Goal: Task Accomplishment & Management: Use online tool/utility

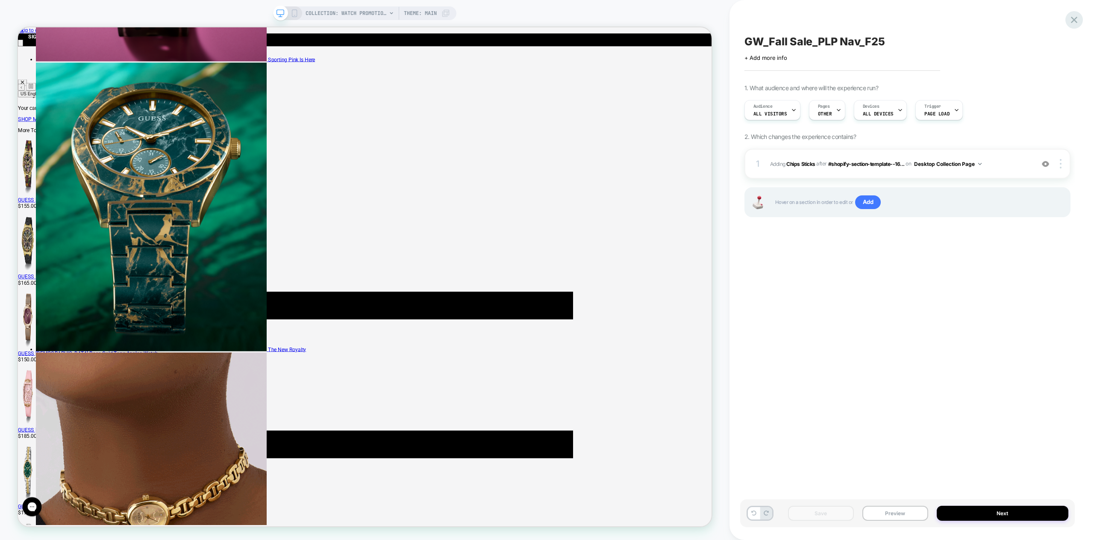
click at [1072, 19] on icon at bounding box center [1074, 20] width 12 height 12
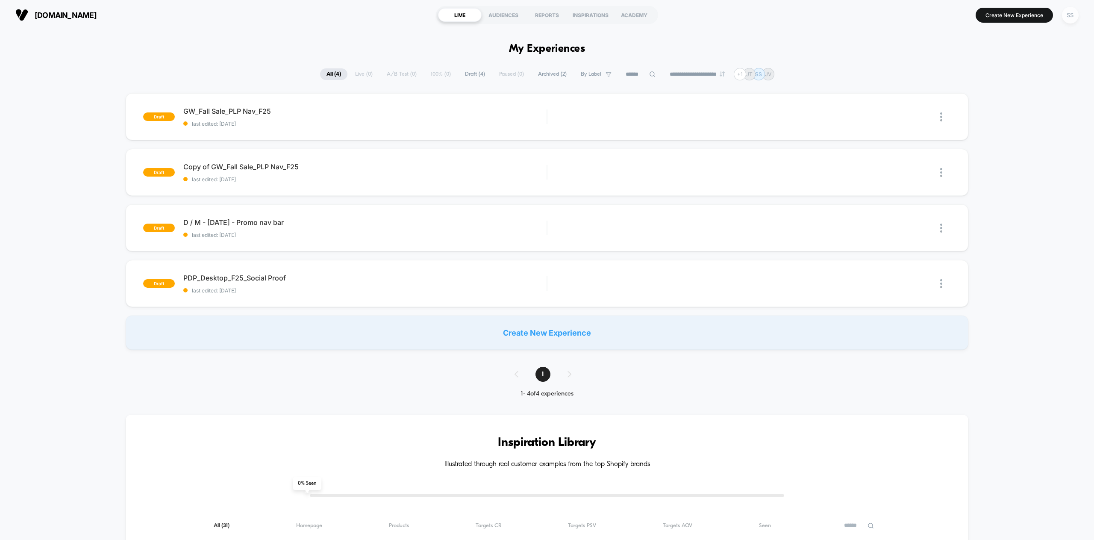
click at [1069, 15] on div "SS" at bounding box center [1070, 15] width 17 height 17
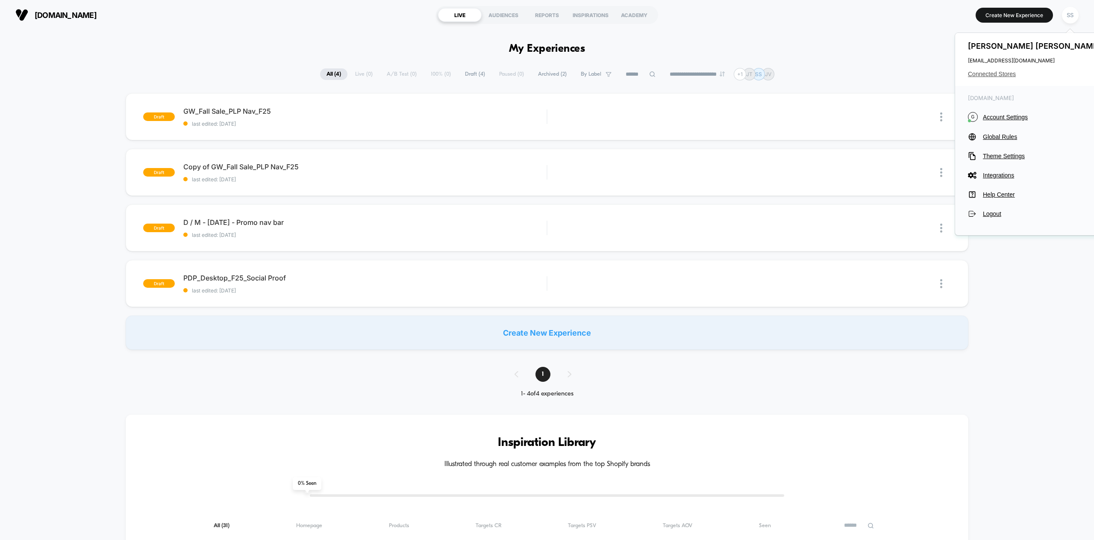
click at [980, 73] on span "Connected Stores" at bounding box center [1035, 73] width 135 height 7
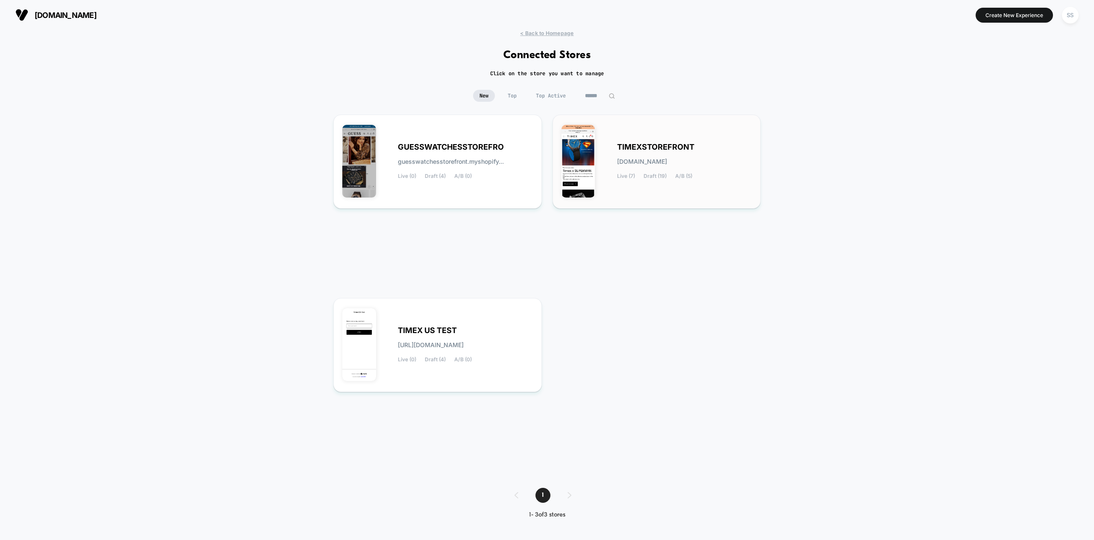
click at [683, 180] on div "TIMEXSTOREFRONT timexstorefront.myshopify.com Live (7) Draft (19) A/B (5)" at bounding box center [656, 161] width 191 height 76
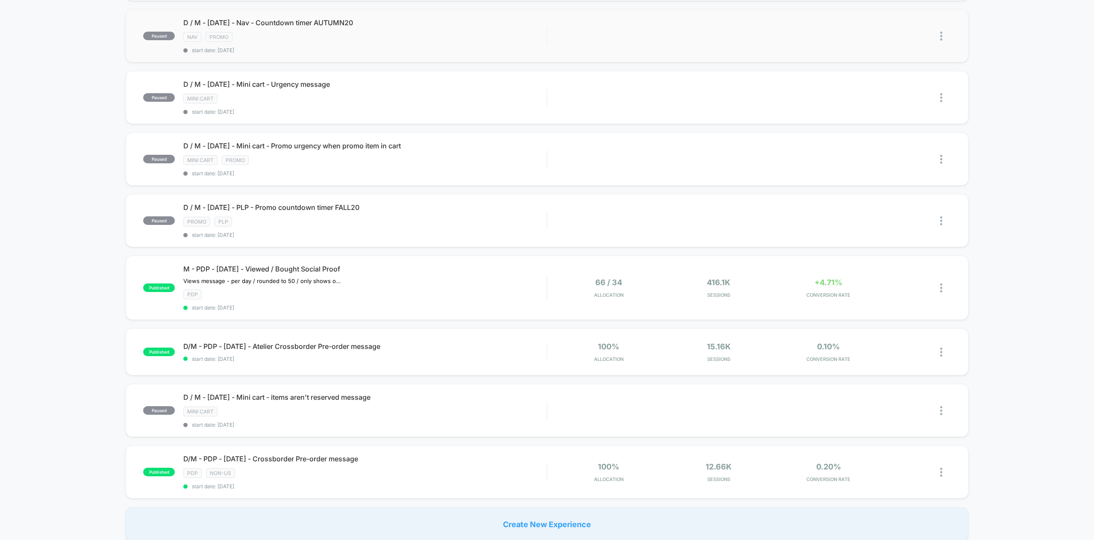
scroll to position [355, 0]
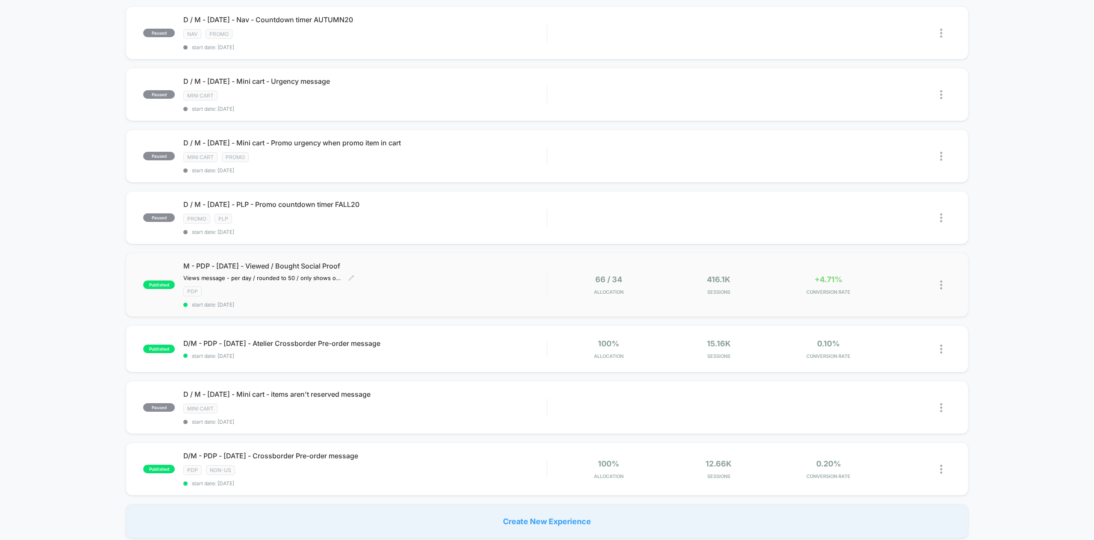
click at [314, 261] on span "M - PDP - [DATE] - Viewed / Bought Social Proof" at bounding box center [364, 265] width 363 height 9
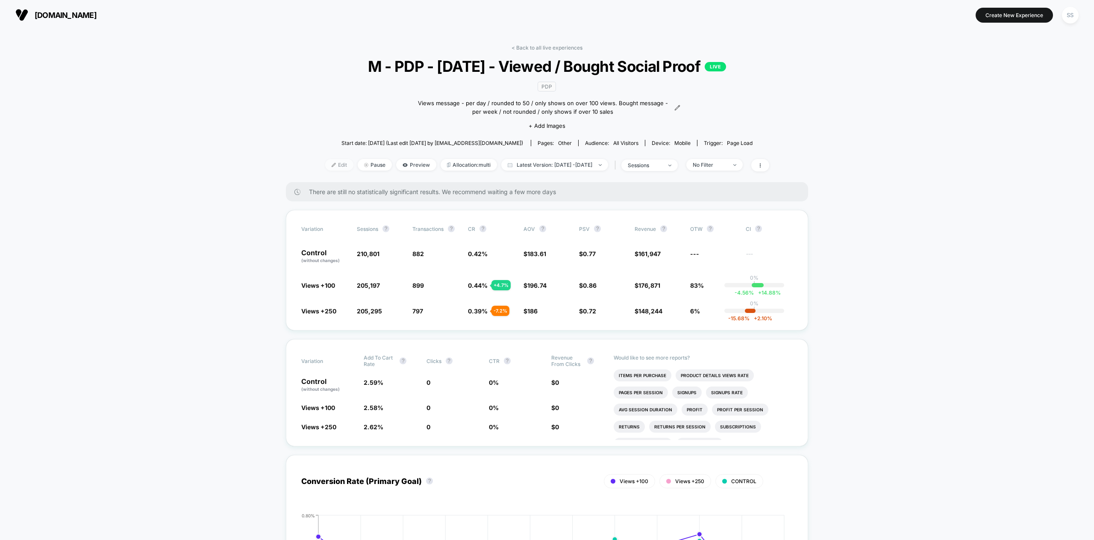
click at [326, 164] on span "Edit" at bounding box center [339, 165] width 28 height 12
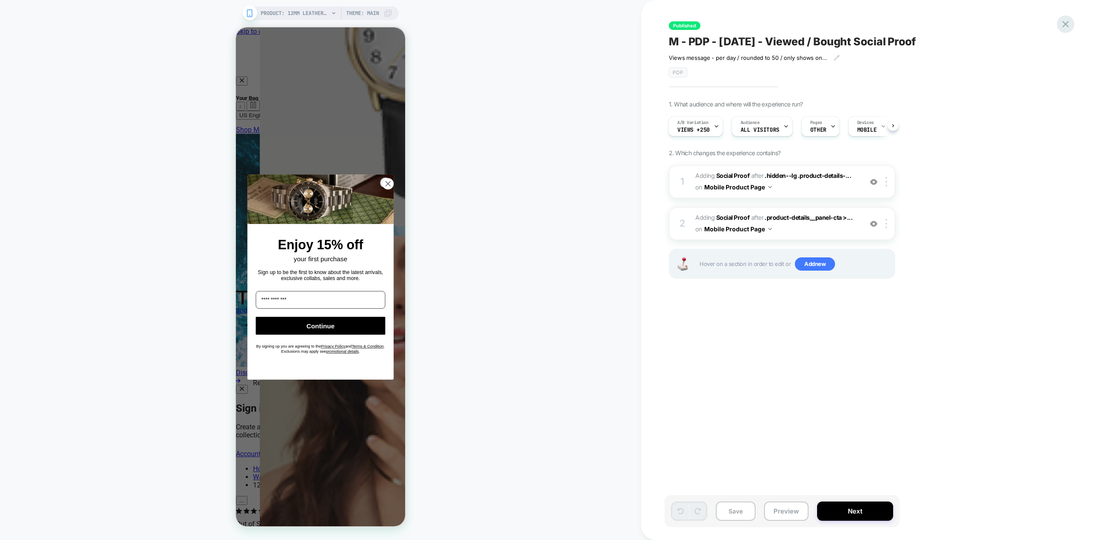
click at [1065, 23] on icon at bounding box center [1065, 24] width 6 height 6
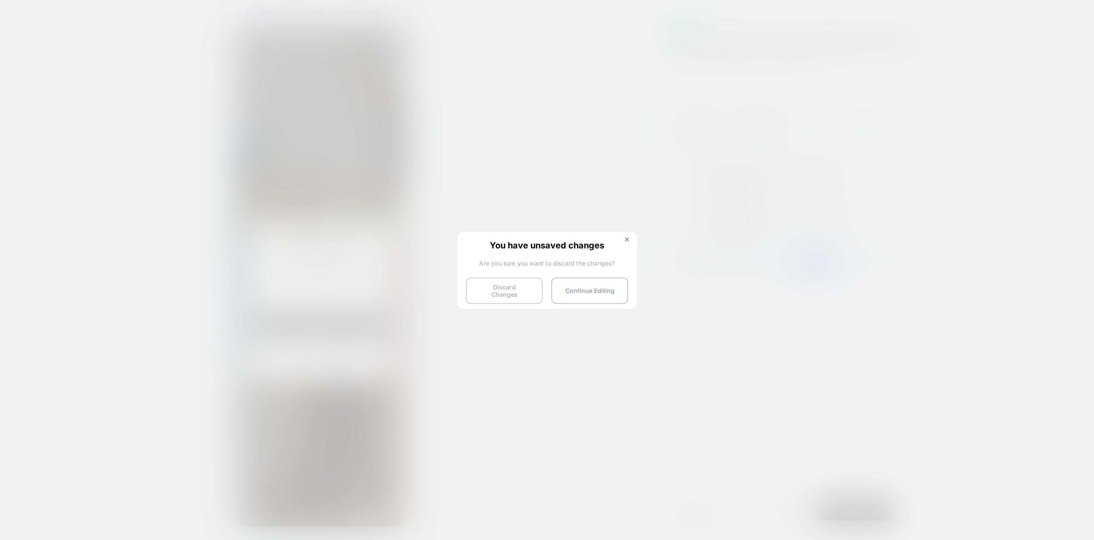
click at [507, 292] on button "Discard Changes" at bounding box center [504, 290] width 77 height 26
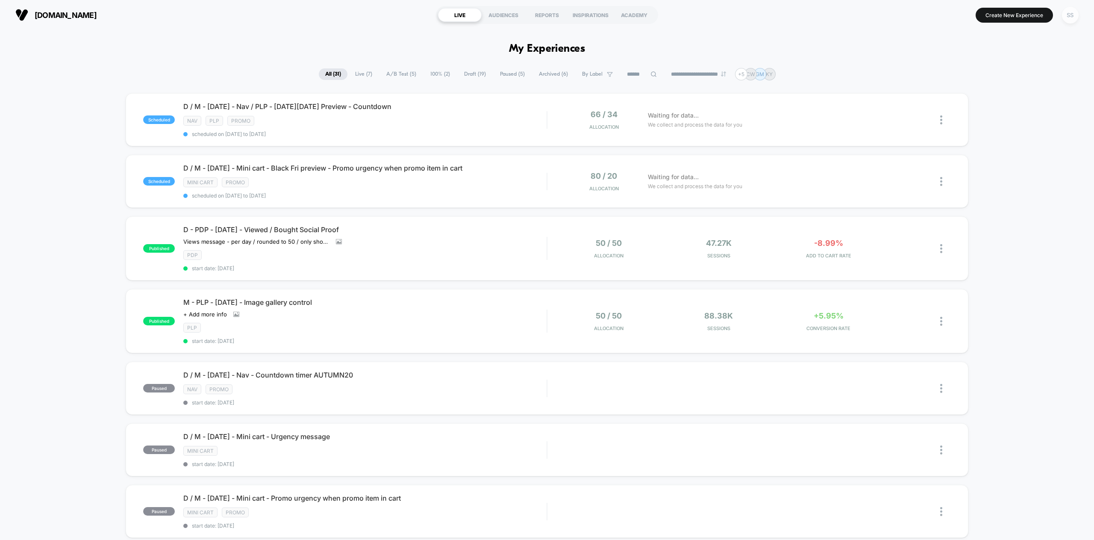
click at [1070, 14] on div "SS" at bounding box center [1070, 15] width 17 height 17
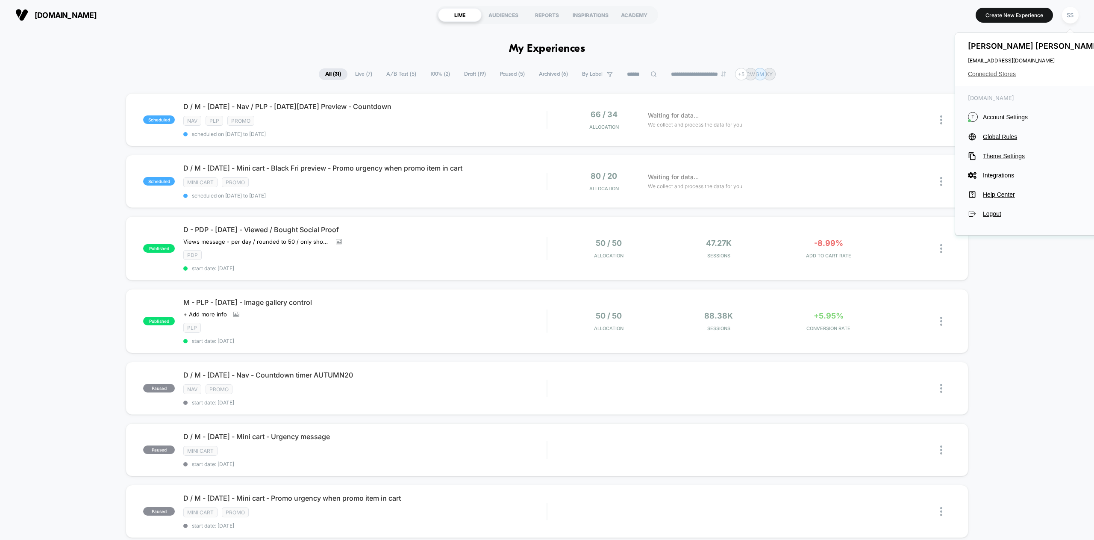
click at [999, 73] on span "Connected Stores" at bounding box center [1035, 73] width 135 height 7
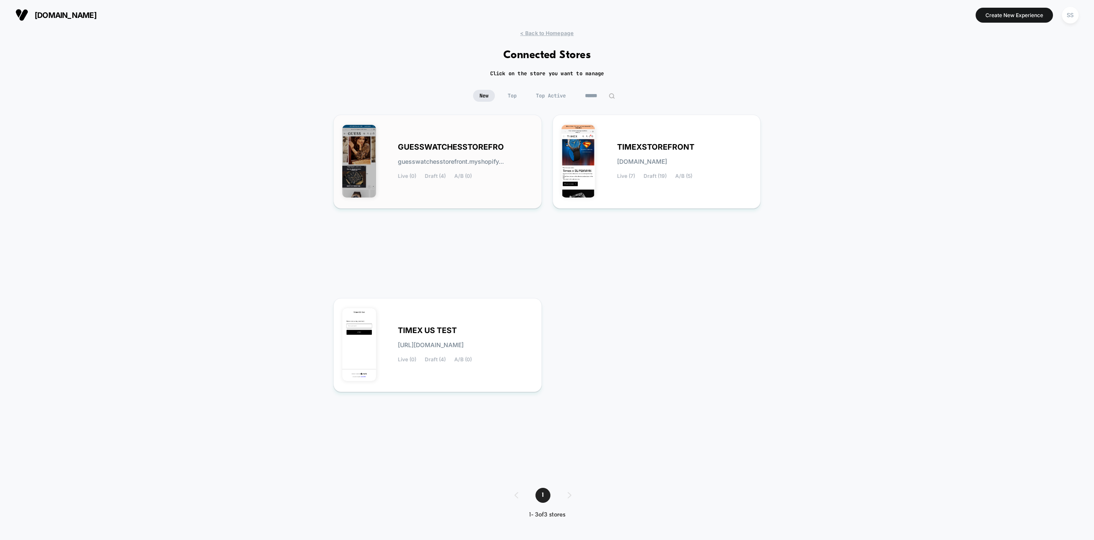
click at [379, 181] on div "GUESSWATCHESSTOREFRO guesswatchesstorefront.myshopify... Live (0) Draft (4) A/B…" at bounding box center [437, 161] width 191 height 76
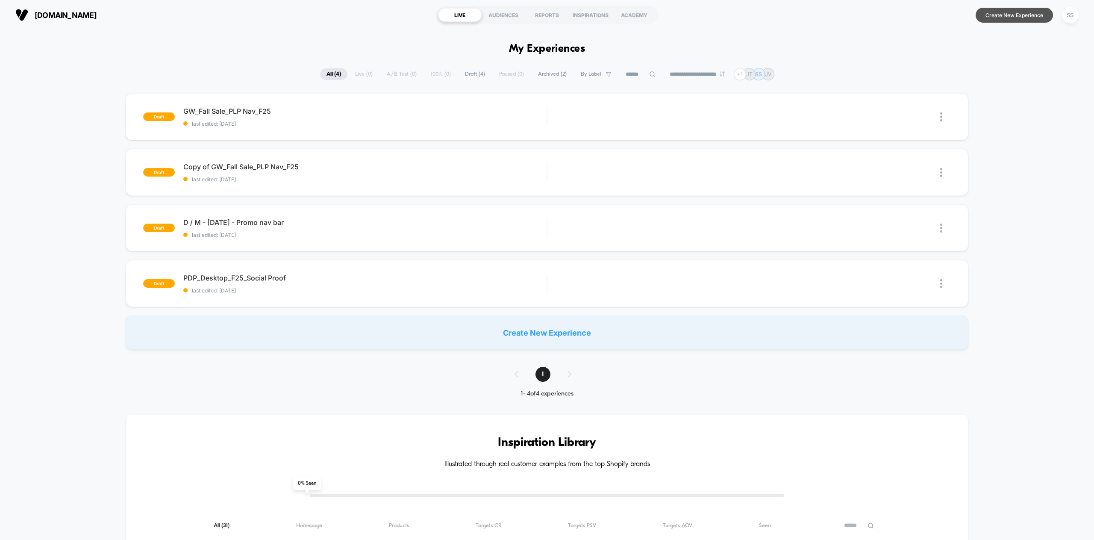
click at [996, 14] on button "Create New Experience" at bounding box center [1013, 15] width 77 height 15
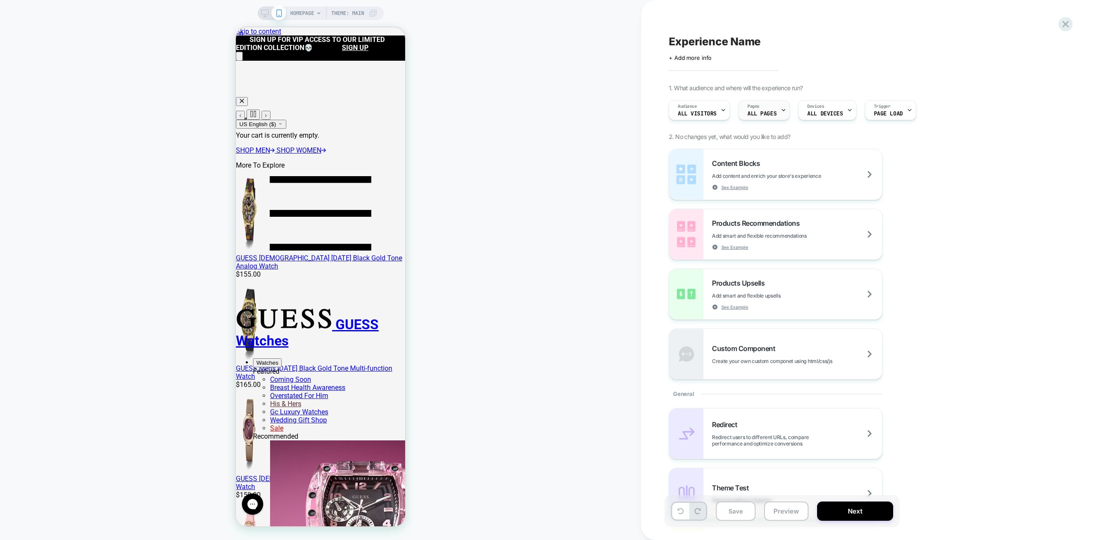
click at [759, 113] on span "ALL PAGES" at bounding box center [761, 114] width 29 height 6
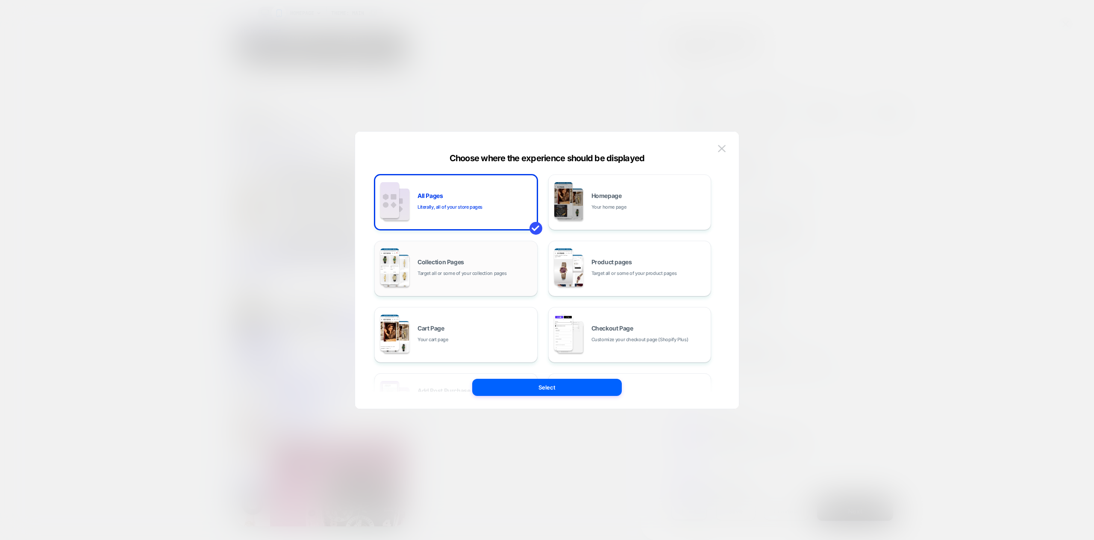
click at [438, 281] on div "Collection Pages Target all or some of your collection pages" at bounding box center [456, 268] width 154 height 47
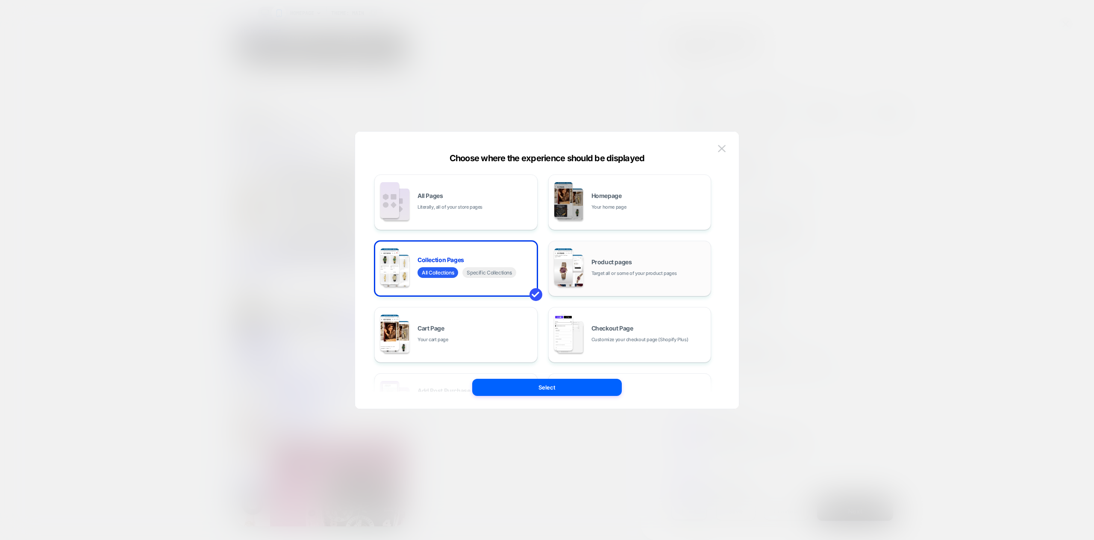
click at [626, 281] on div "Product pages Target all or some of your product pages" at bounding box center [630, 268] width 154 height 47
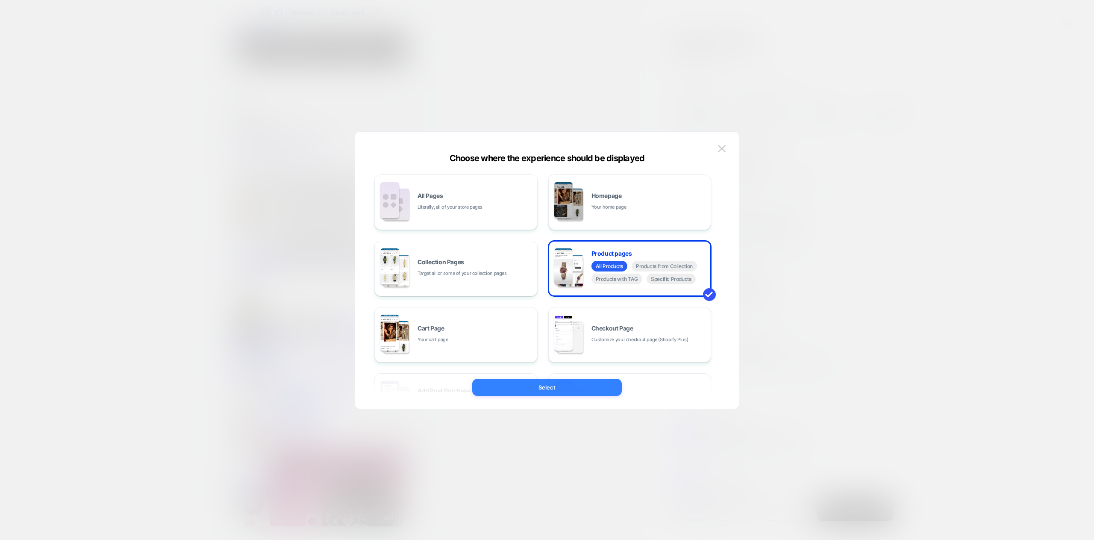
click at [539, 387] on button "Select" at bounding box center [547, 386] width 150 height 17
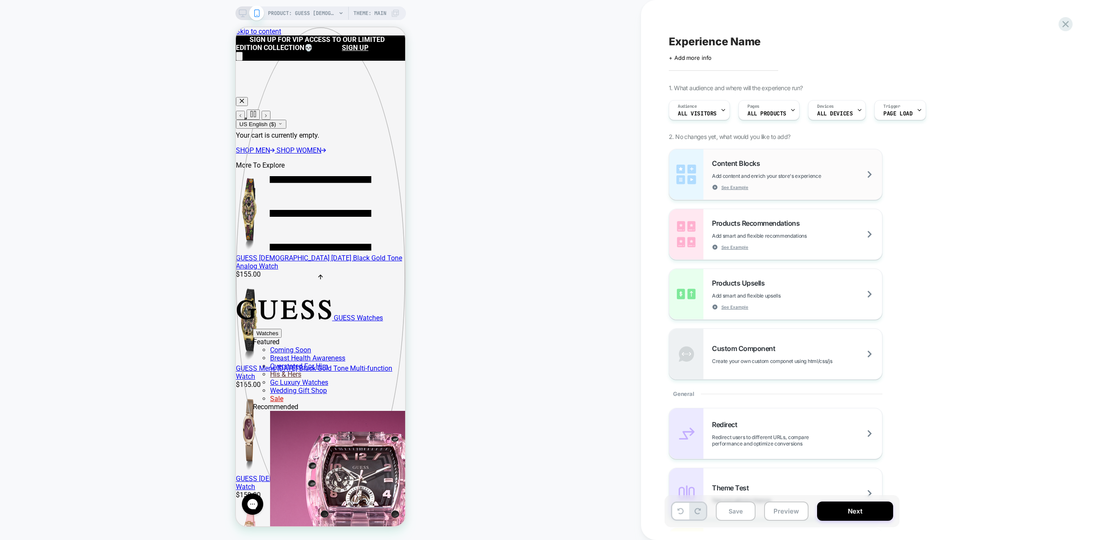
click at [700, 185] on img at bounding box center [686, 174] width 34 height 50
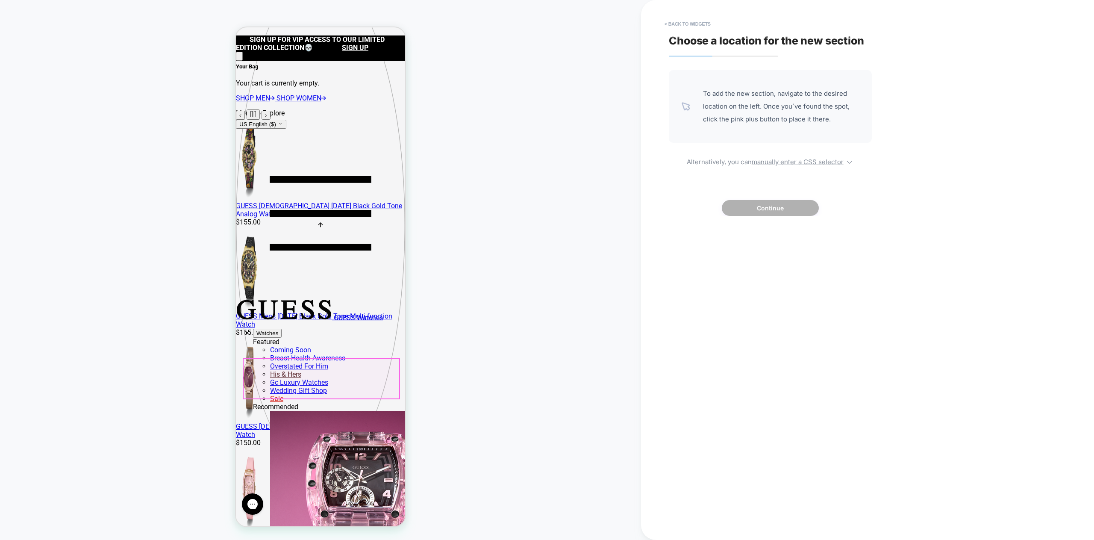
scroll to position [75, 0]
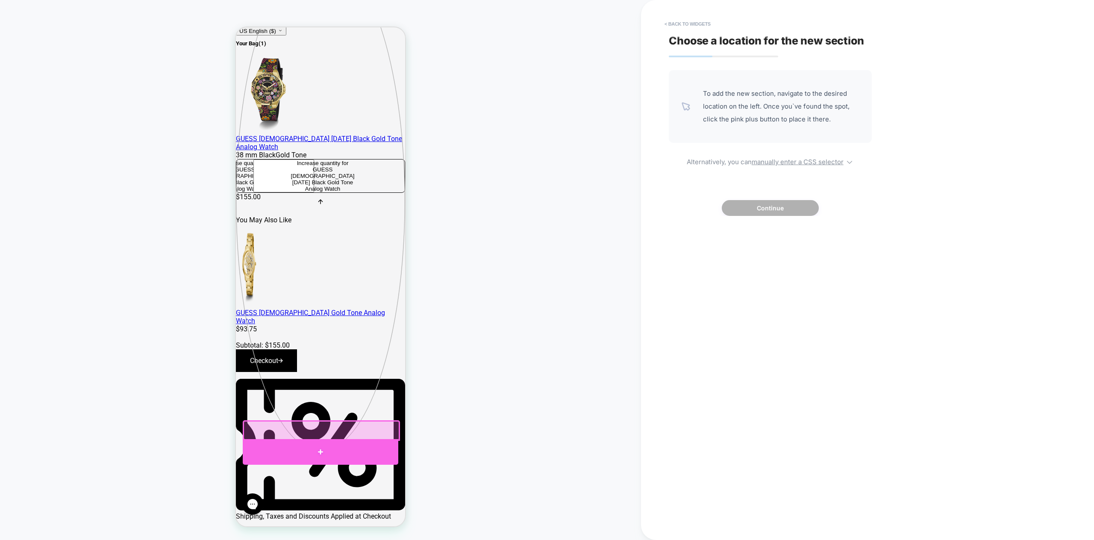
click at [317, 450] on div at bounding box center [320, 452] width 155 height 26
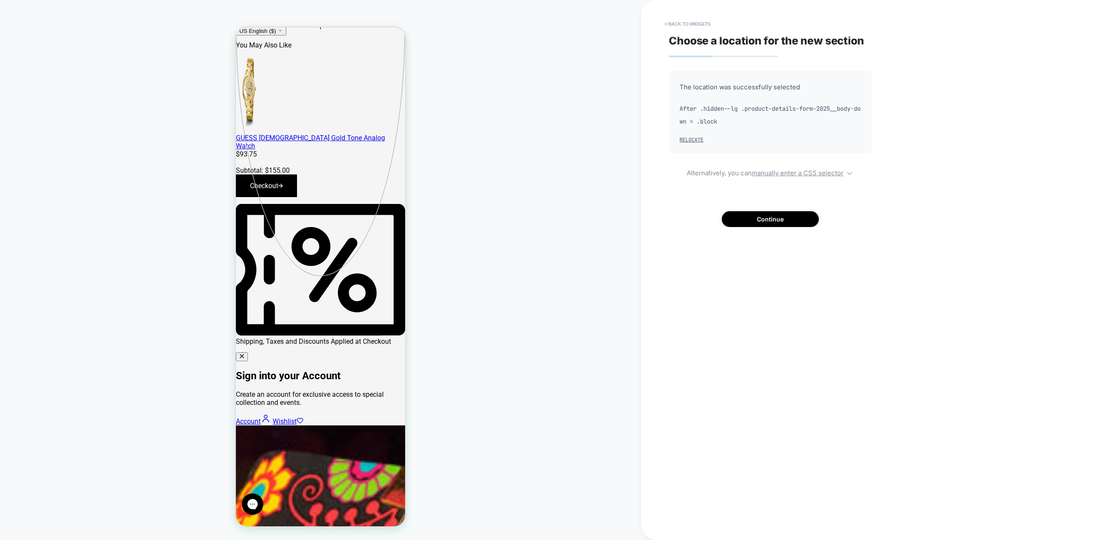
scroll to position [256, 0]
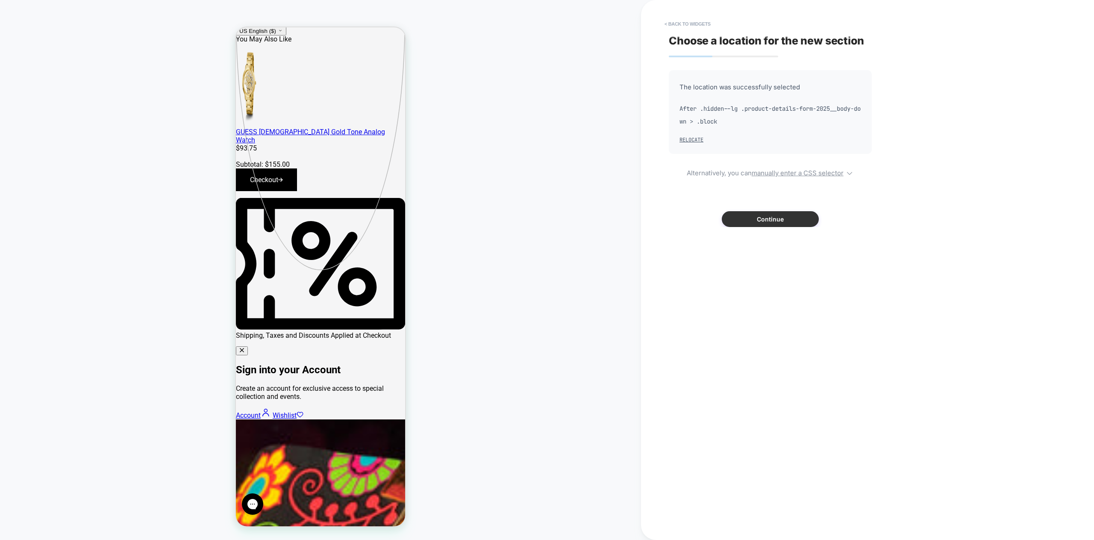
click at [761, 216] on button "Continue" at bounding box center [769, 219] width 97 height 16
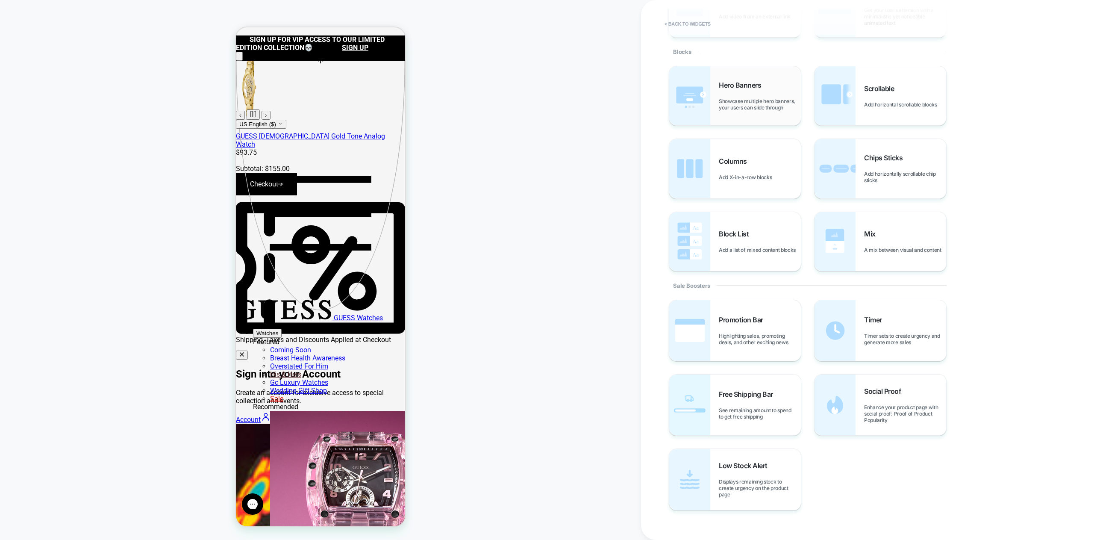
scroll to position [179, 0]
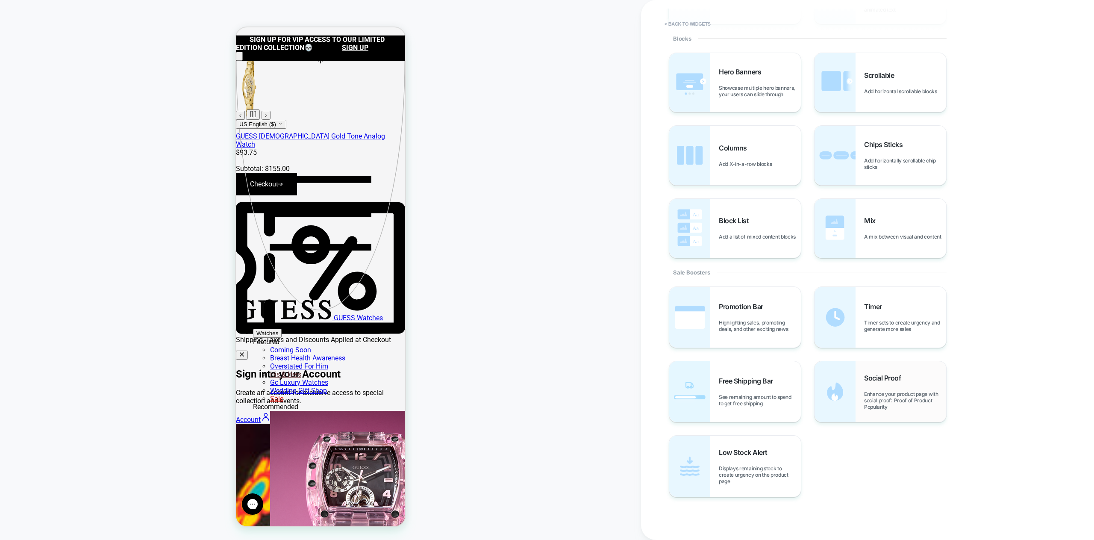
click at [894, 402] on span "Enhance your product page with social proof: Proof of Product Popularity" at bounding box center [905, 399] width 82 height 19
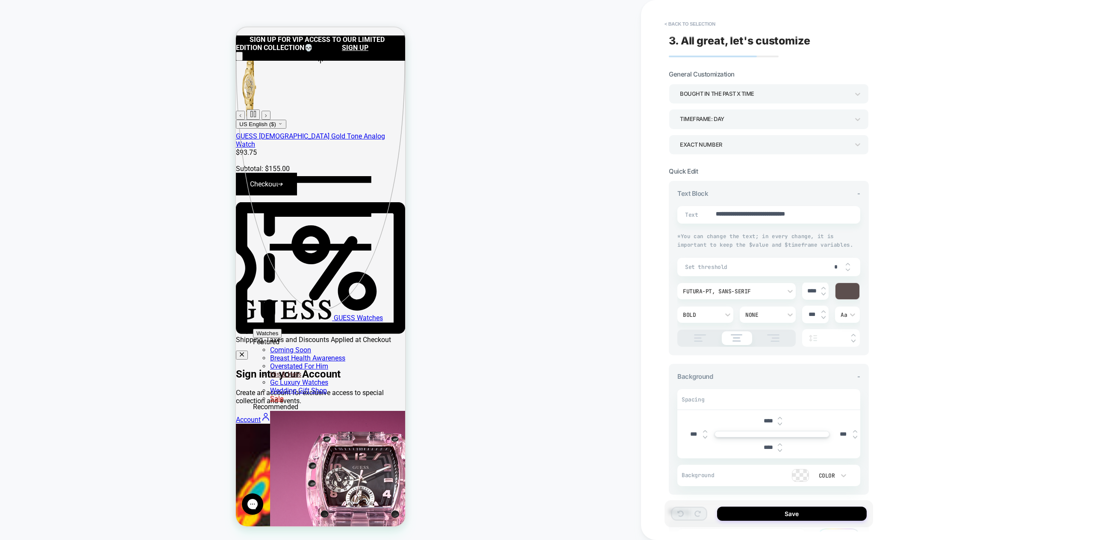
click at [757, 91] on div "bought in the past x time" at bounding box center [764, 94] width 169 height 12
click at [748, 133] on div "viewed in the past x time" at bounding box center [768, 135] width 193 height 18
click at [751, 114] on div "TIMEFRAME: day" at bounding box center [764, 119] width 169 height 12
click at [711, 159] on div "TIMEFRAME: WEEK" at bounding box center [768, 160] width 193 height 18
click at [727, 144] on div "EXACT NUMBER" at bounding box center [764, 145] width 169 height 12
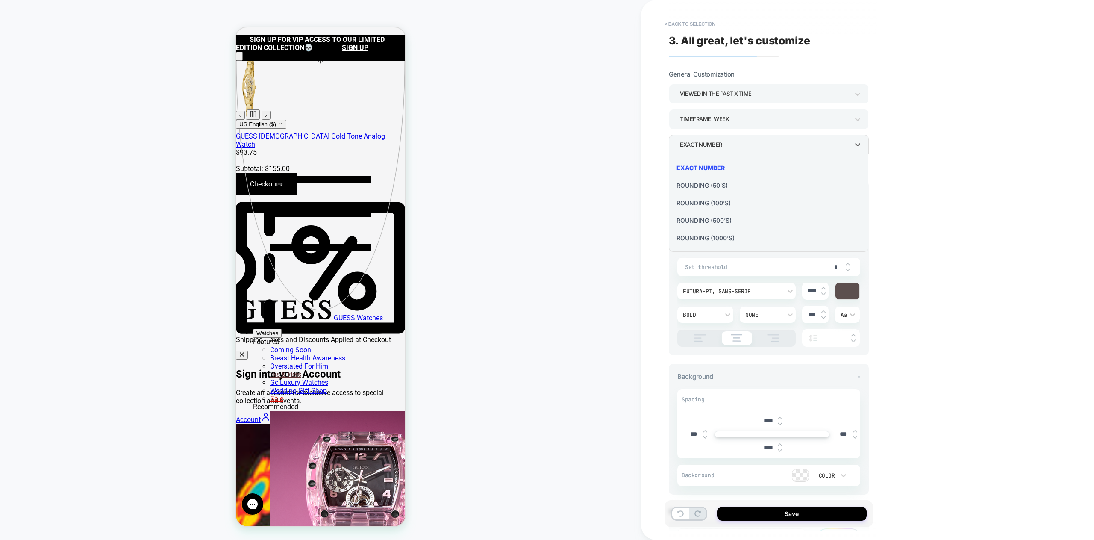
click at [708, 185] on div "Rounding (50’s)" at bounding box center [768, 185] width 193 height 18
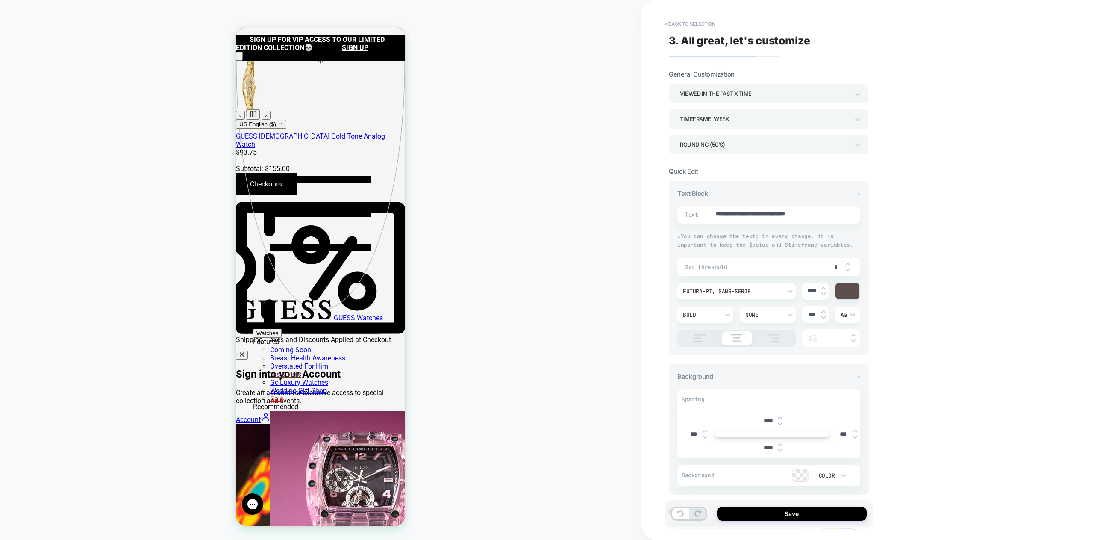
click at [848, 262] on img at bounding box center [847, 263] width 4 height 3
type textarea "*"
type input "*"
click at [848, 262] on img at bounding box center [847, 263] width 4 height 3
type textarea "*"
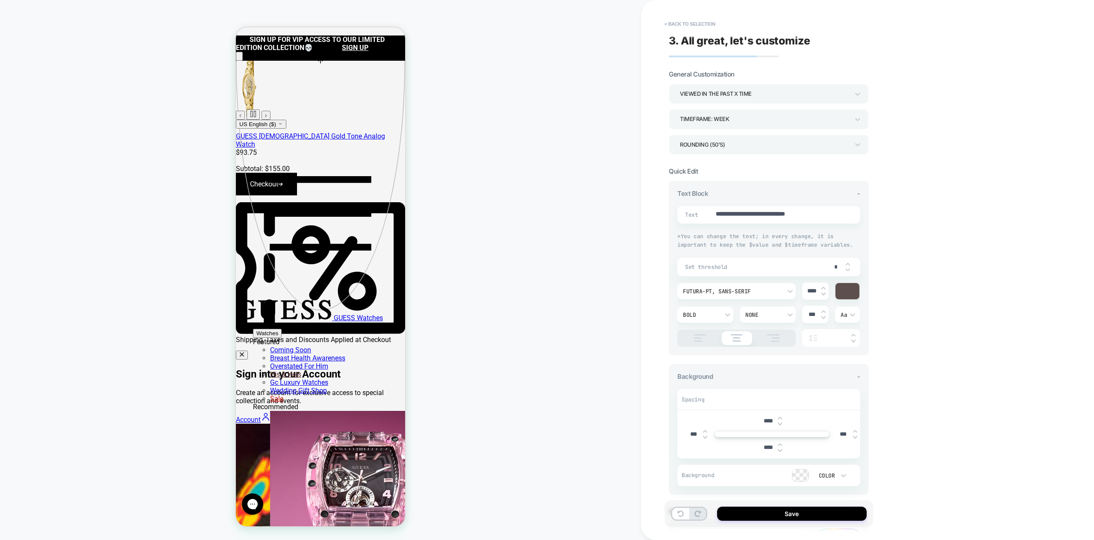
type input "*"
click at [848, 262] on img at bounding box center [847, 263] width 4 height 3
type textarea "*"
type input "*"
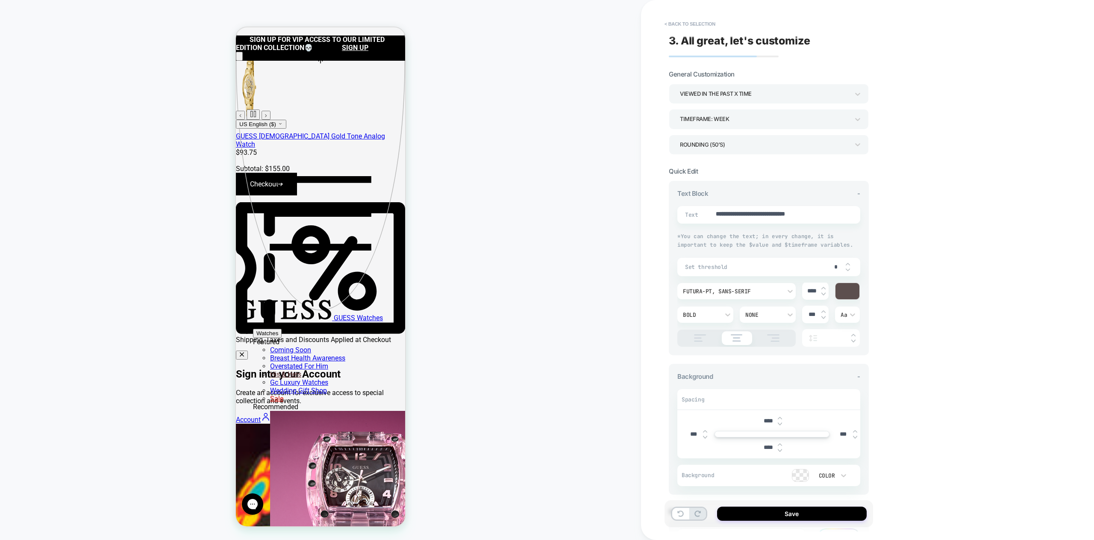
click at [850, 289] on div at bounding box center [847, 291] width 24 height 16
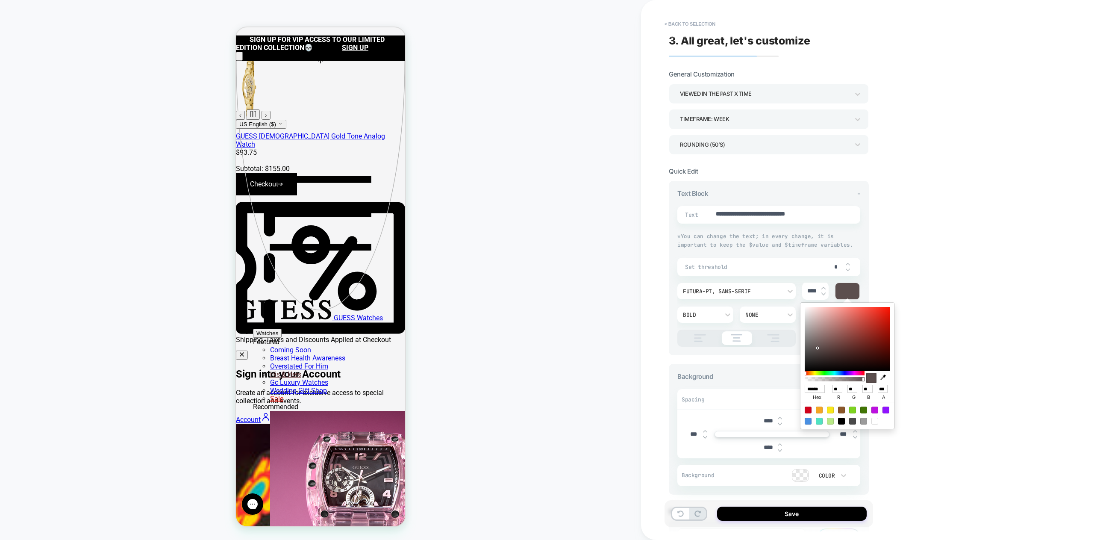
click at [807, 410] on div at bounding box center [807, 409] width 7 height 7
type textarea "*"
type input "******"
type input "***"
type input "*"
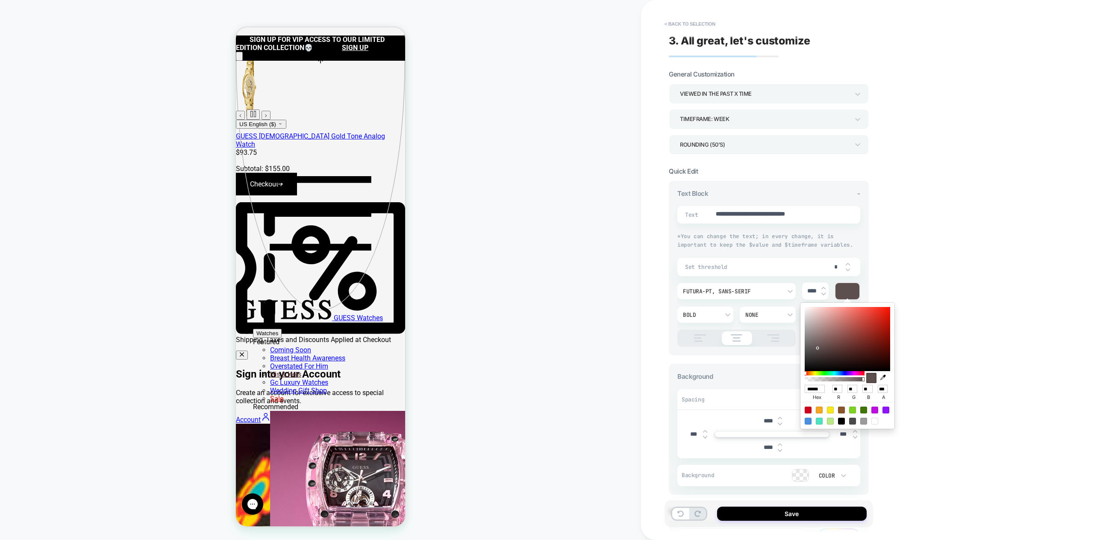
type input "**"
click at [736, 352] on div "**********" at bounding box center [769, 268] width 200 height 174
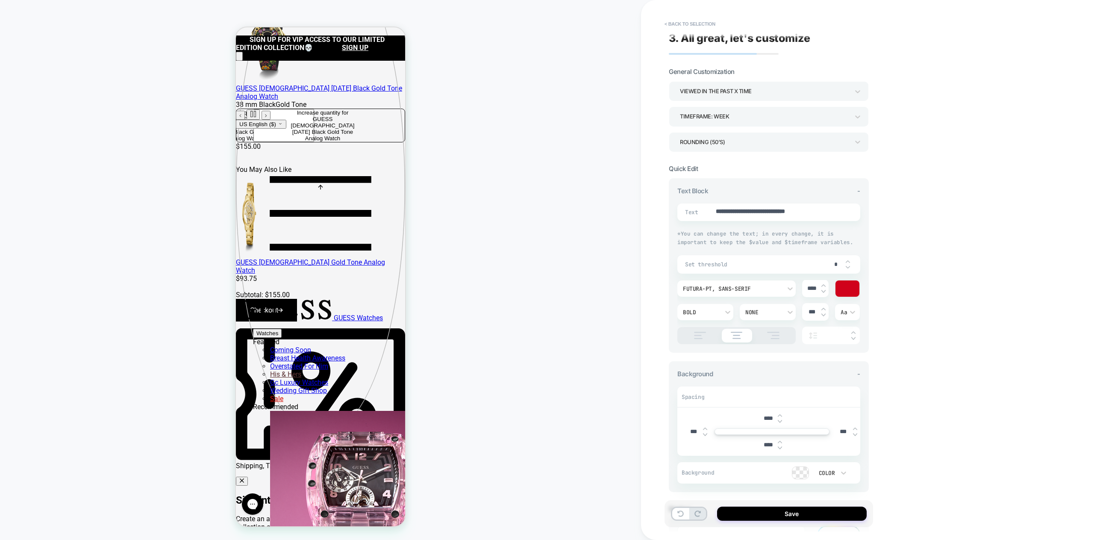
scroll to position [0, 0]
click at [849, 263] on img at bounding box center [847, 263] width 4 height 3
type textarea "*"
type input "*"
click at [849, 262] on img at bounding box center [847, 263] width 4 height 3
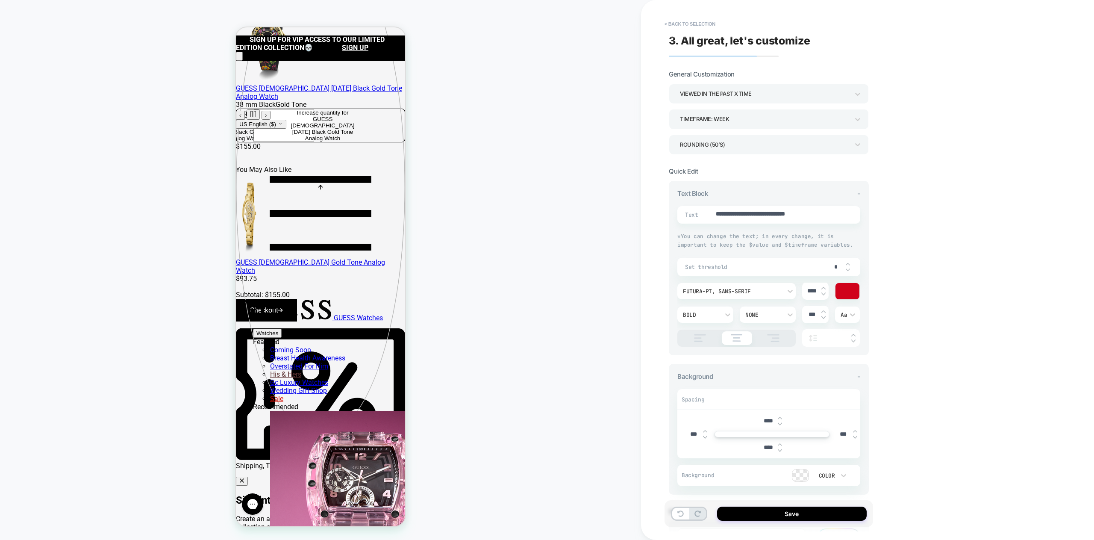
type textarea "*"
type input "*"
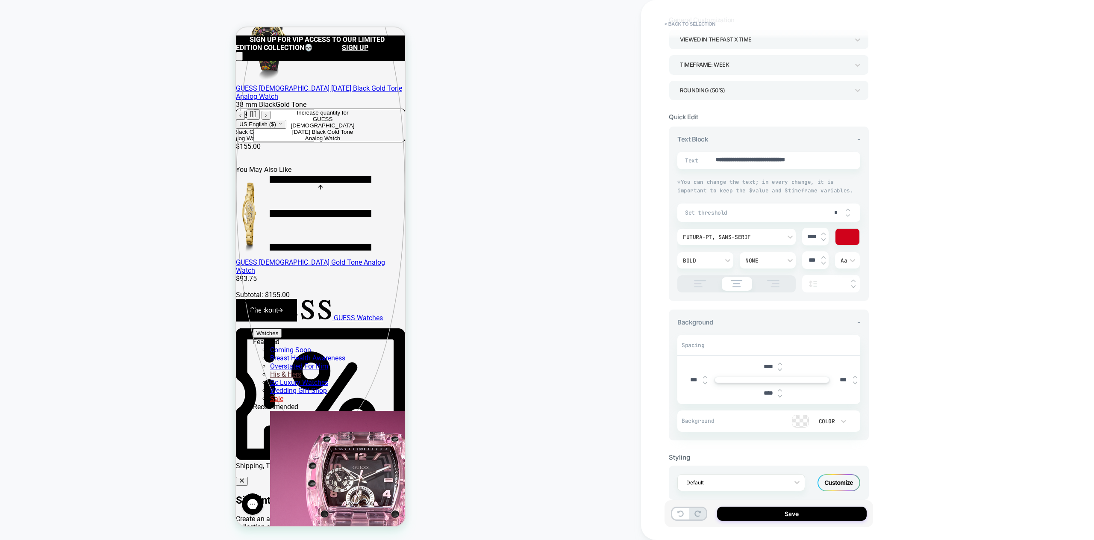
scroll to position [67, 0]
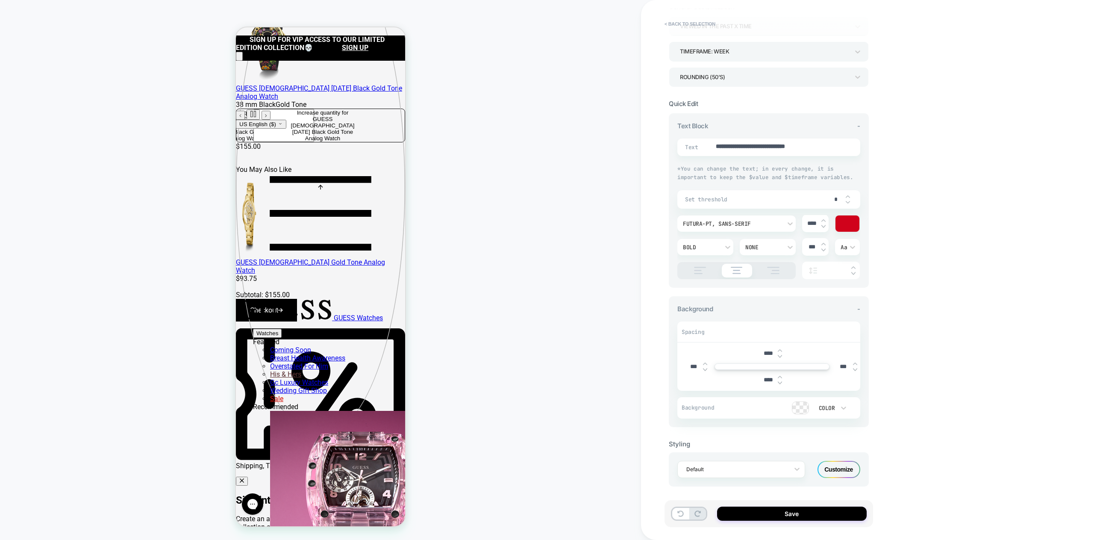
click at [840, 469] on div "Customize" at bounding box center [838, 468] width 43 height 17
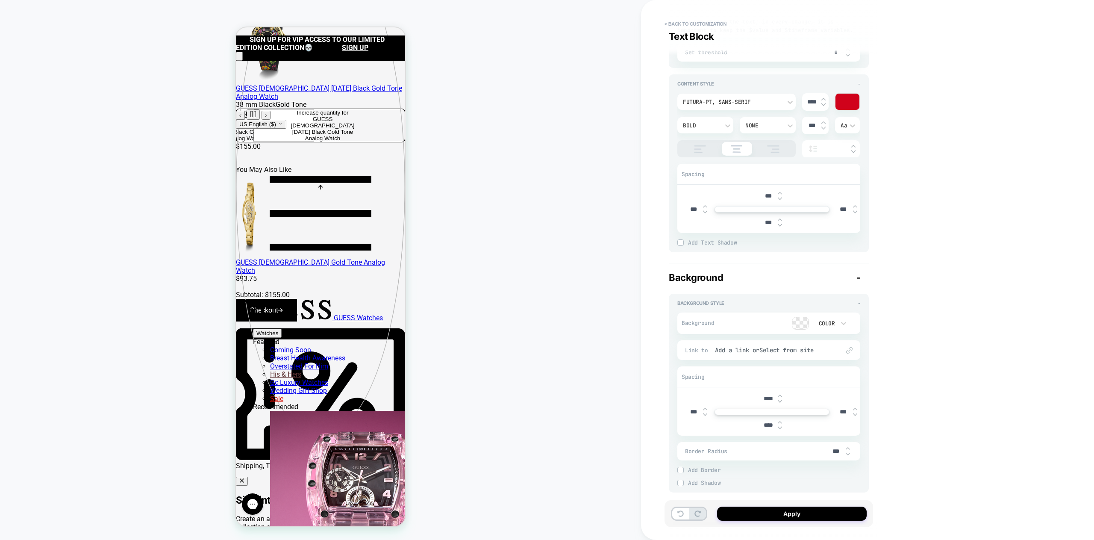
scroll to position [165, 0]
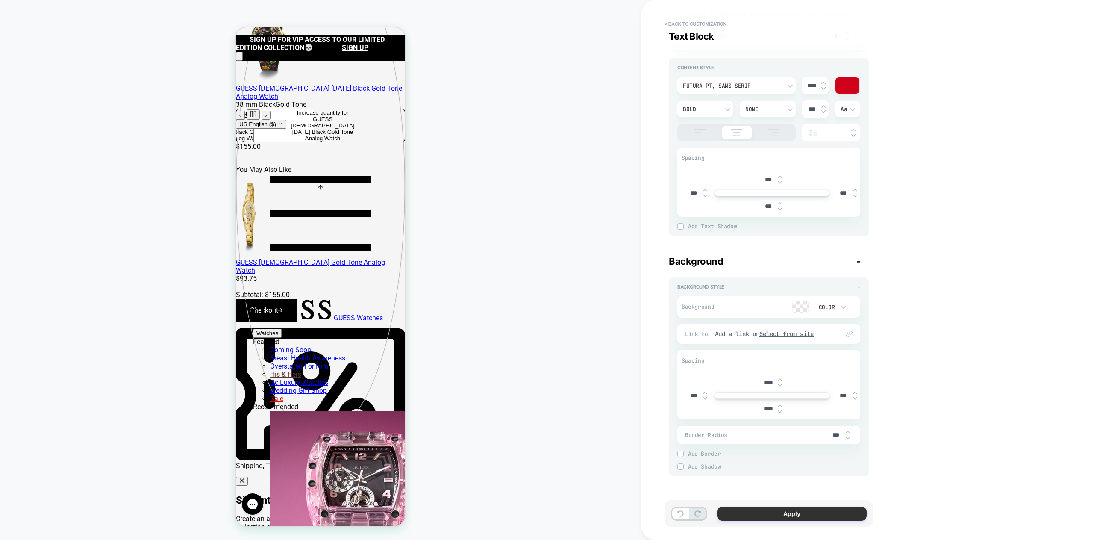
click at [776, 515] on button "Apply" at bounding box center [792, 513] width 150 height 14
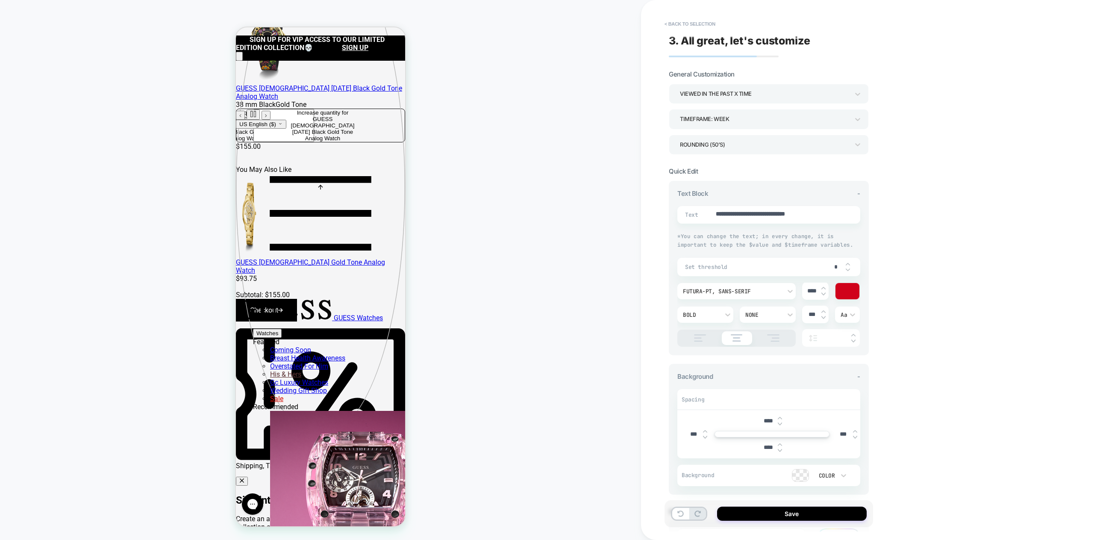
click at [776, 515] on button "Save" at bounding box center [792, 513] width 150 height 14
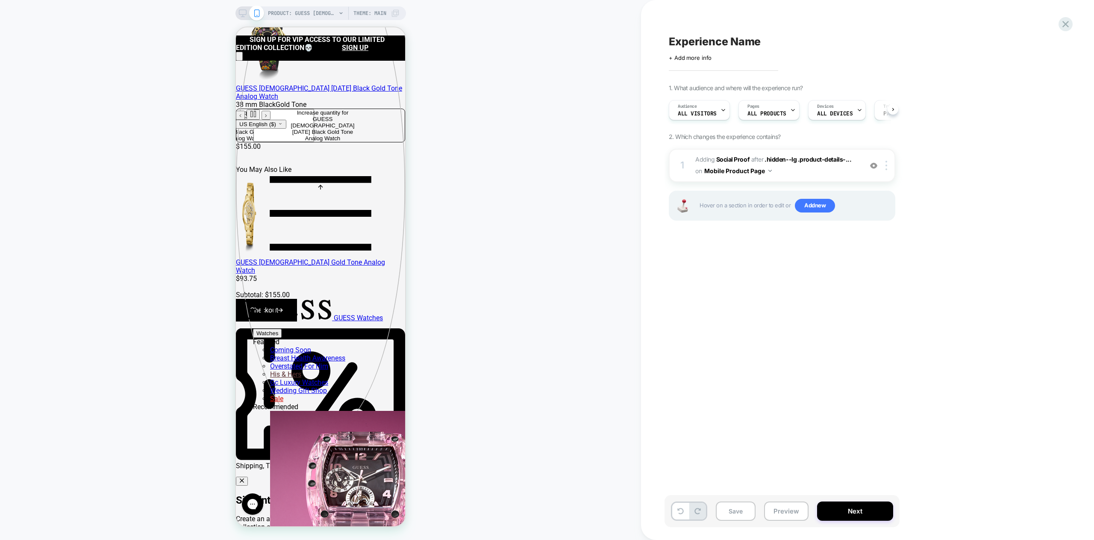
scroll to position [0, 0]
click at [893, 109] on icon at bounding box center [892, 109] width 3 height 3
click at [727, 158] on b "Social Proof" at bounding box center [732, 158] width 33 height 7
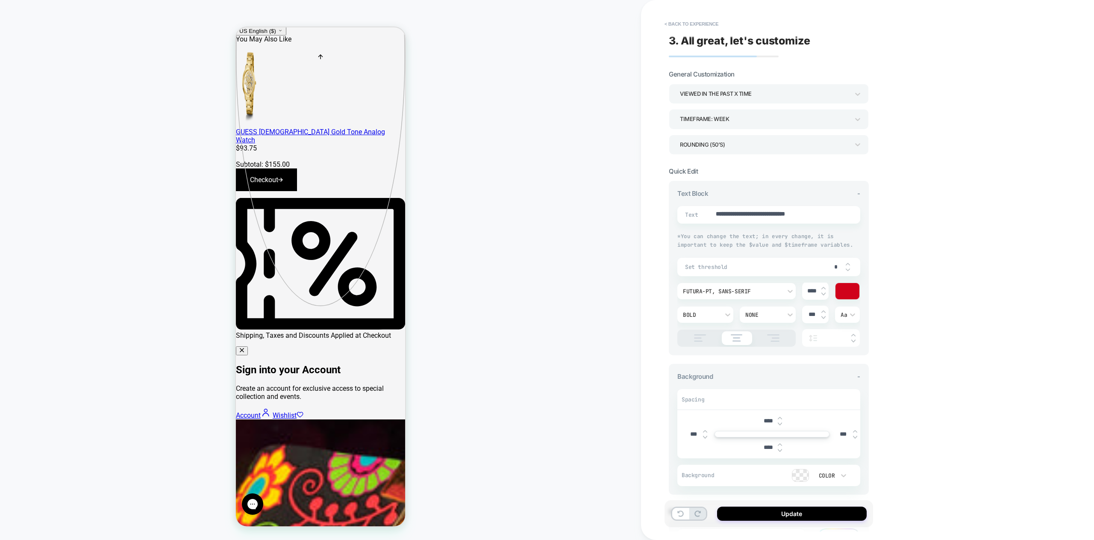
scroll to position [221, 0]
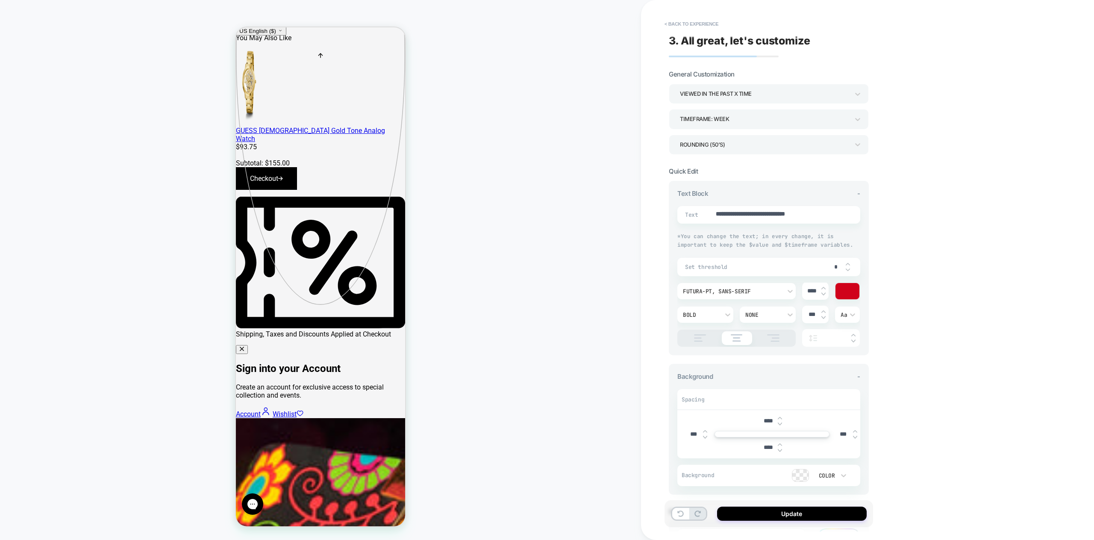
type textarea "*"
click at [668, 23] on button "< Back to experience" at bounding box center [691, 24] width 62 height 14
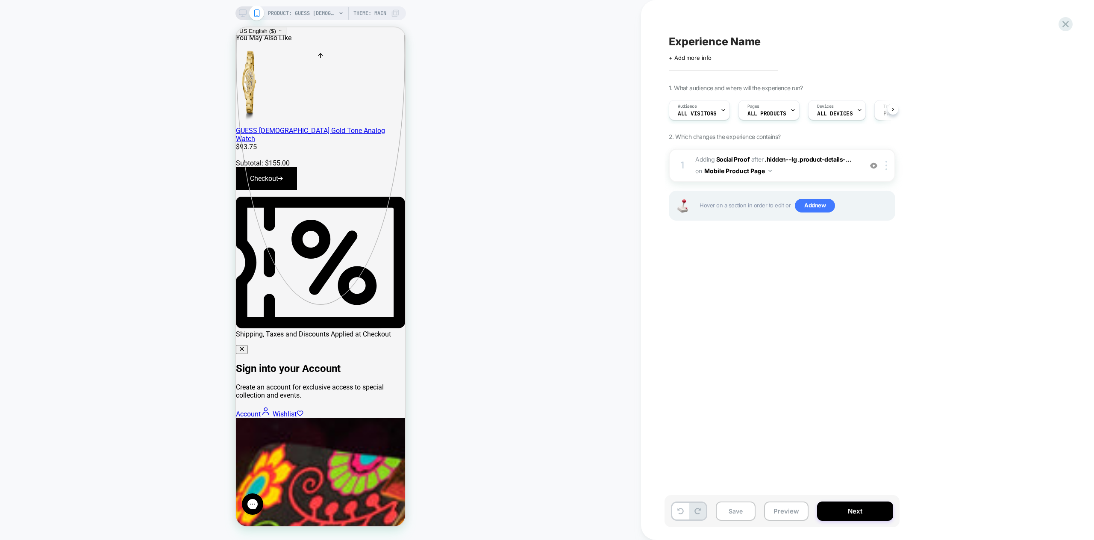
scroll to position [0, 0]
click at [886, 164] on img at bounding box center [886, 165] width 2 height 9
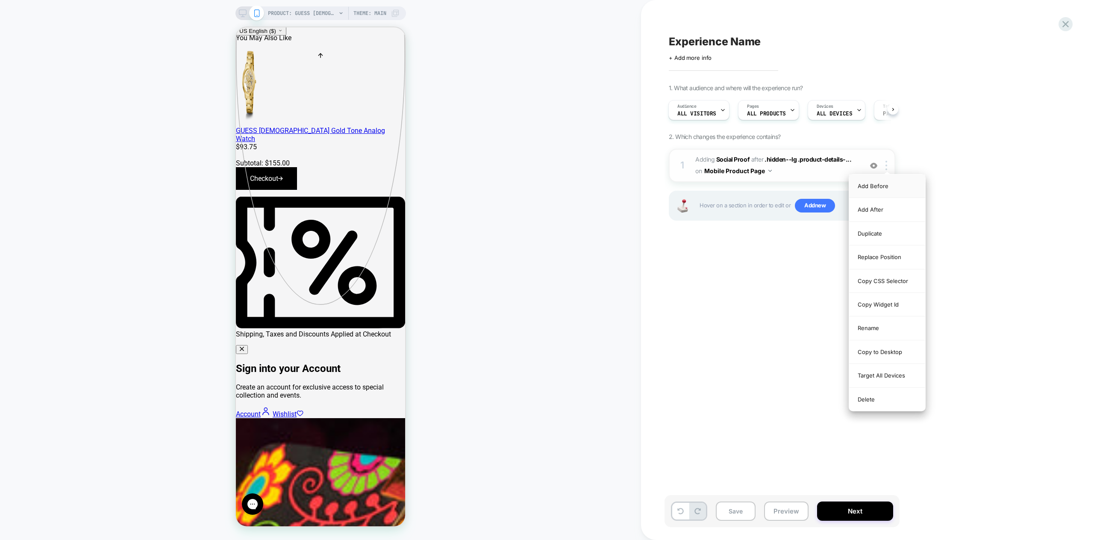
click at [874, 188] on div "Add Before" at bounding box center [887, 185] width 76 height 23
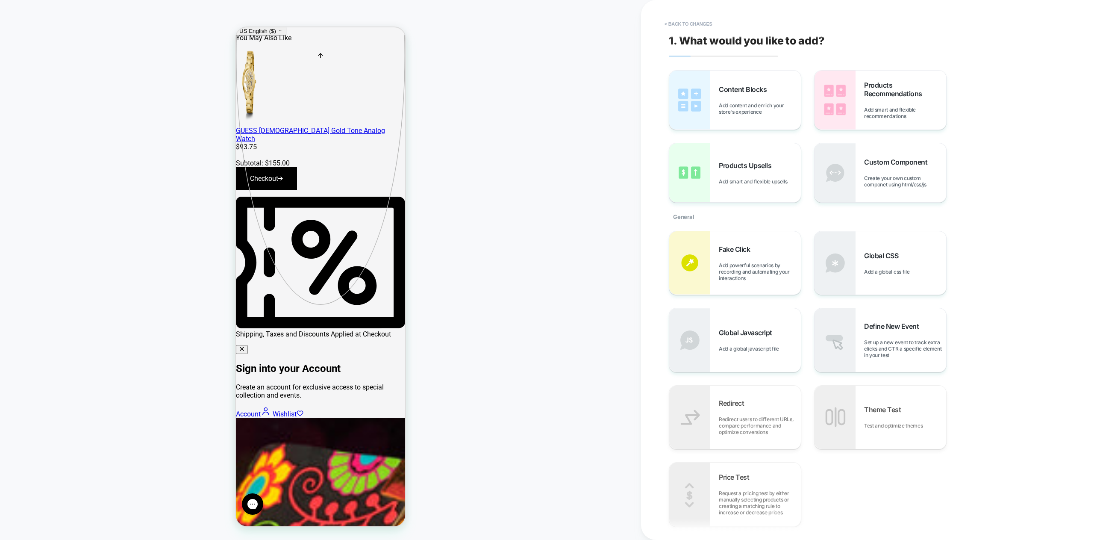
scroll to position [217, 0]
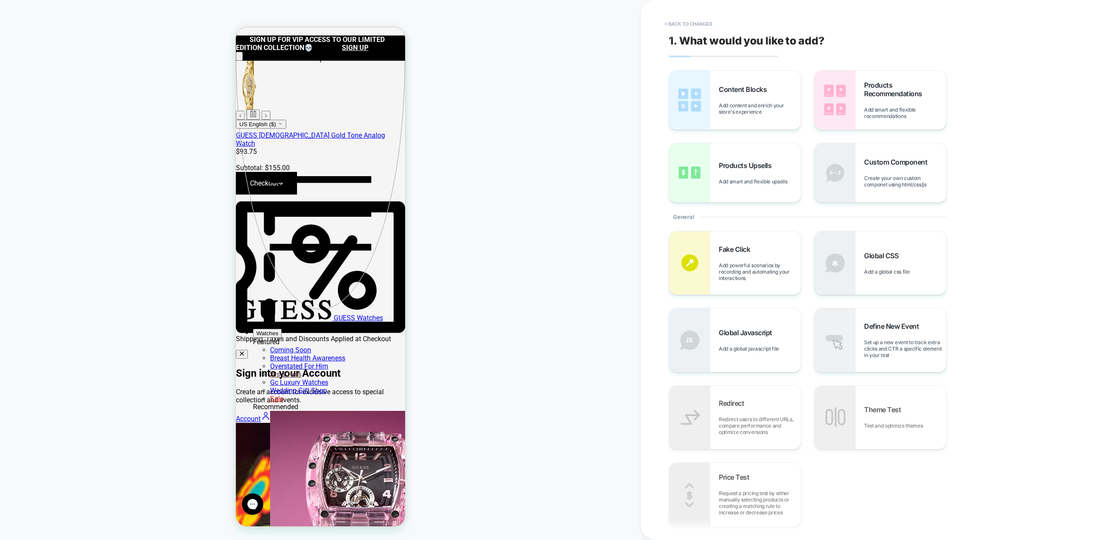
click at [486, 257] on div "PRODUCT: GUESS Ladies Day of the Dead Black Gold Tone Analog Watch [gw0754l1] P…" at bounding box center [320, 270] width 641 height 522
click at [671, 24] on button "< Back to changes" at bounding box center [688, 24] width 56 height 14
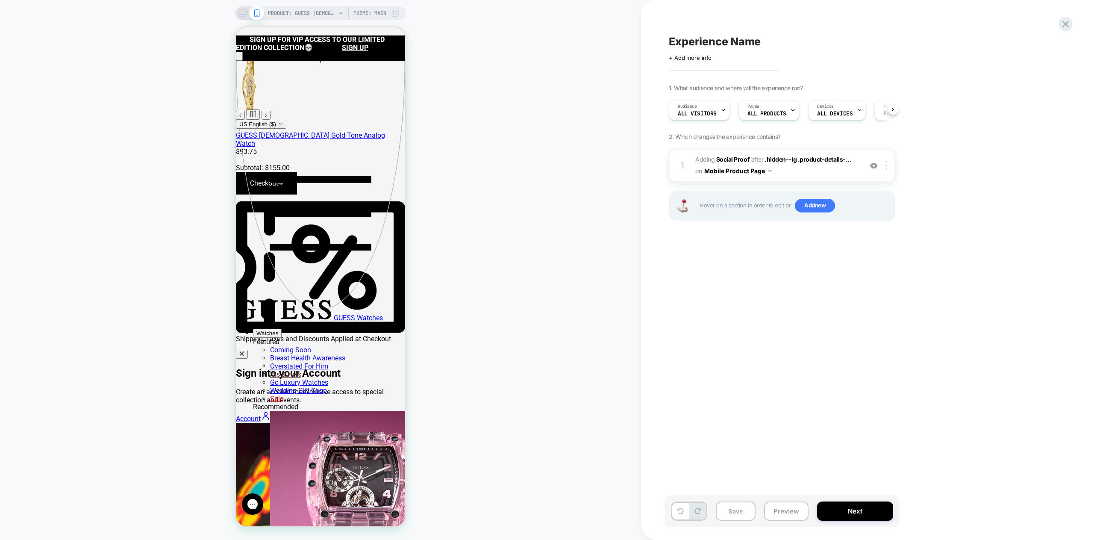
scroll to position [0, 0]
click at [738, 511] on button "Save" at bounding box center [736, 510] width 40 height 19
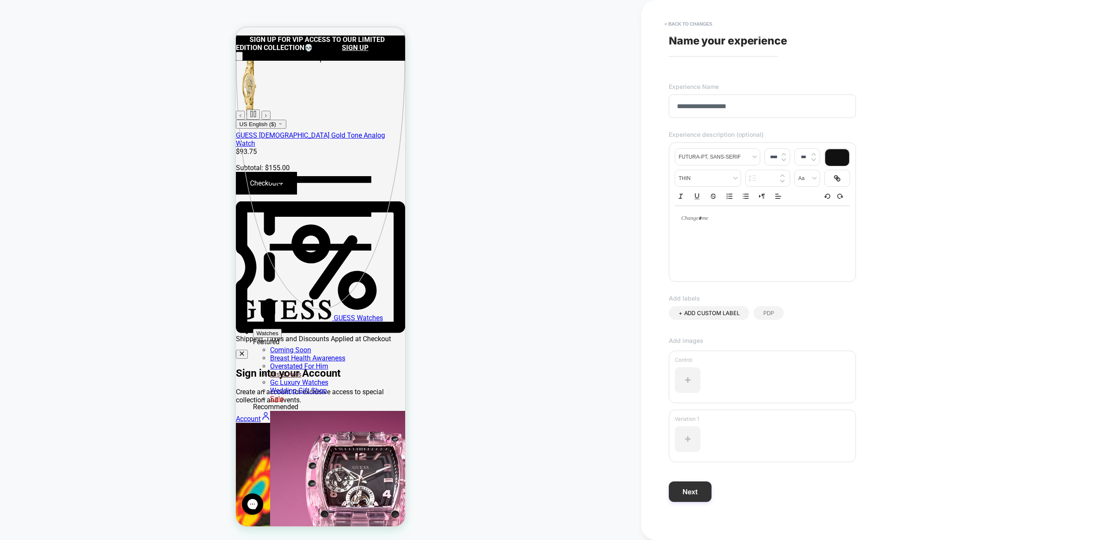
type input "**********"
click at [689, 492] on button "Next" at bounding box center [690, 491] width 43 height 21
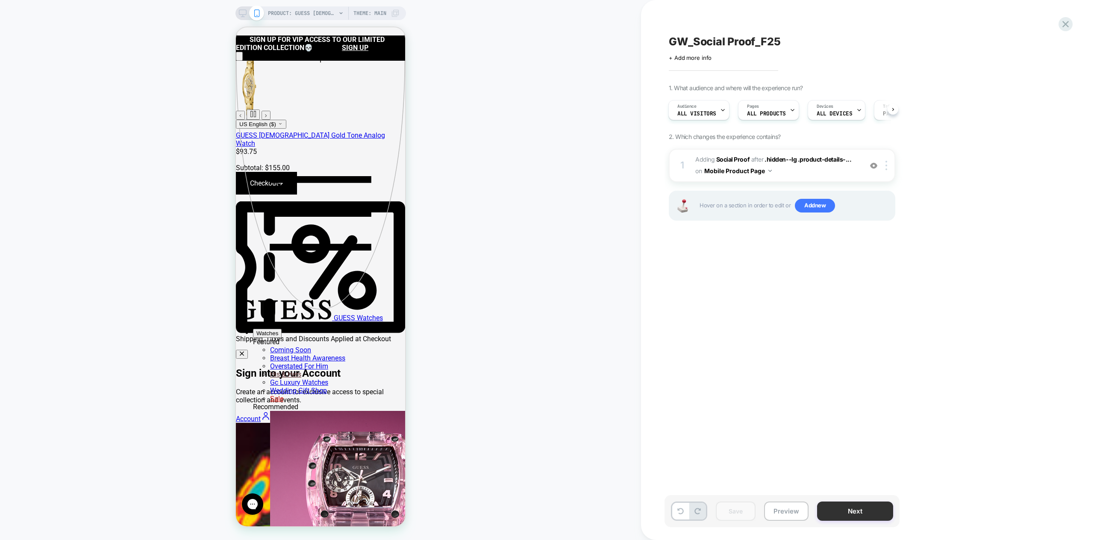
click at [842, 507] on button "Next" at bounding box center [855, 510] width 76 height 19
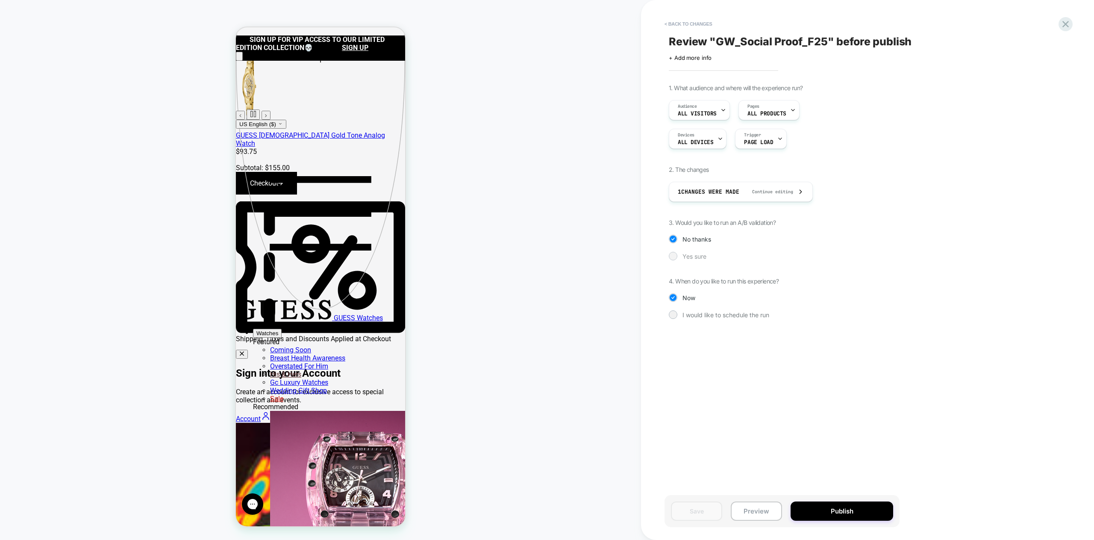
click at [674, 255] on div at bounding box center [672, 255] width 6 height 6
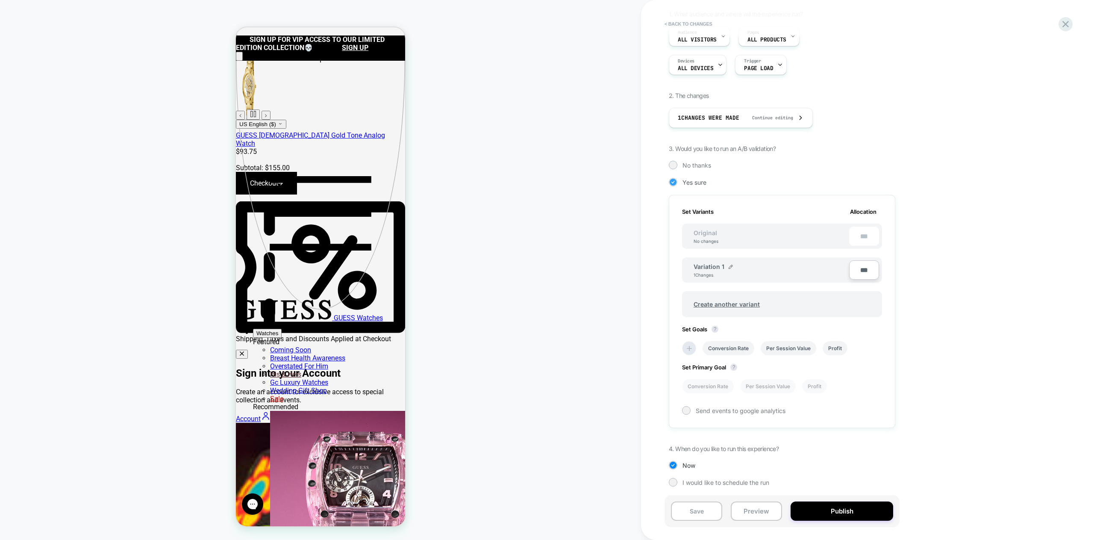
scroll to position [76, 0]
click at [729, 343] on li "Conversion Rate" at bounding box center [728, 346] width 52 height 14
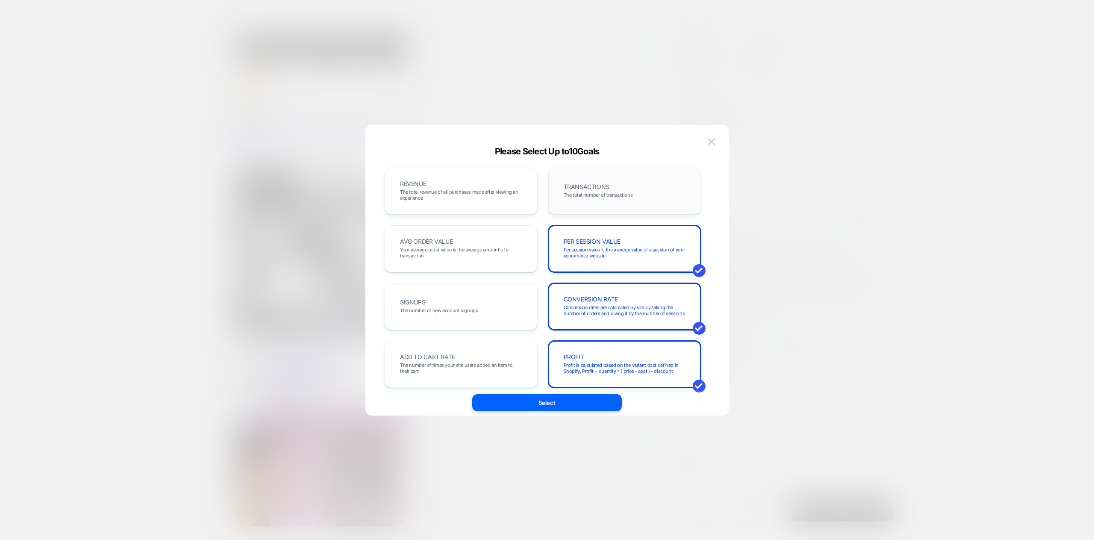
click at [576, 192] on span "The total number of transactions" at bounding box center [597, 195] width 69 height 6
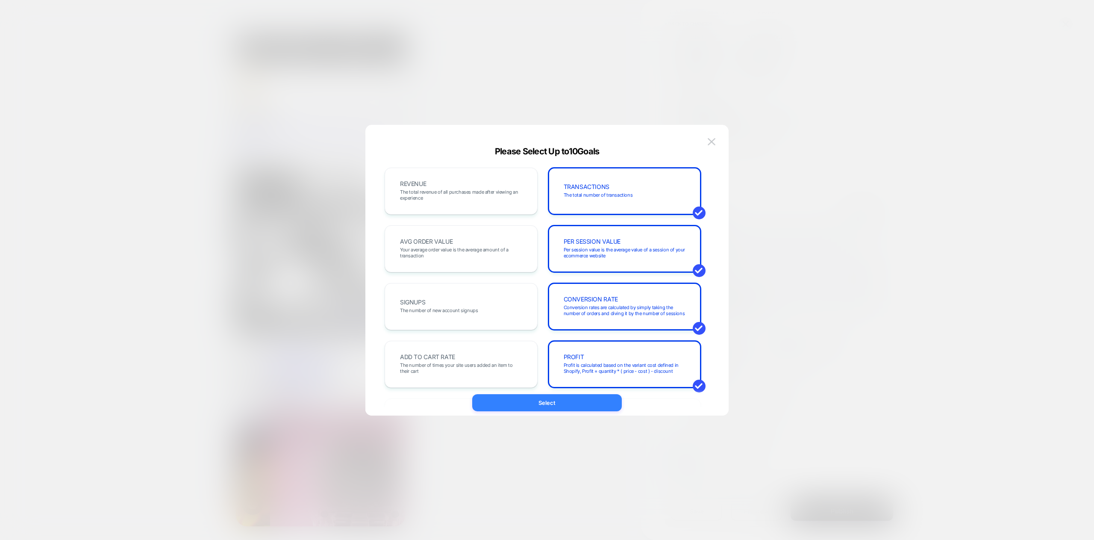
click at [578, 405] on button "Select" at bounding box center [547, 402] width 150 height 17
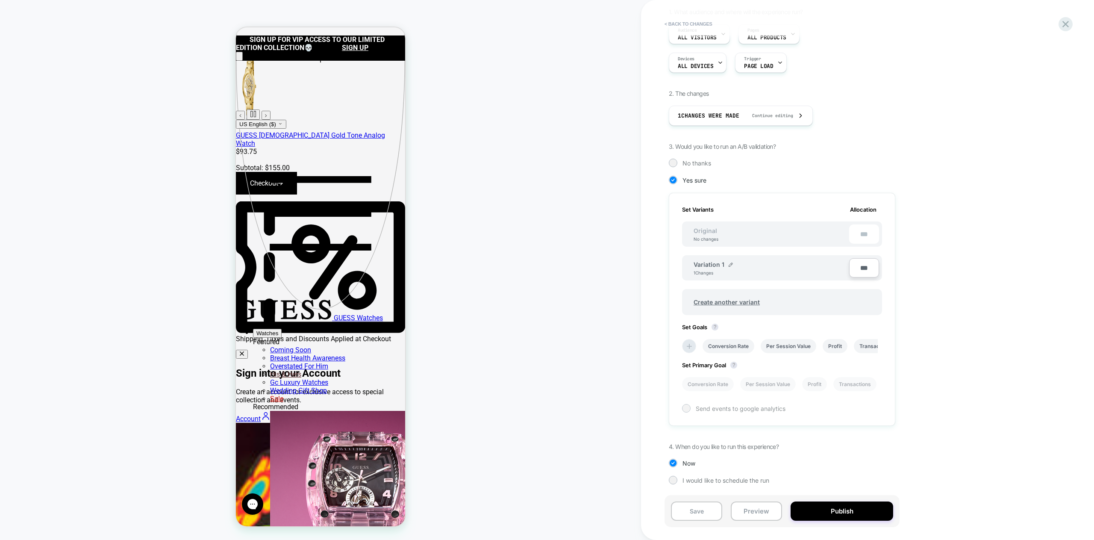
click at [685, 408] on div at bounding box center [686, 408] width 6 height 6
click at [685, 408] on icon at bounding box center [685, 408] width 3 height 3
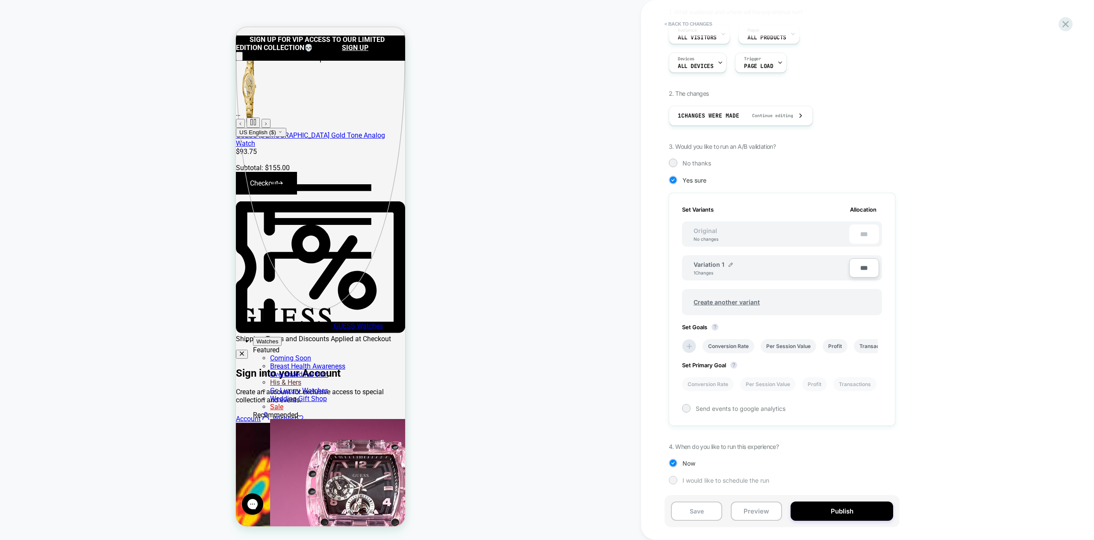
click at [672, 478] on div at bounding box center [672, 479] width 6 height 6
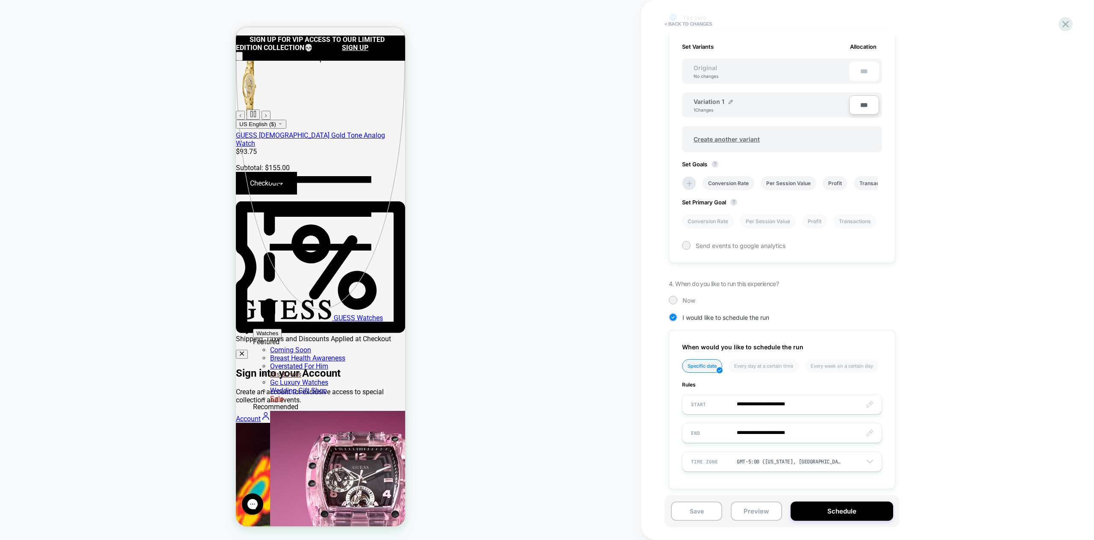
scroll to position [243, 0]
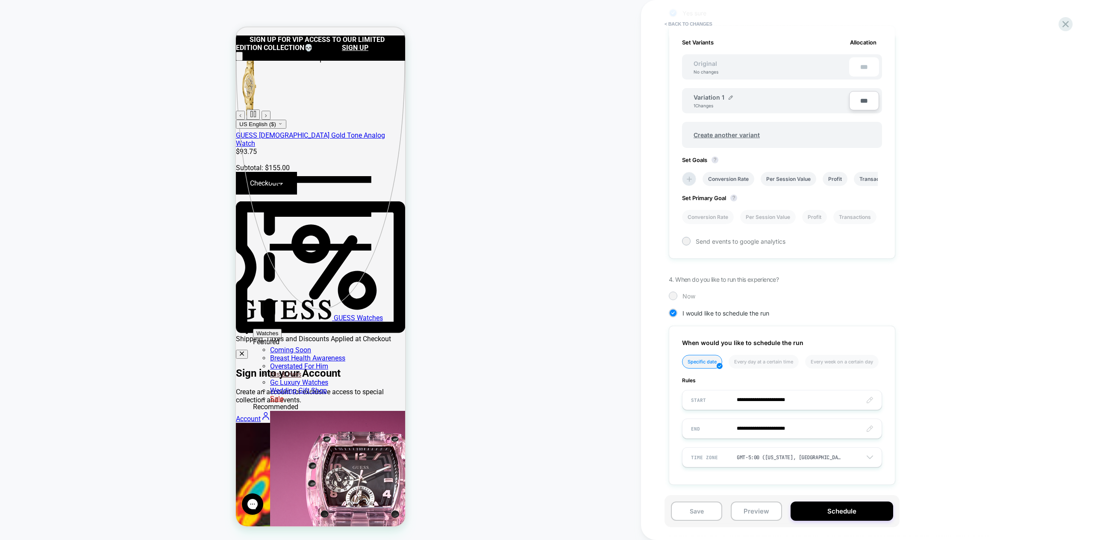
click at [675, 295] on div at bounding box center [672, 295] width 6 height 6
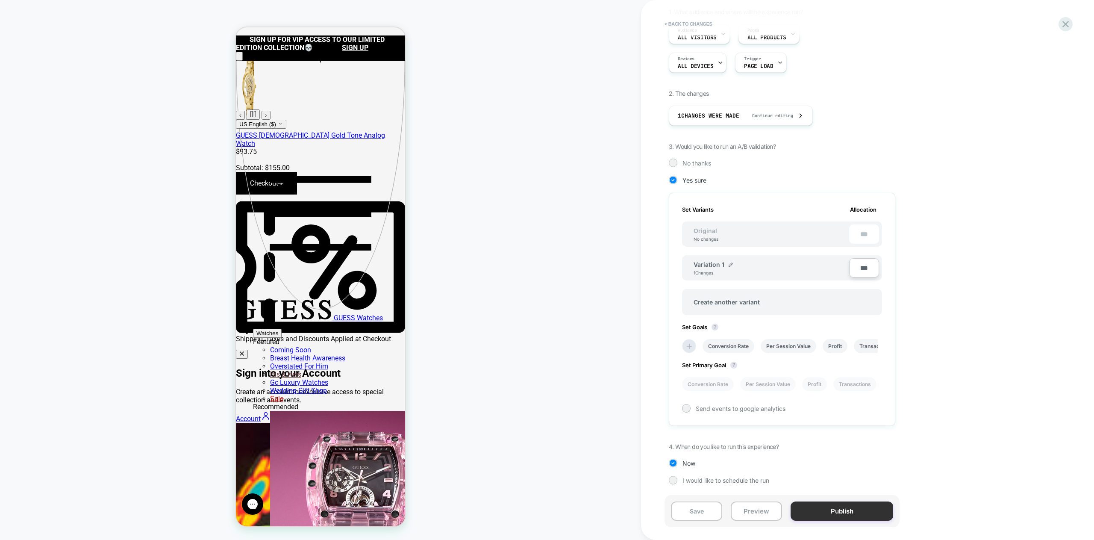
click at [833, 508] on button "Publish" at bounding box center [841, 510] width 103 height 19
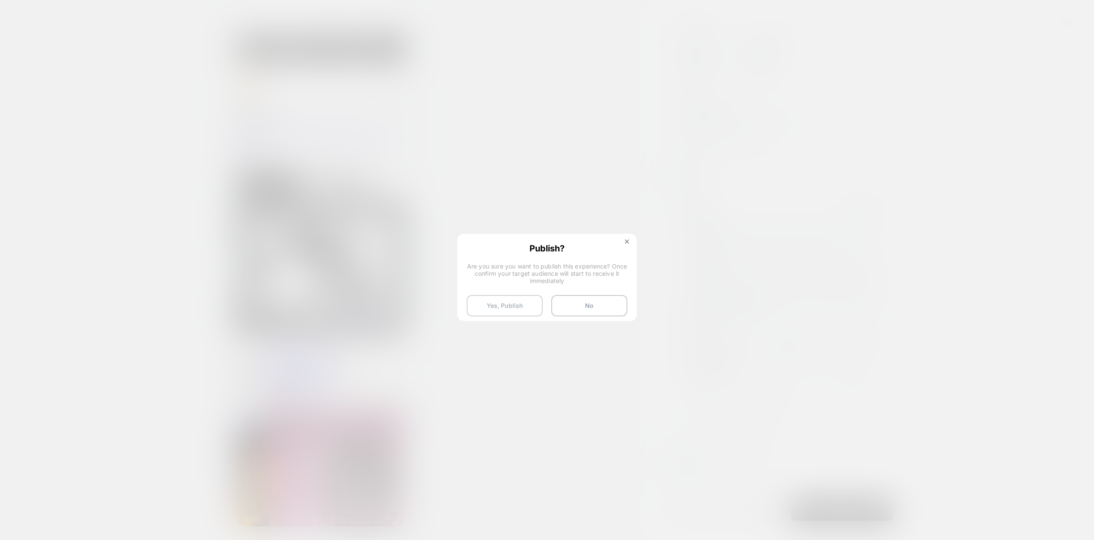
click at [506, 307] on button "Yes, Publish" at bounding box center [504, 305] width 76 height 21
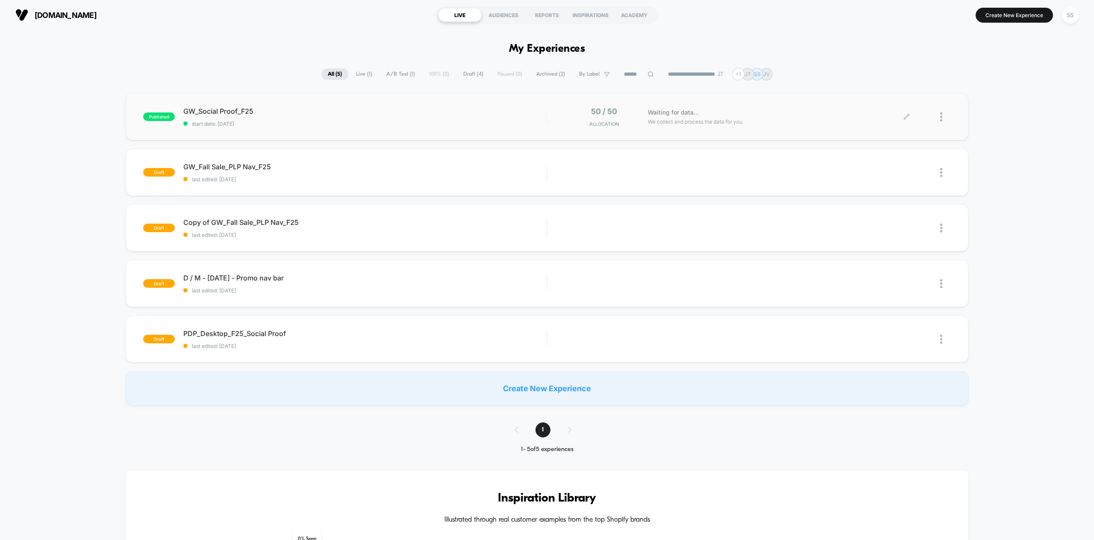
click at [943, 119] on div at bounding box center [945, 117] width 11 height 20
click at [887, 126] on div "Preview Link" at bounding box center [897, 126] width 77 height 19
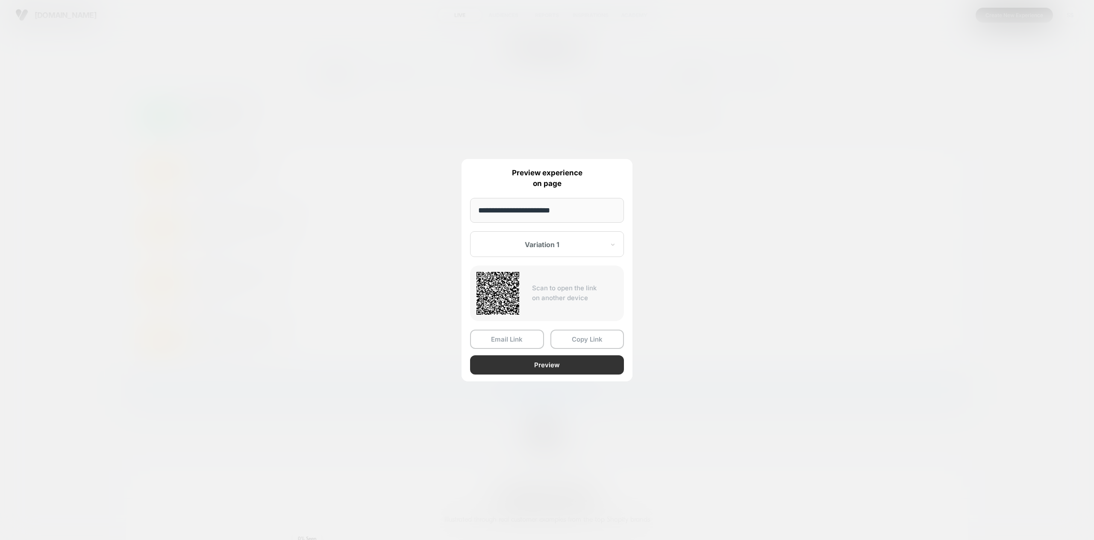
click at [525, 363] on button "Preview" at bounding box center [547, 364] width 154 height 19
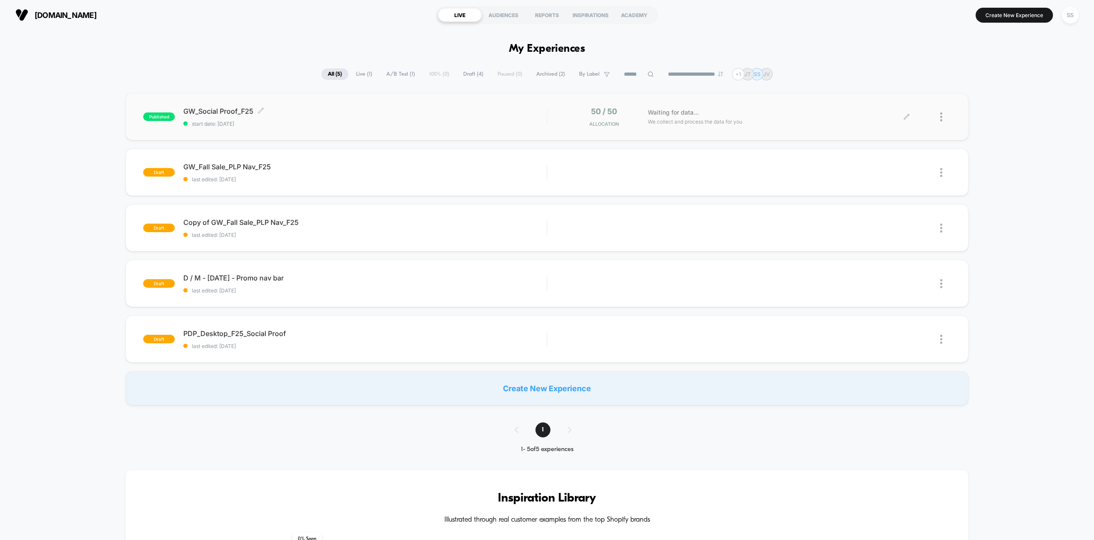
click at [224, 110] on span "GW_Social Proof_F25 Click to edit experience details" at bounding box center [364, 111] width 363 height 9
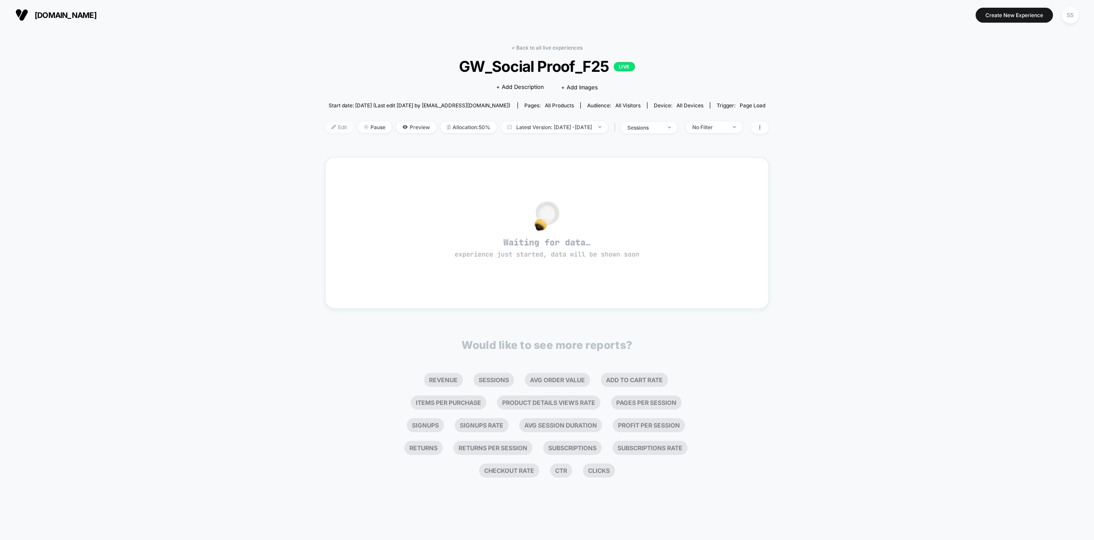
click at [331, 129] on span "Edit" at bounding box center [339, 127] width 28 height 12
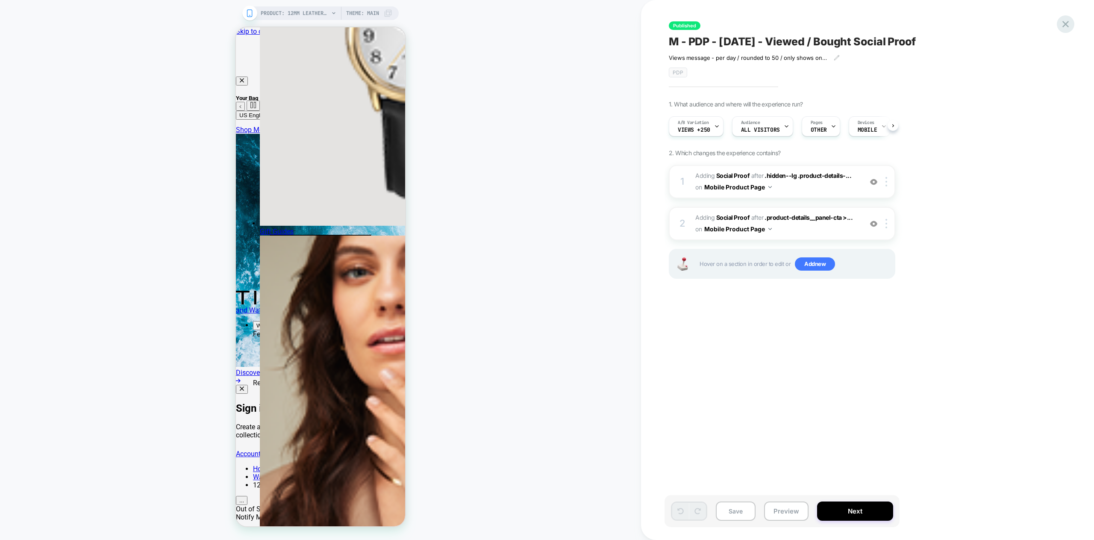
click at [1065, 23] on icon at bounding box center [1065, 24] width 6 height 6
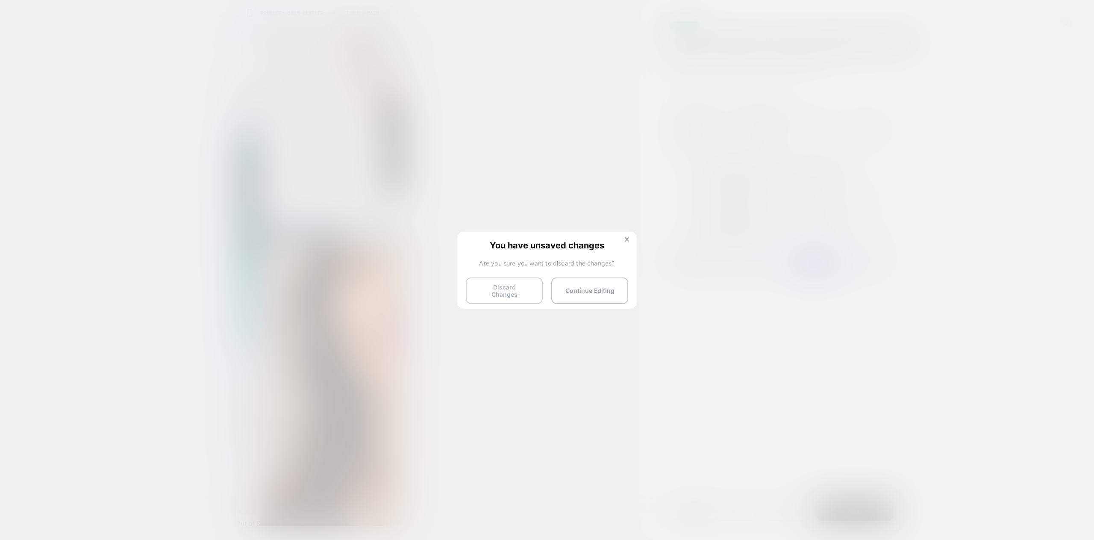
click at [501, 289] on button "Discard Changes" at bounding box center [504, 290] width 77 height 26
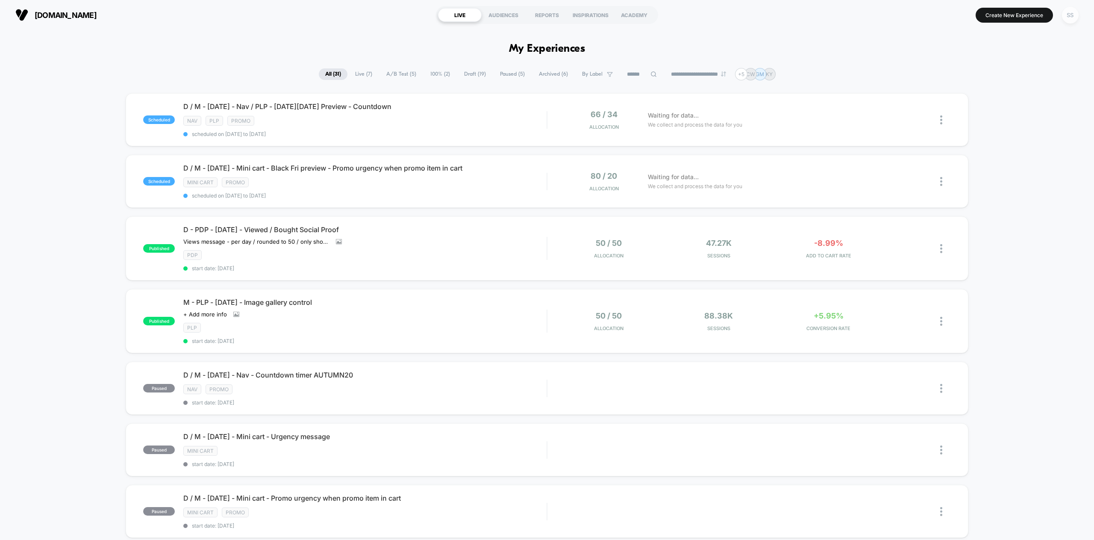
click at [1073, 15] on div "SS" at bounding box center [1070, 15] width 17 height 17
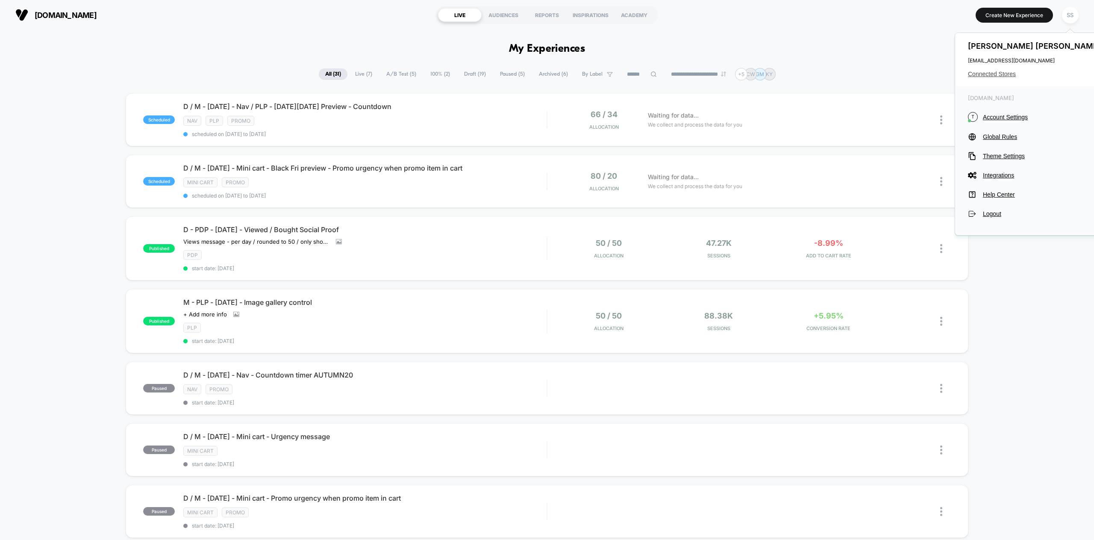
click at [984, 73] on span "Connected Stores" at bounding box center [1035, 73] width 135 height 7
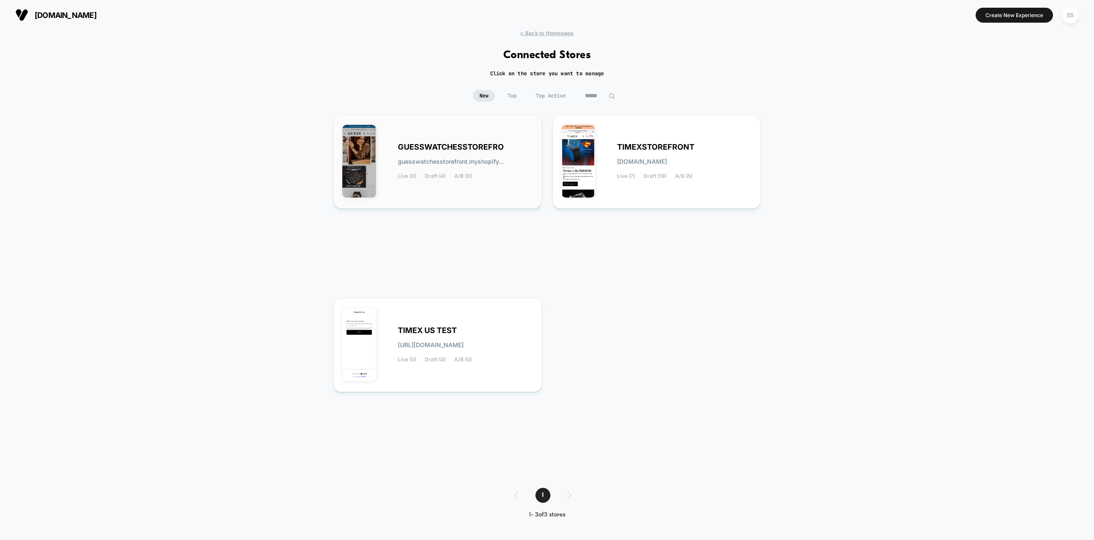
click at [416, 192] on div "GUESSWATCHESSTOREFRO guesswatchesstorefront.myshopify... Live (0) Draft (4) A/B…" at bounding box center [437, 161] width 191 height 76
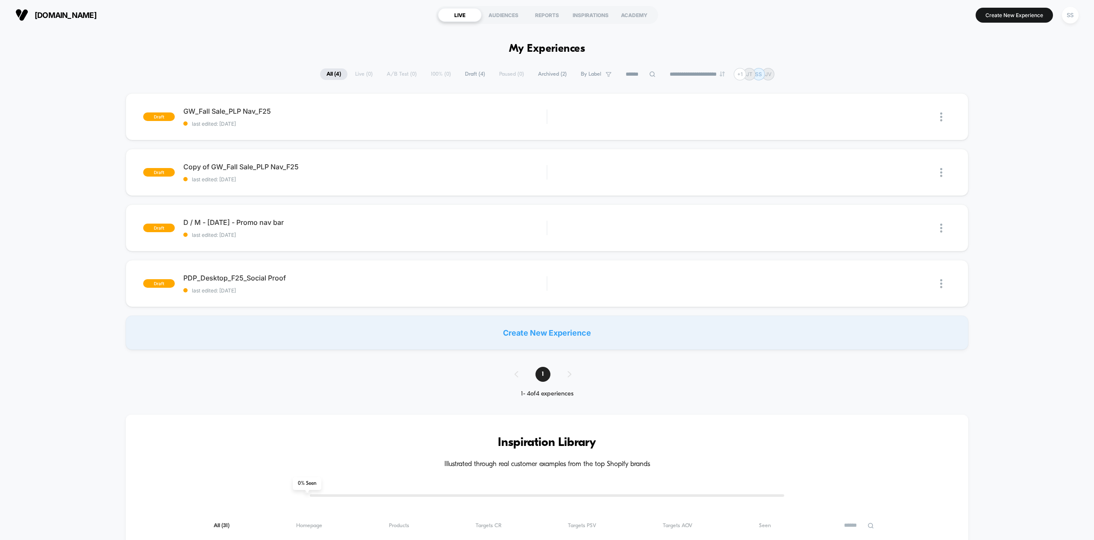
click at [514, 333] on div "Create New Experience" at bounding box center [547, 332] width 842 height 34
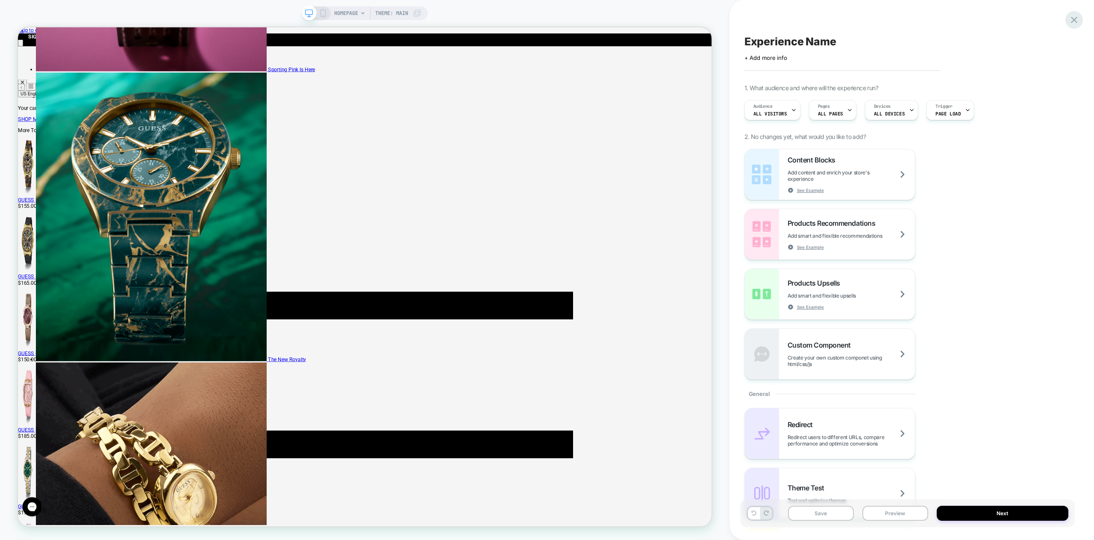
click at [1073, 20] on icon at bounding box center [1073, 20] width 6 height 6
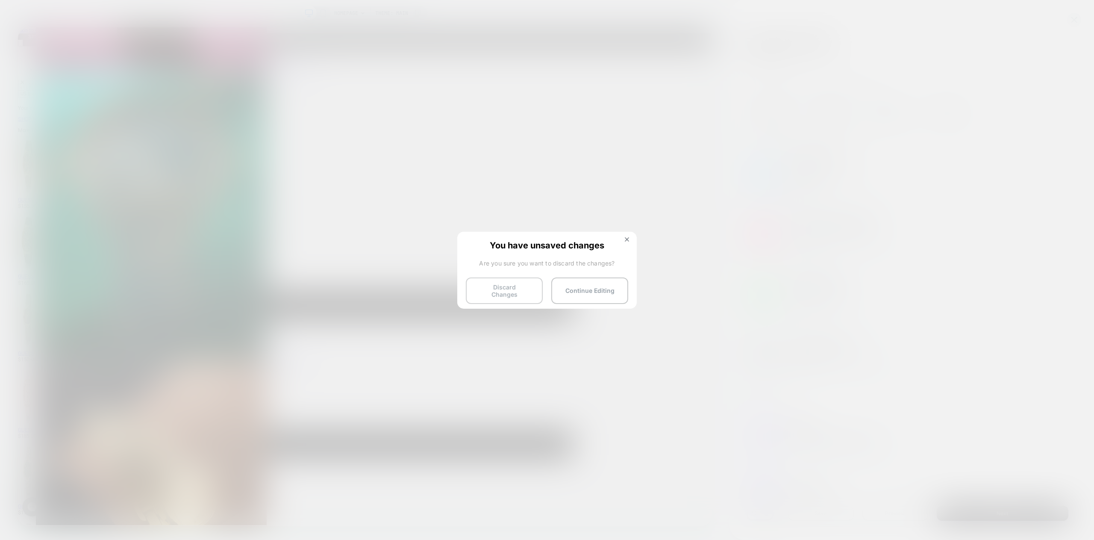
click at [496, 286] on button "Discard Changes" at bounding box center [504, 290] width 77 height 26
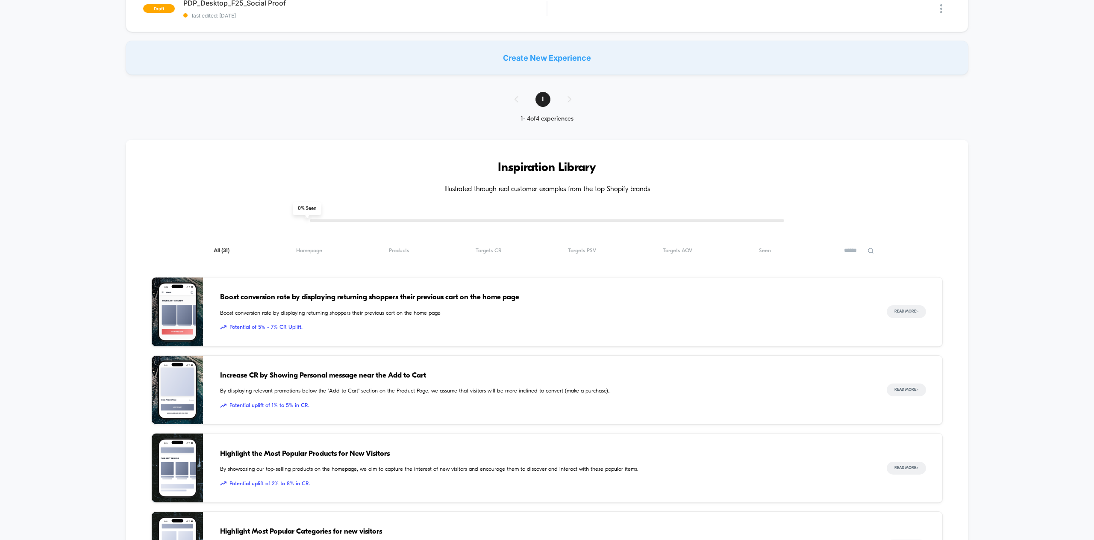
scroll to position [238, 0]
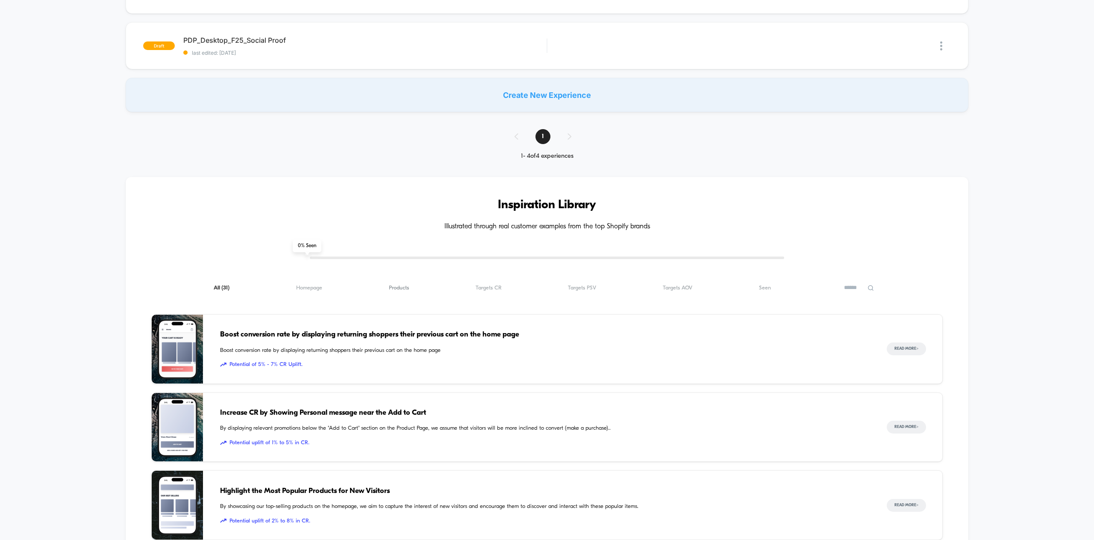
click at [392, 286] on span "Products ( 31 )" at bounding box center [399, 287] width 20 height 6
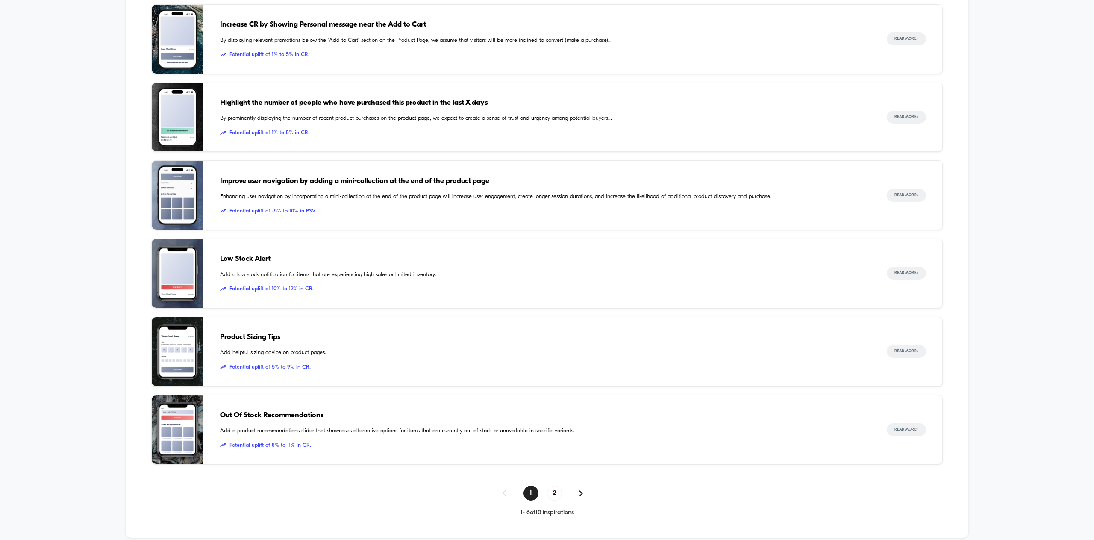
scroll to position [548, 0]
click at [553, 495] on span "2" at bounding box center [554, 491] width 15 height 15
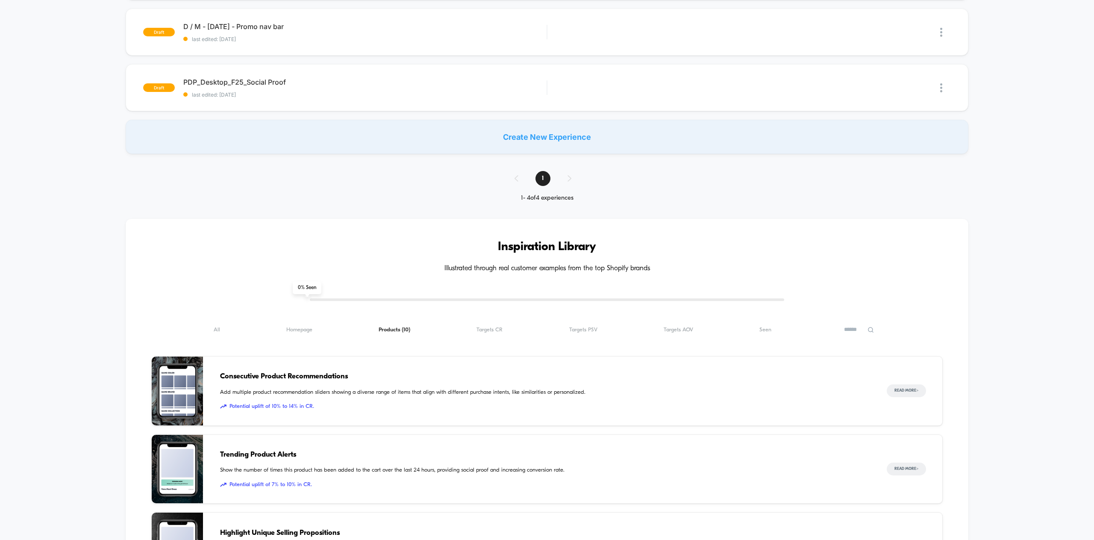
scroll to position [194, 0]
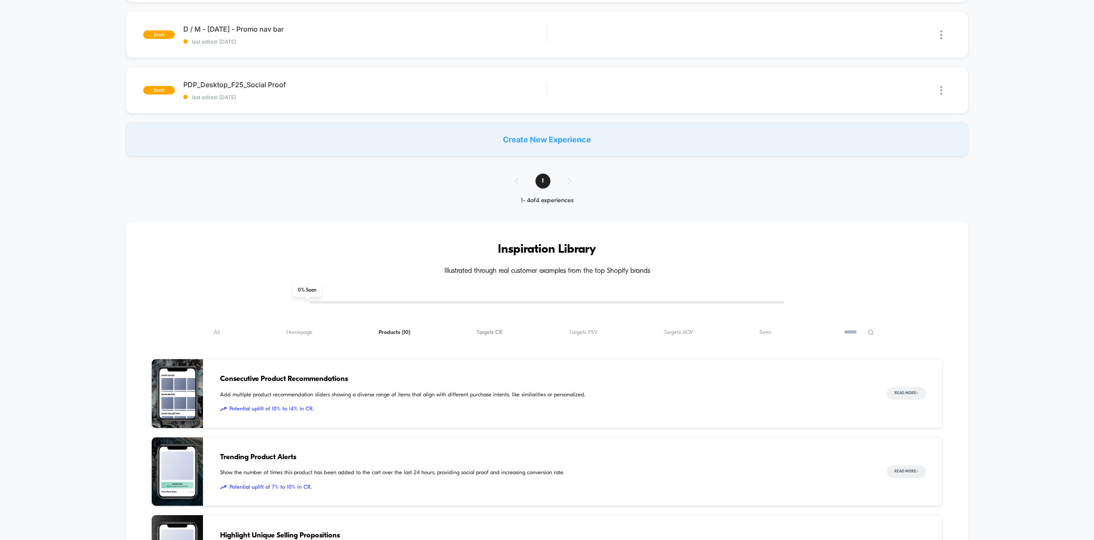
click at [487, 333] on span "Targets CR ( 10 )" at bounding box center [489, 332] width 26 height 6
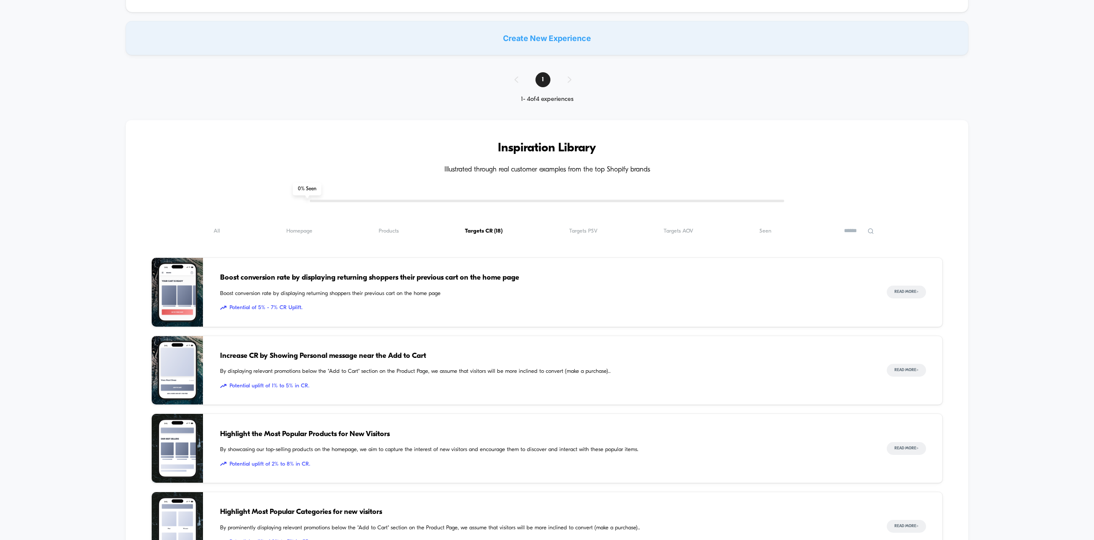
scroll to position [189, 0]
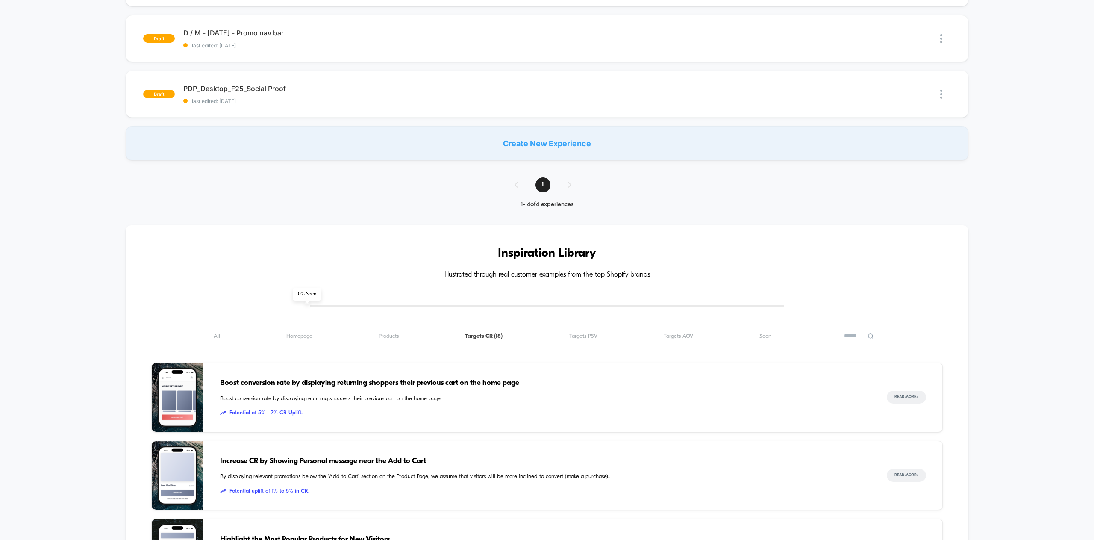
click at [871, 336] on icon at bounding box center [870, 336] width 6 height 6
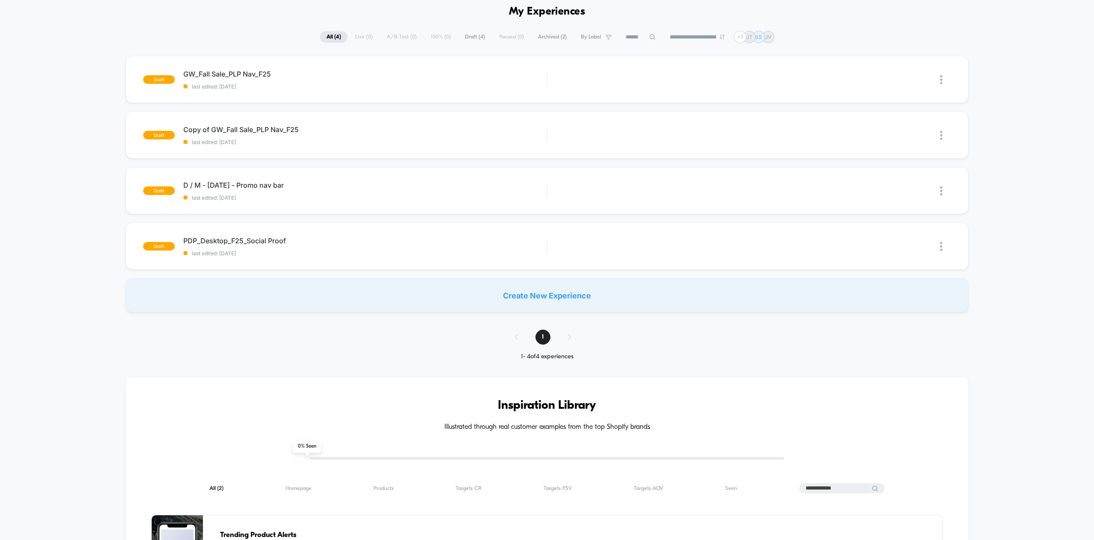
scroll to position [0, 0]
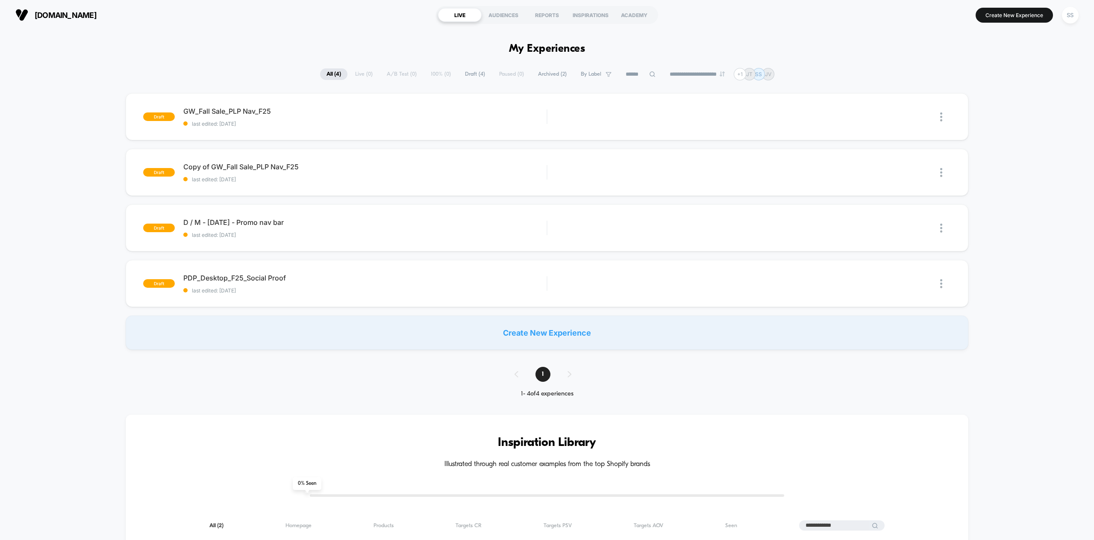
type input "**********"
click at [516, 329] on div "Create New Experience" at bounding box center [547, 332] width 842 height 34
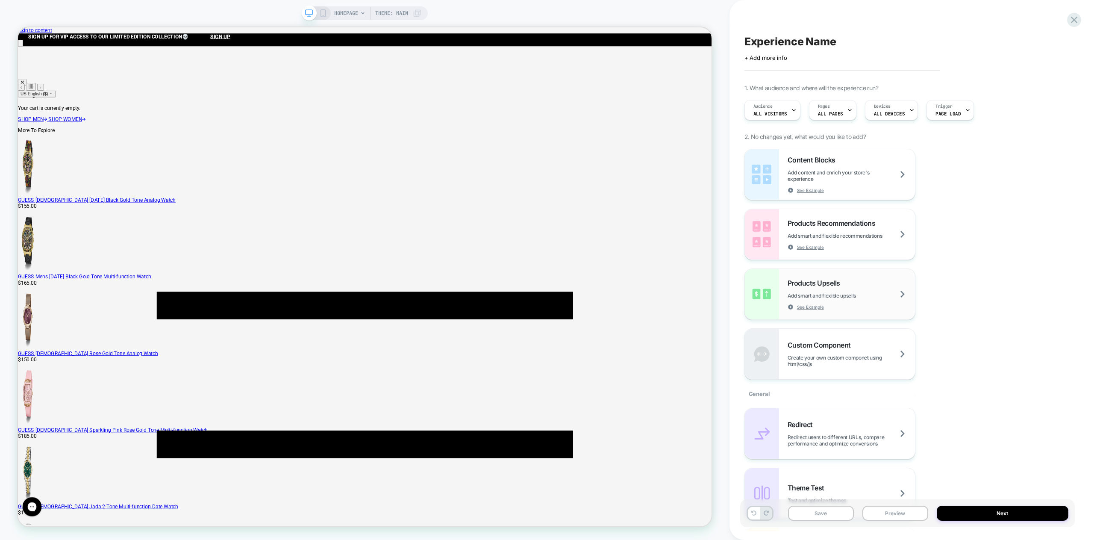
click at [859, 283] on div "Products Upsells Add smart and flexible upsells See Example" at bounding box center [850, 294] width 127 height 31
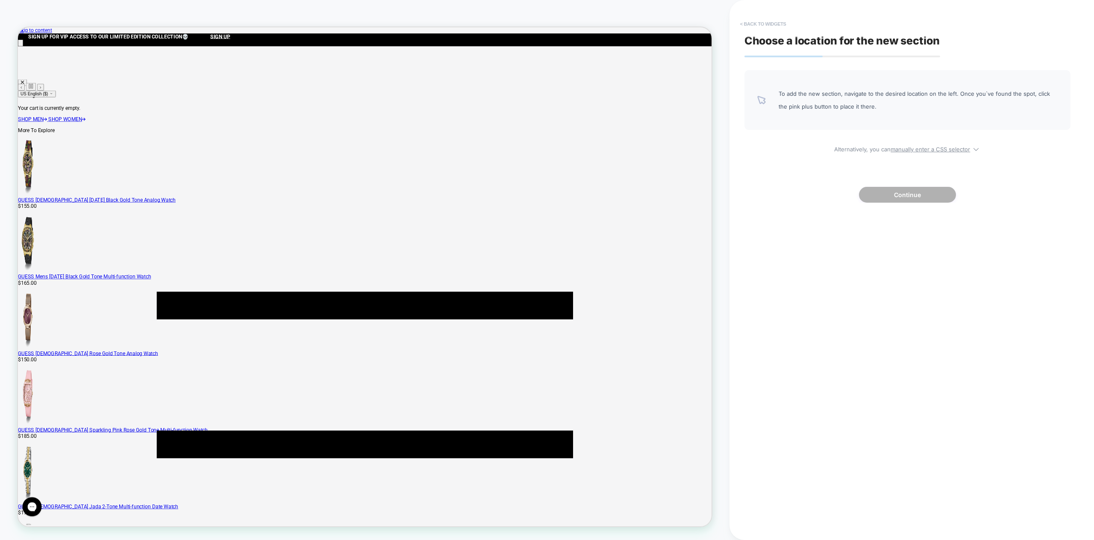
click at [742, 22] on button "< Back to widgets" at bounding box center [763, 24] width 55 height 14
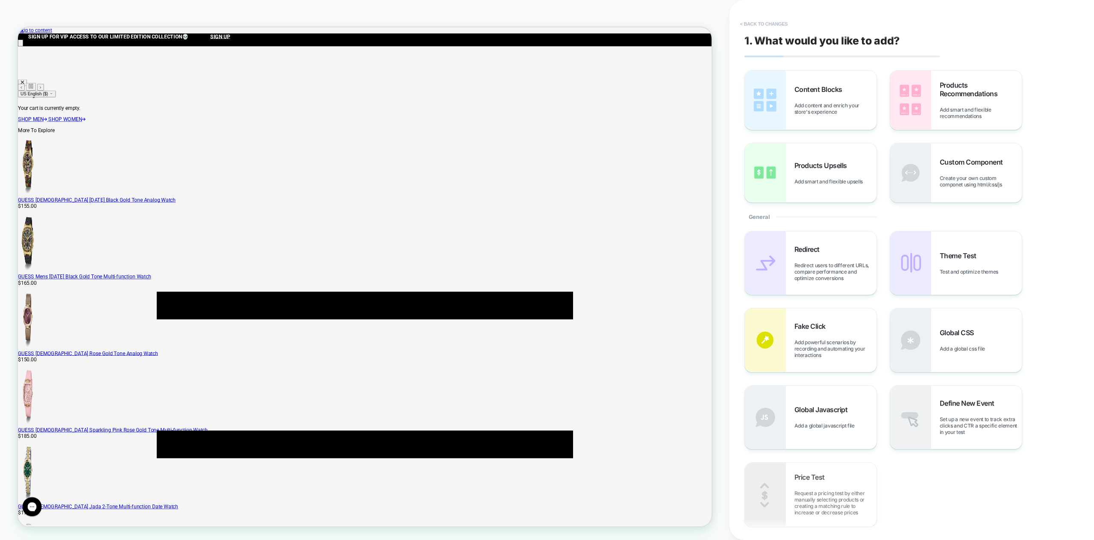
click at [750, 22] on button "< Back to changes" at bounding box center [764, 24] width 56 height 14
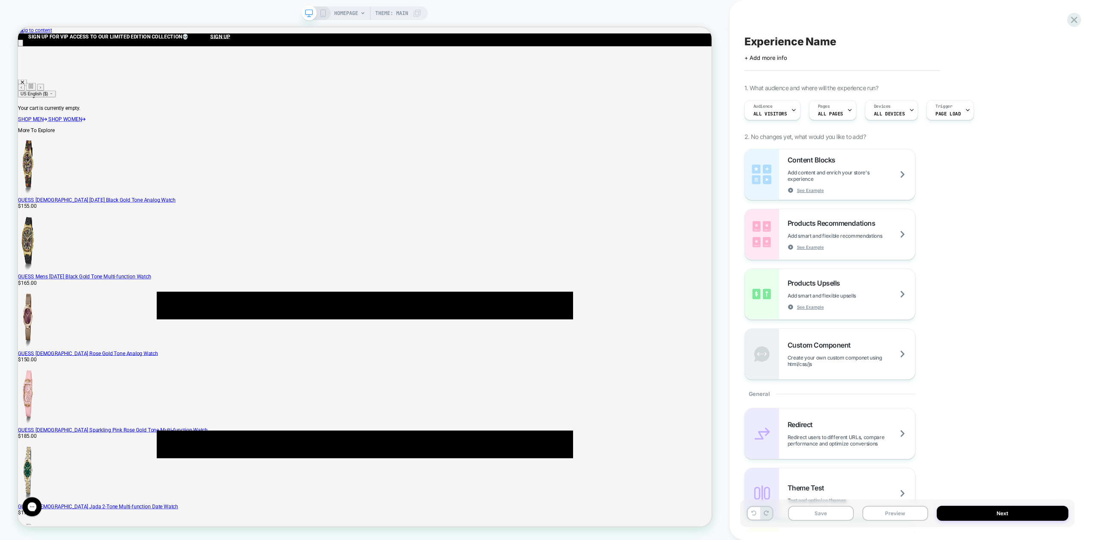
click at [362, 13] on icon at bounding box center [362, 13] width 3 height 2
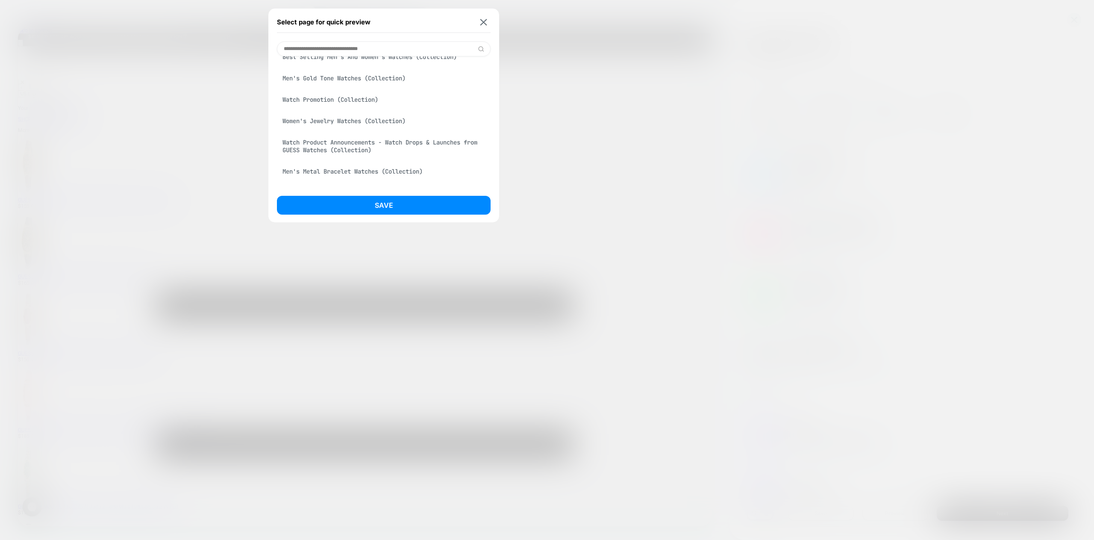
scroll to position [185, 0]
click at [482, 21] on img at bounding box center [483, 22] width 7 height 6
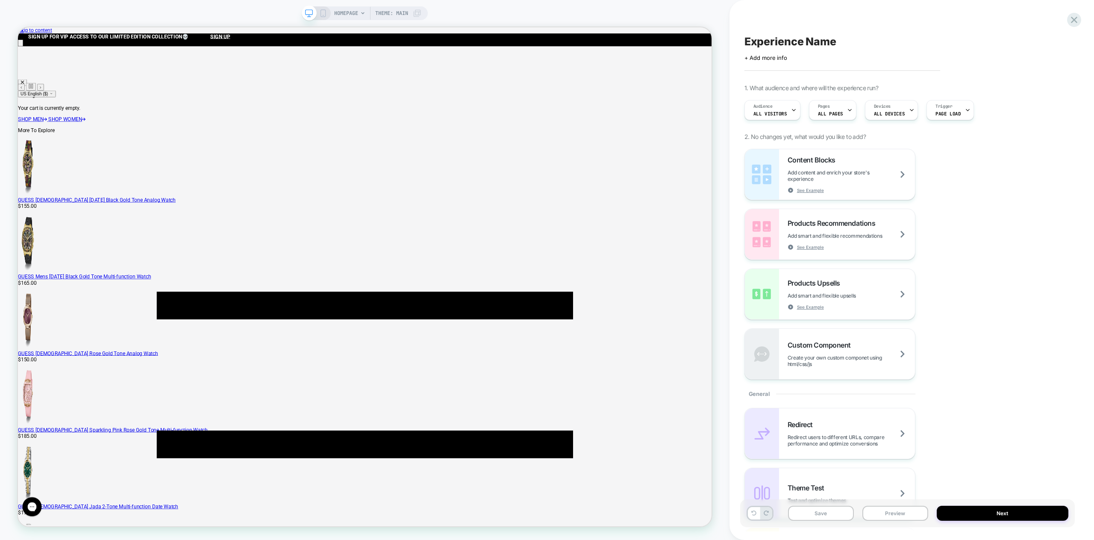
click at [321, 13] on icon at bounding box center [323, 13] width 8 height 8
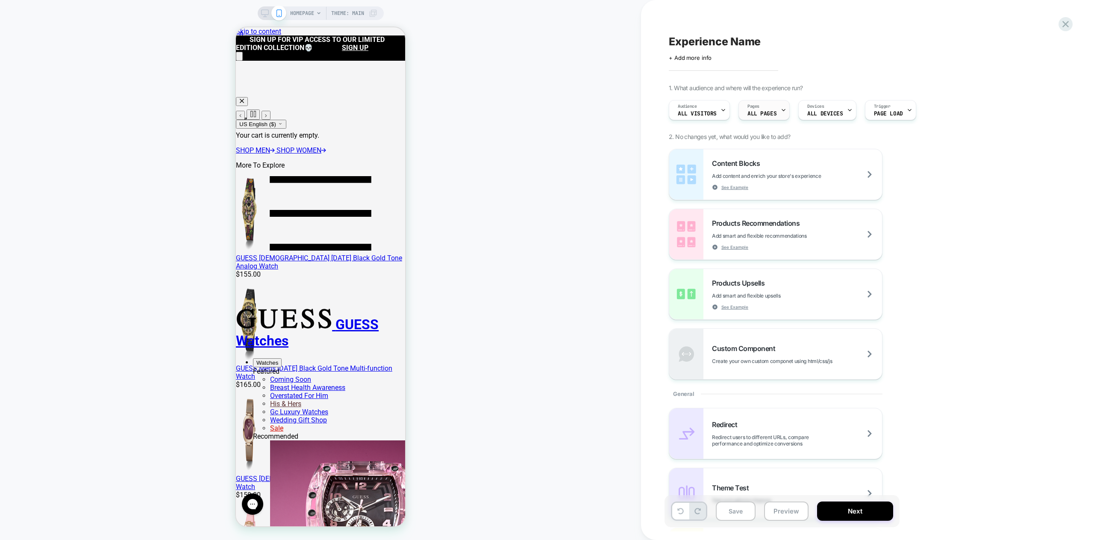
click at [760, 113] on span "ALL PAGES" at bounding box center [761, 114] width 29 height 6
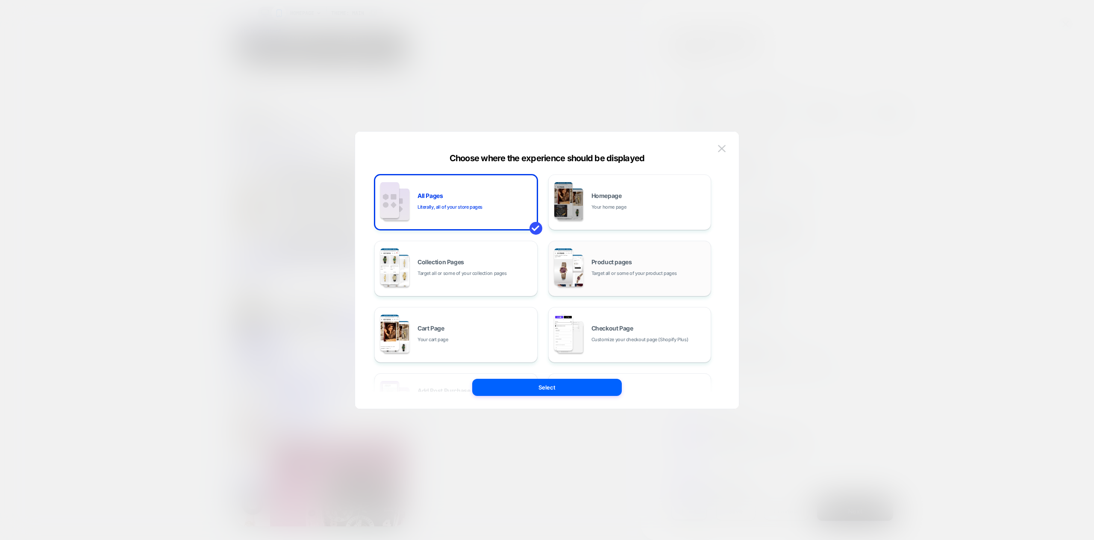
click at [608, 273] on span "Target all or some of your product pages" at bounding box center [633, 273] width 85 height 8
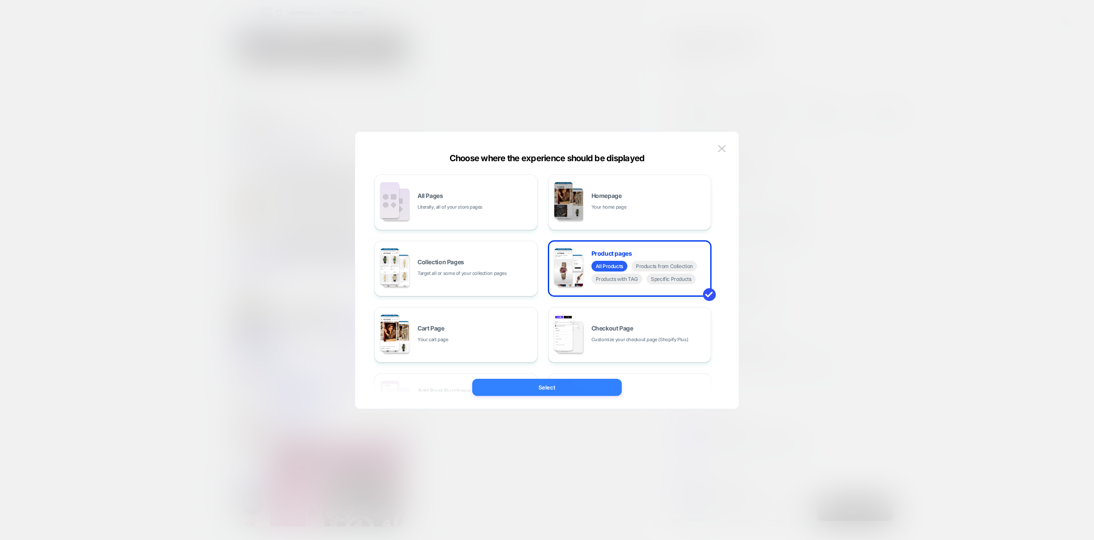
click at [534, 388] on button "Select" at bounding box center [547, 386] width 150 height 17
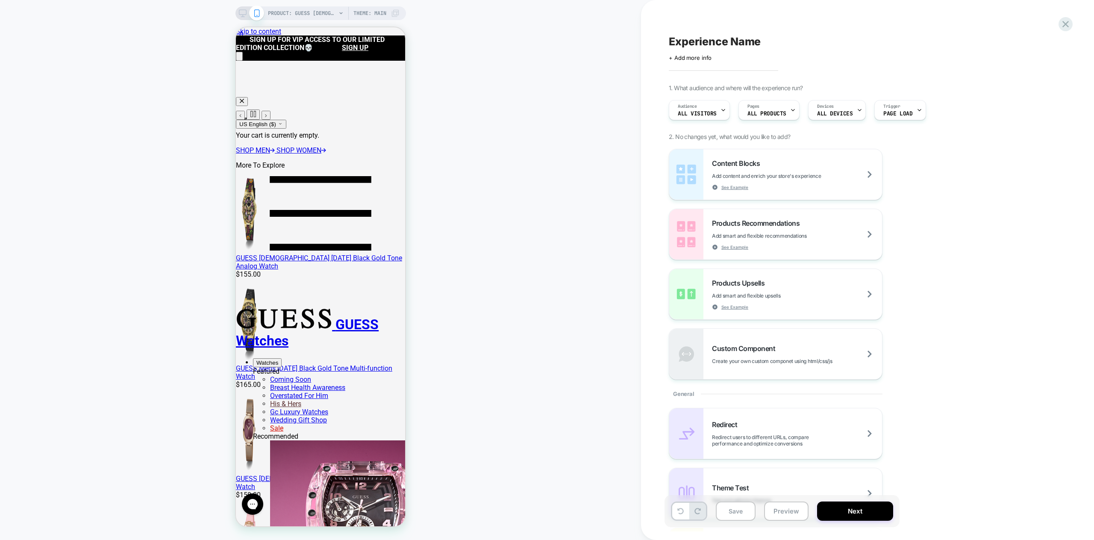
click at [830, 114] on span "ALL DEVICES" at bounding box center [834, 114] width 35 height 6
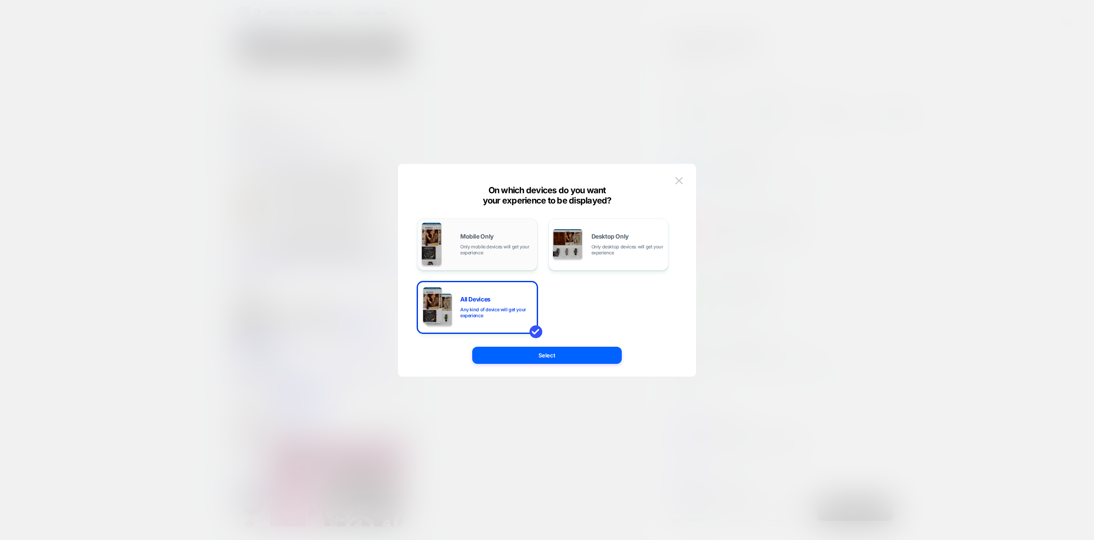
click at [478, 243] on div "Mobile Only Only mobile devices will get your experience" at bounding box center [496, 244] width 73 height 22
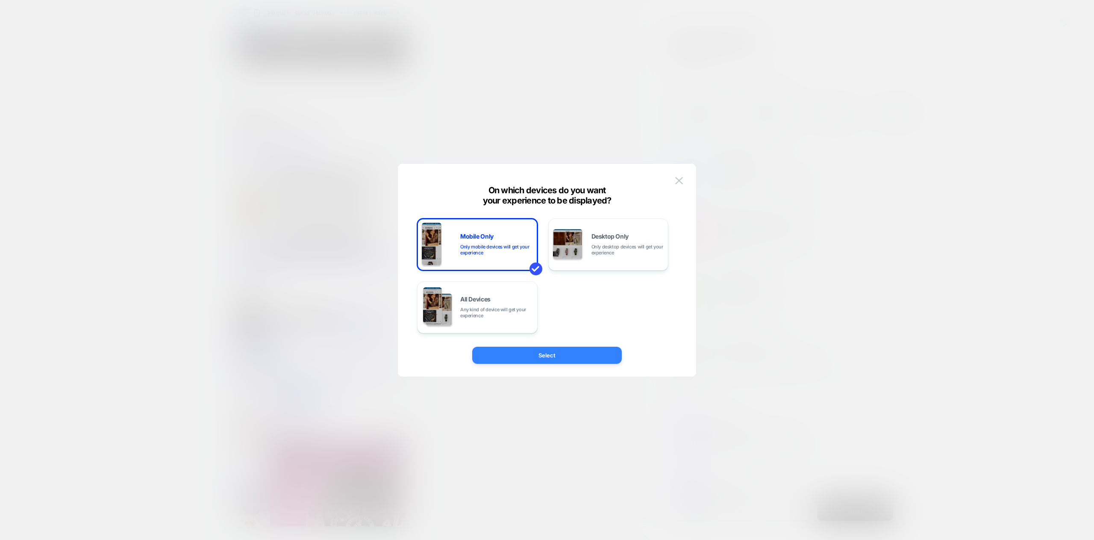
click at [560, 355] on button "Select" at bounding box center [547, 354] width 150 height 17
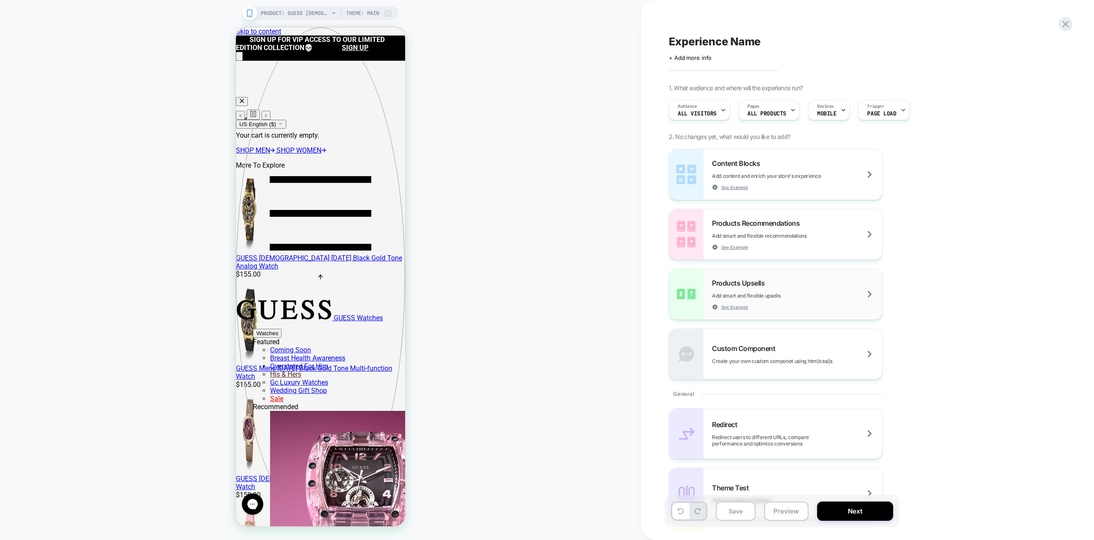
click at [808, 291] on div "Products Upsells Add smart and flexible upsells See Example" at bounding box center [797, 294] width 170 height 31
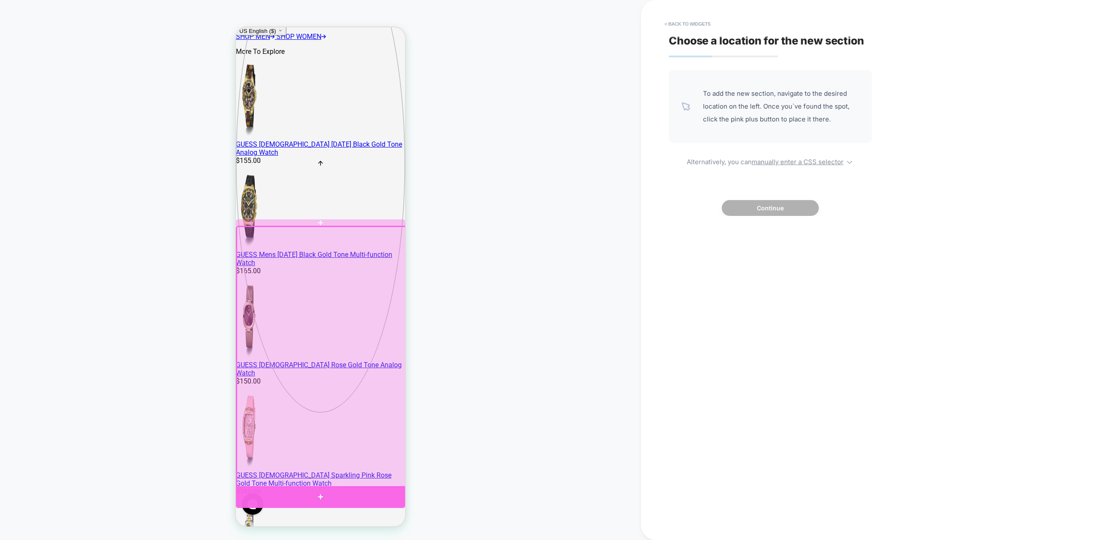
scroll to position [119, 0]
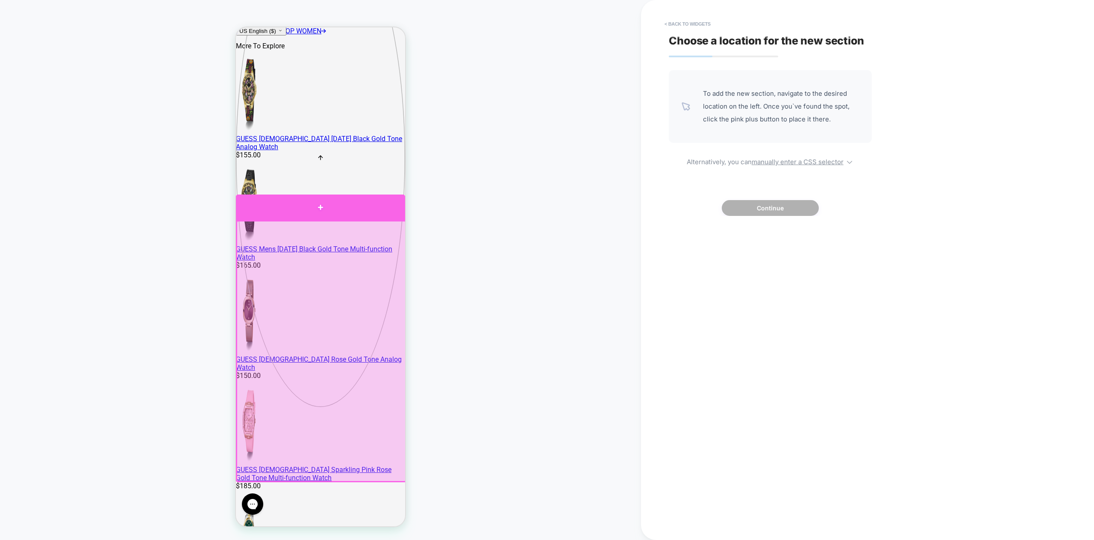
click at [290, 216] on div at bounding box center [320, 207] width 169 height 26
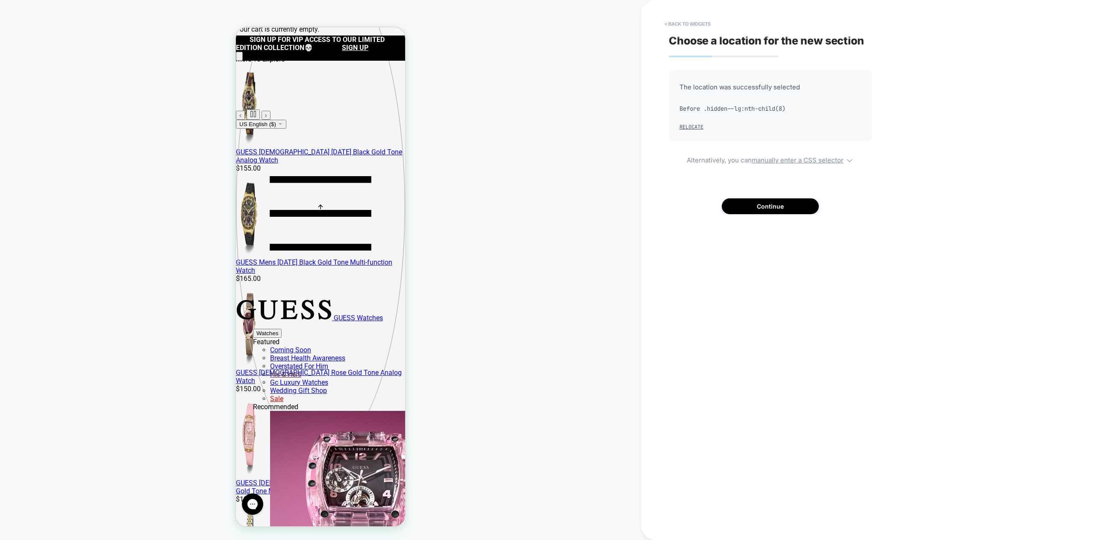
scroll to position [67, 0]
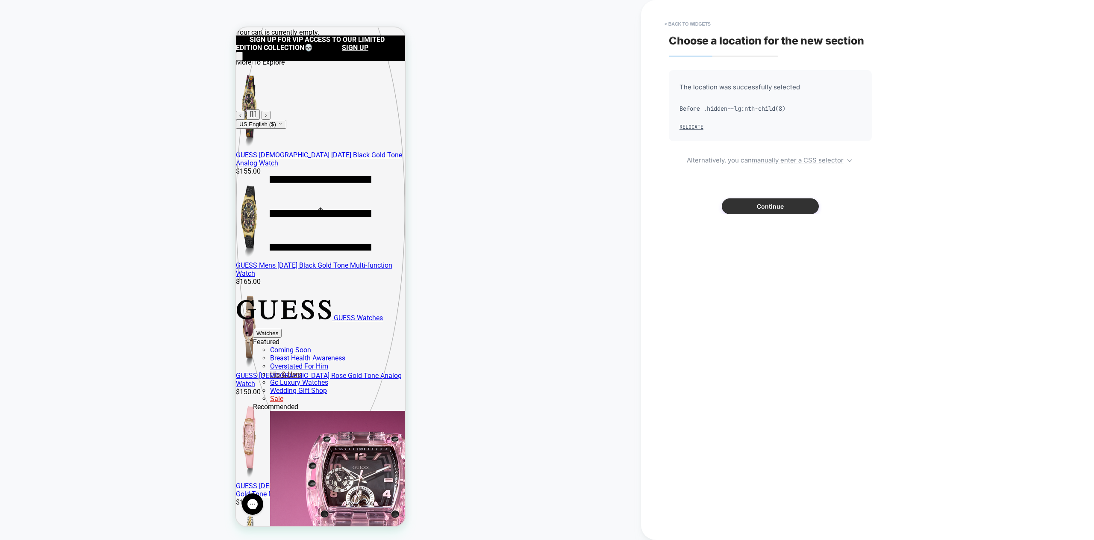
click at [778, 205] on button "Continue" at bounding box center [769, 206] width 97 height 16
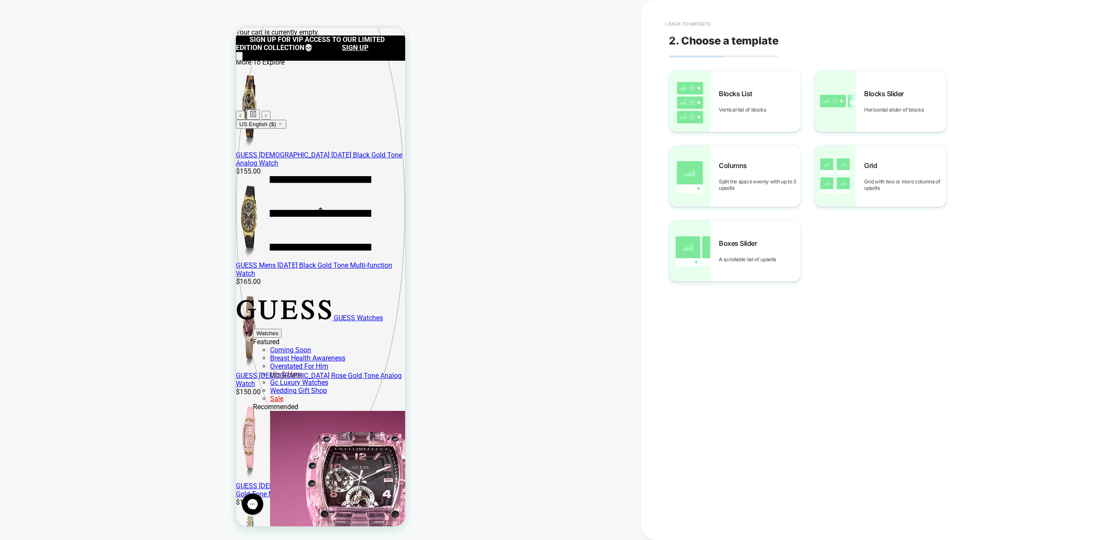
click at [670, 23] on button "< Back to widgets" at bounding box center [687, 24] width 55 height 14
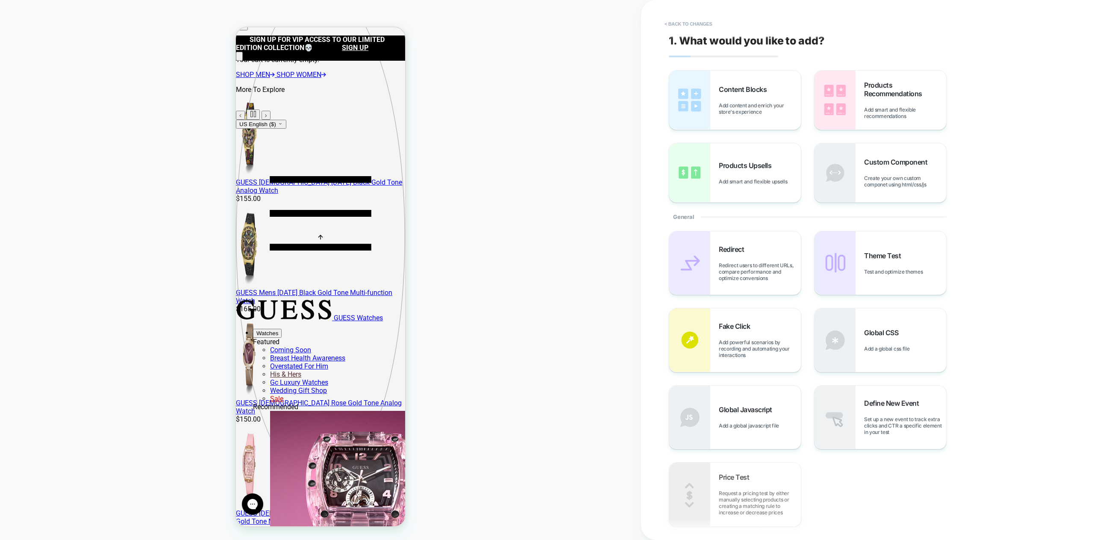
scroll to position [37, 0]
click at [670, 23] on button "< Back to changes" at bounding box center [688, 24] width 56 height 14
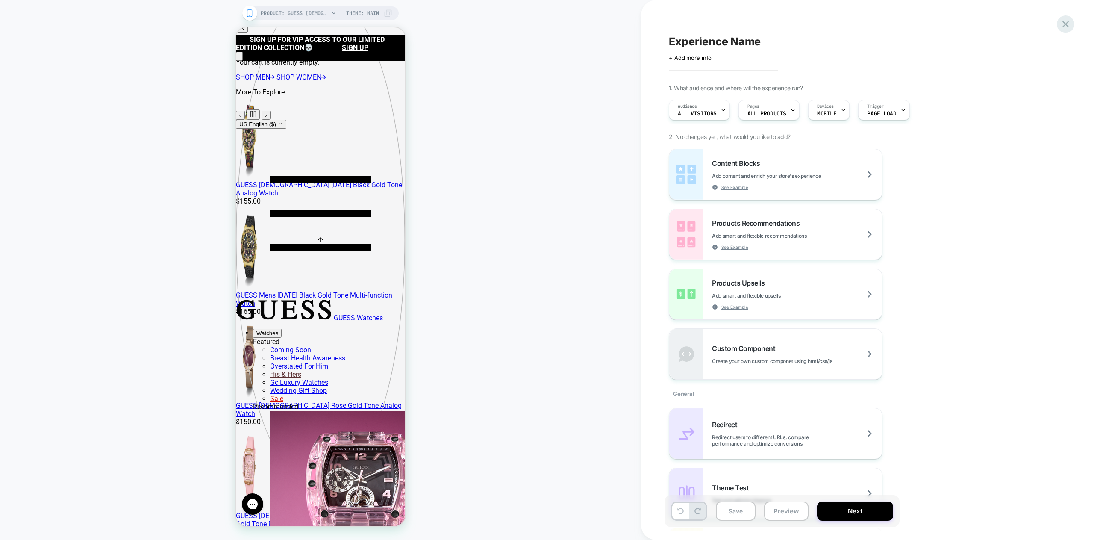
click at [1062, 24] on icon at bounding box center [1065, 24] width 12 height 12
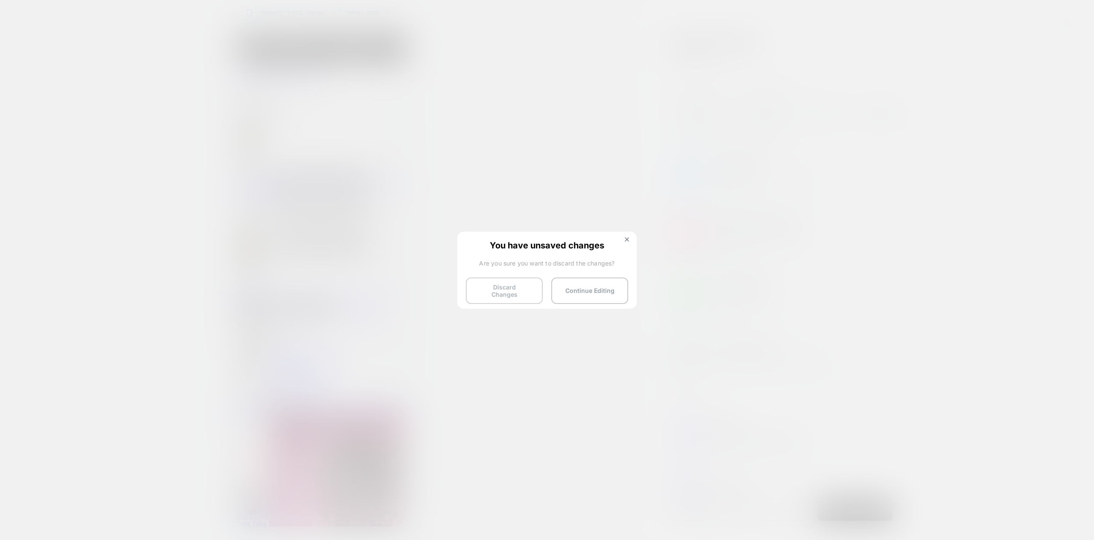
click at [510, 287] on button "Discard Changes" at bounding box center [504, 290] width 77 height 26
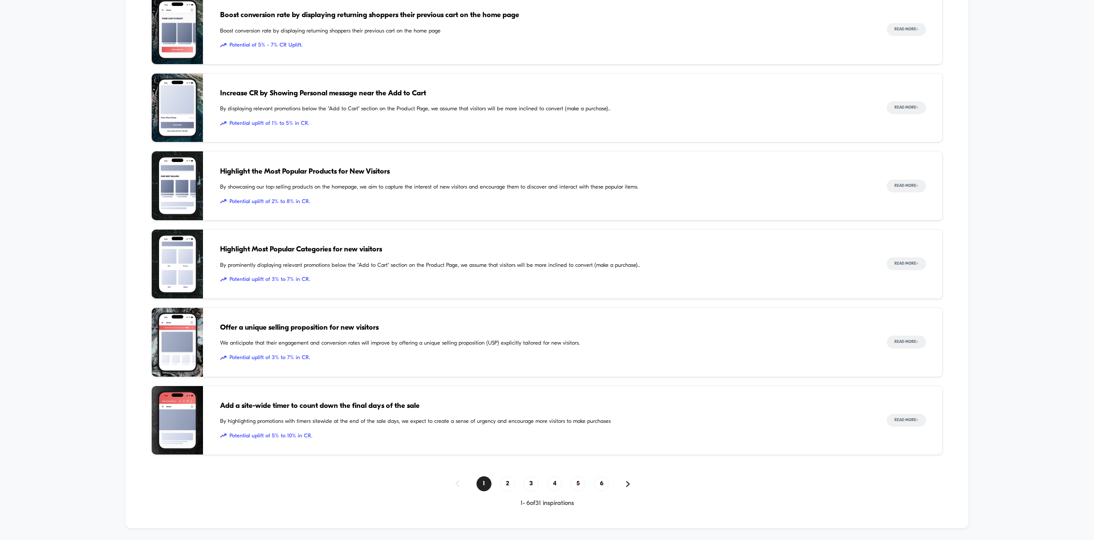
scroll to position [557, 0]
click at [507, 487] on span "2" at bounding box center [507, 482] width 15 height 15
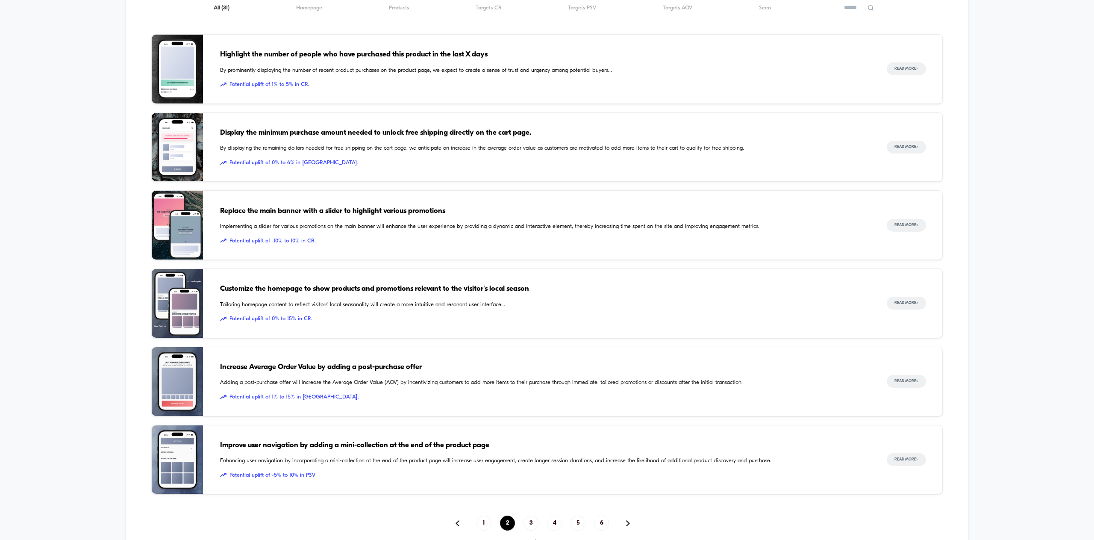
scroll to position [584, 0]
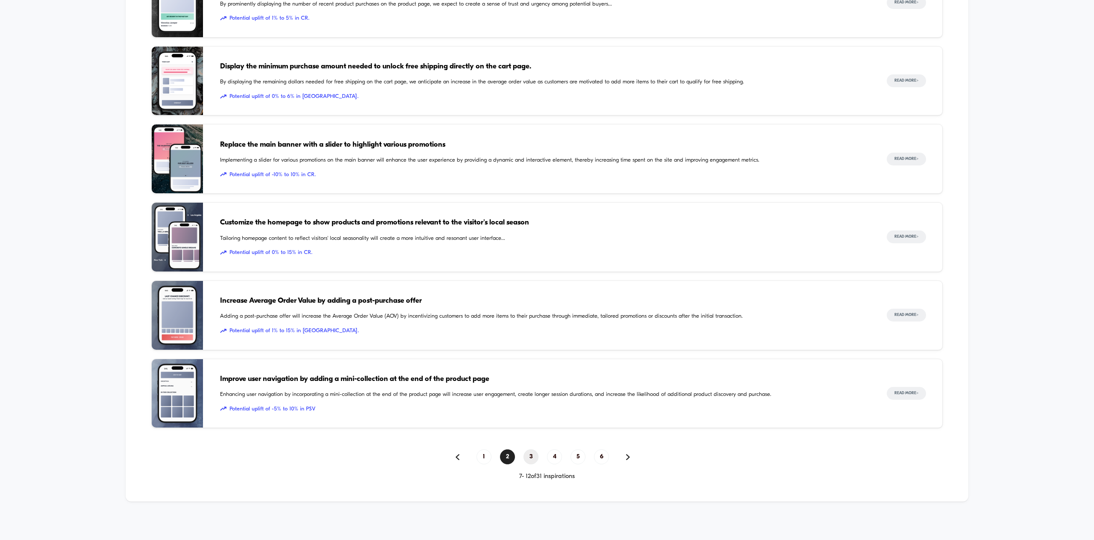
click at [528, 452] on span "3" at bounding box center [530, 456] width 15 height 15
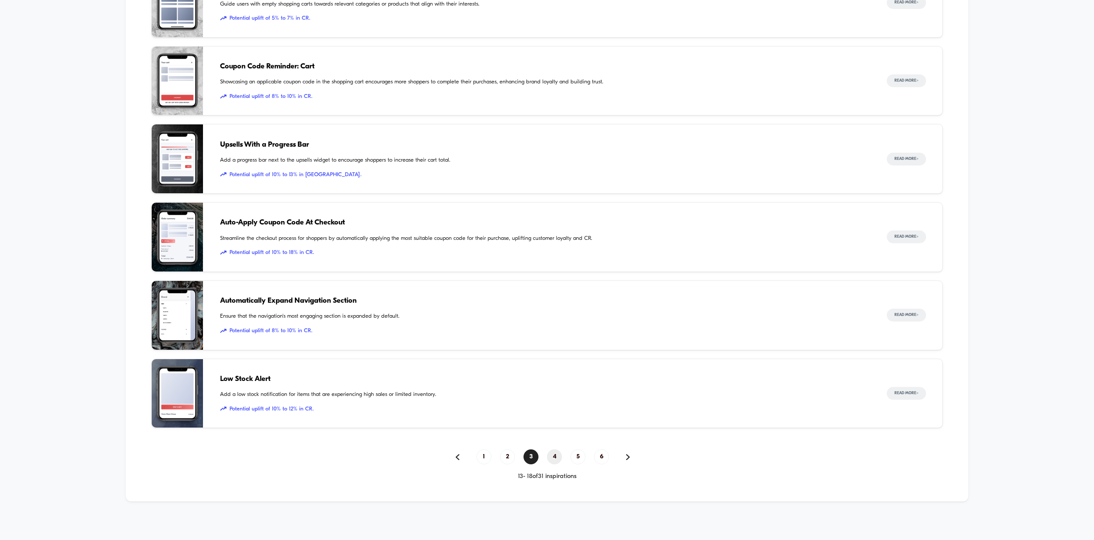
click at [554, 456] on span "4" at bounding box center [554, 456] width 15 height 15
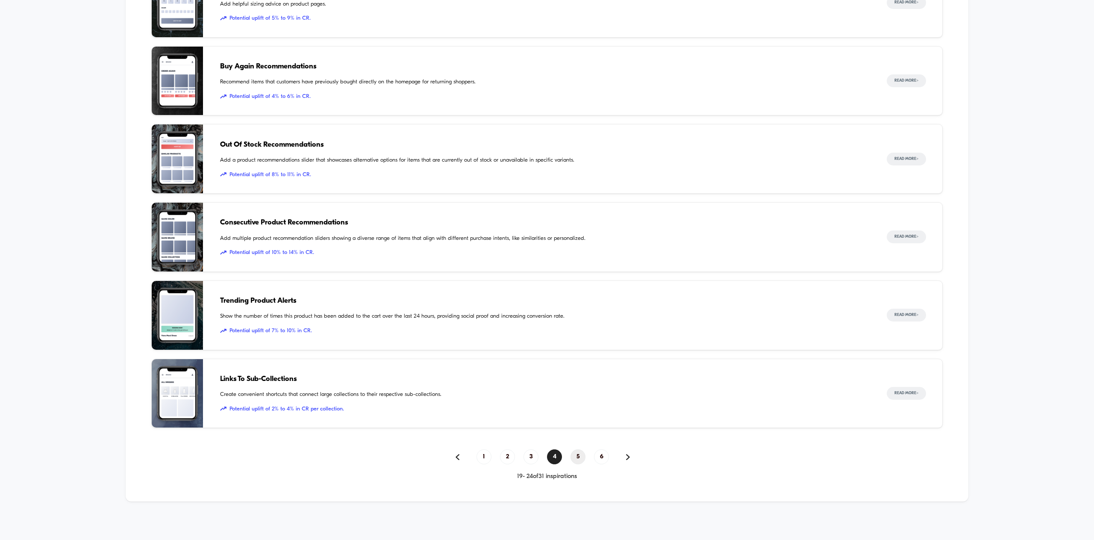
click at [580, 455] on span "5" at bounding box center [577, 456] width 15 height 15
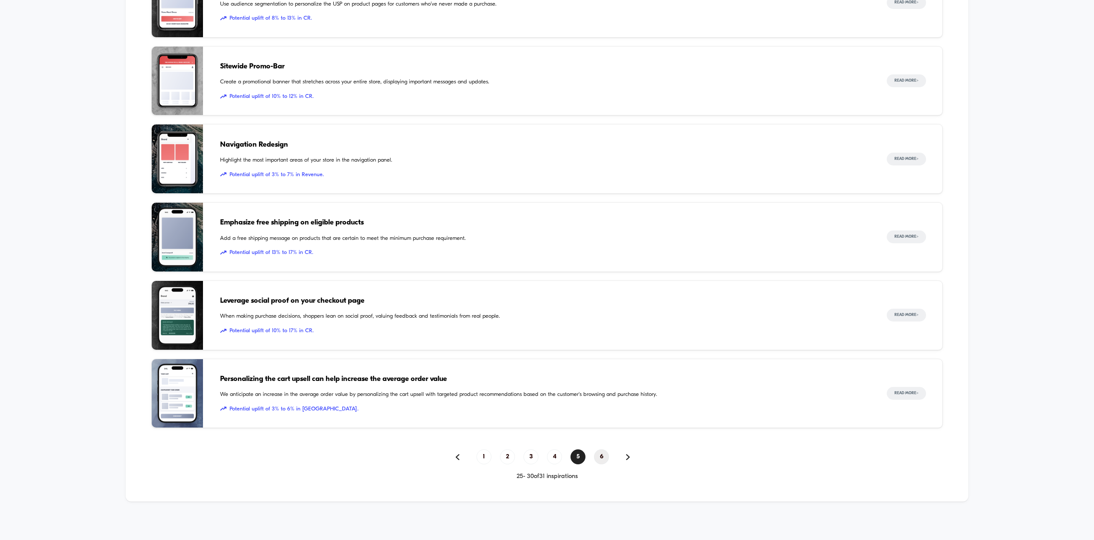
click at [599, 457] on span "6" at bounding box center [601, 456] width 15 height 15
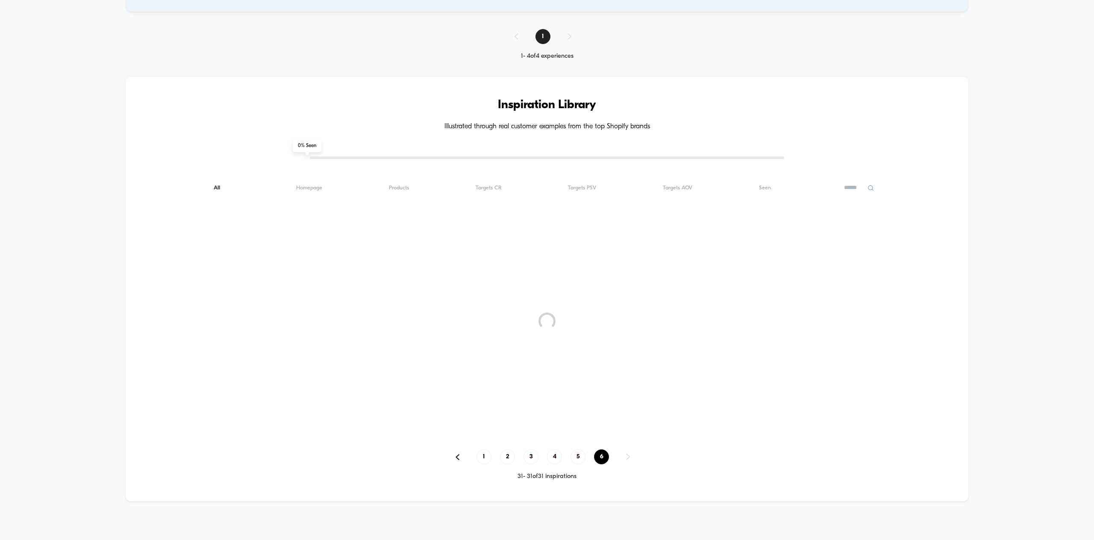
scroll to position [338, 0]
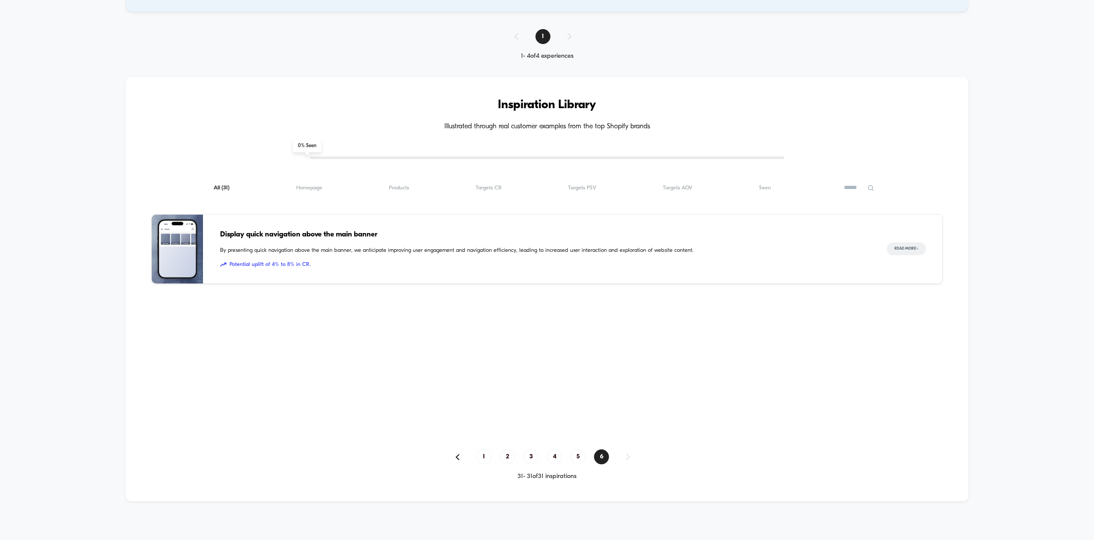
click at [290, 232] on span "Display quick navigation above the main banner" at bounding box center [544, 234] width 649 height 11
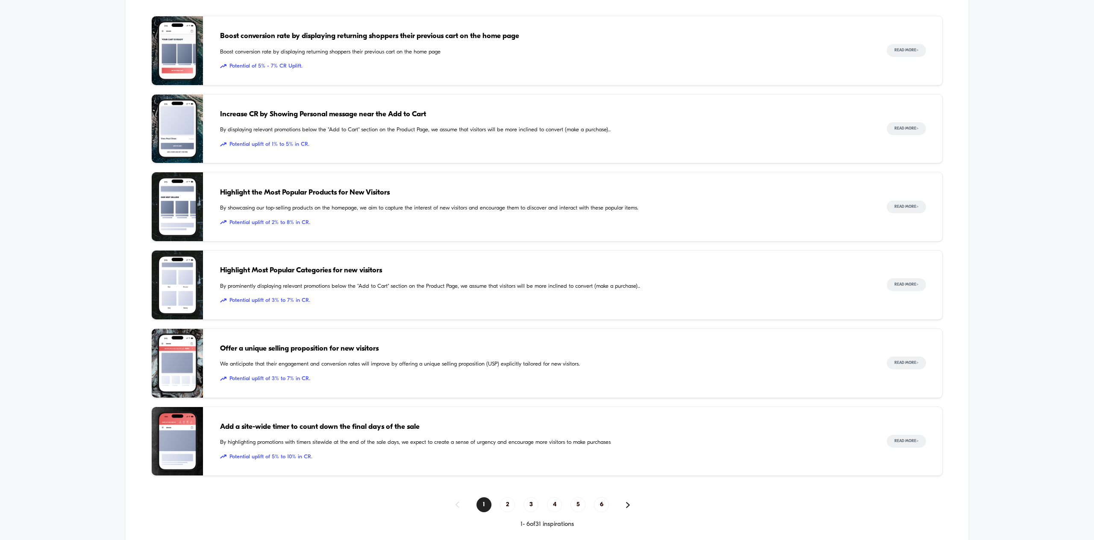
scroll to position [584, 0]
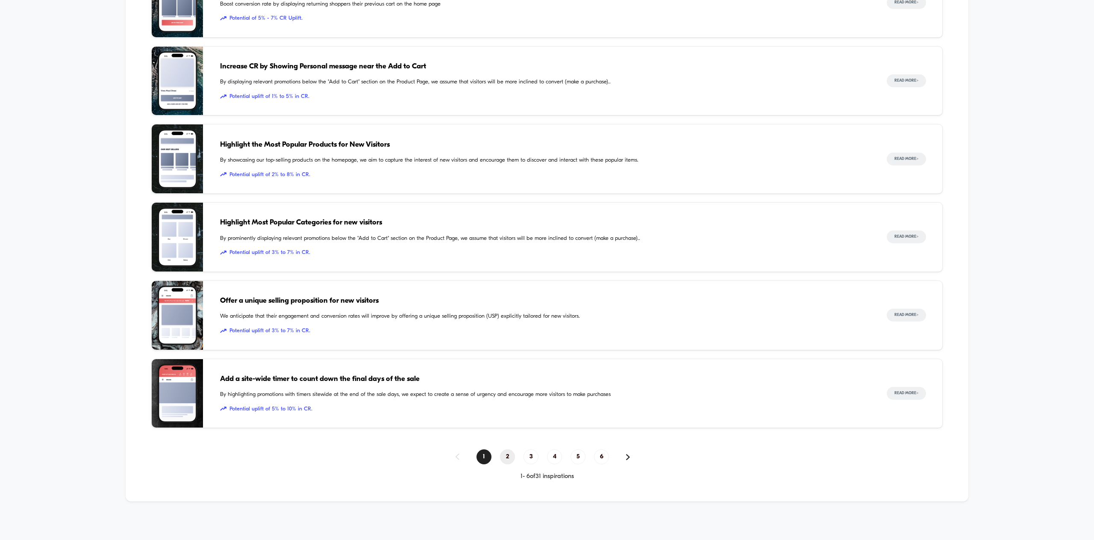
click at [508, 458] on span "2" at bounding box center [507, 456] width 15 height 15
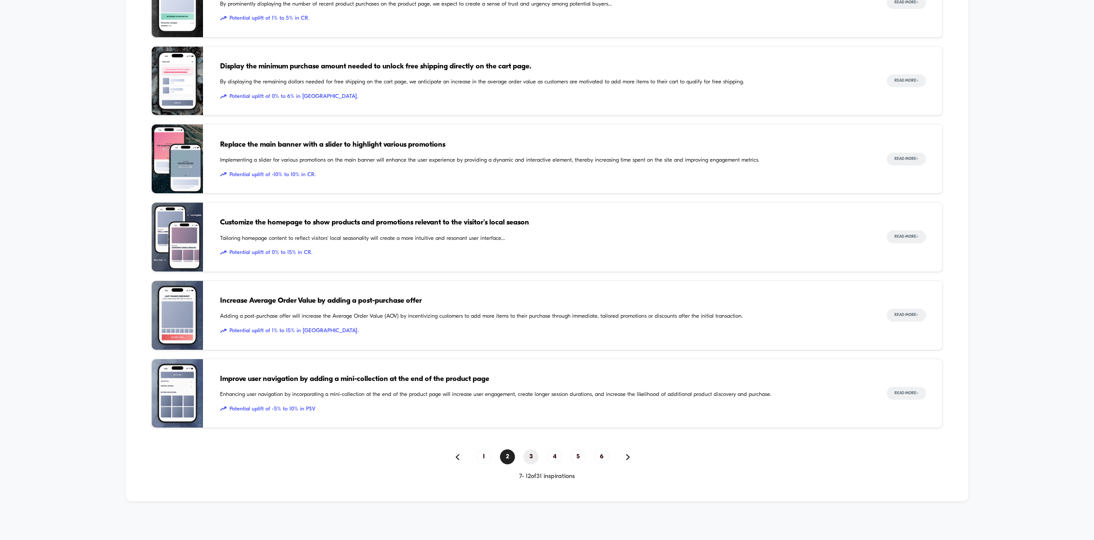
click at [529, 456] on span "3" at bounding box center [530, 456] width 15 height 15
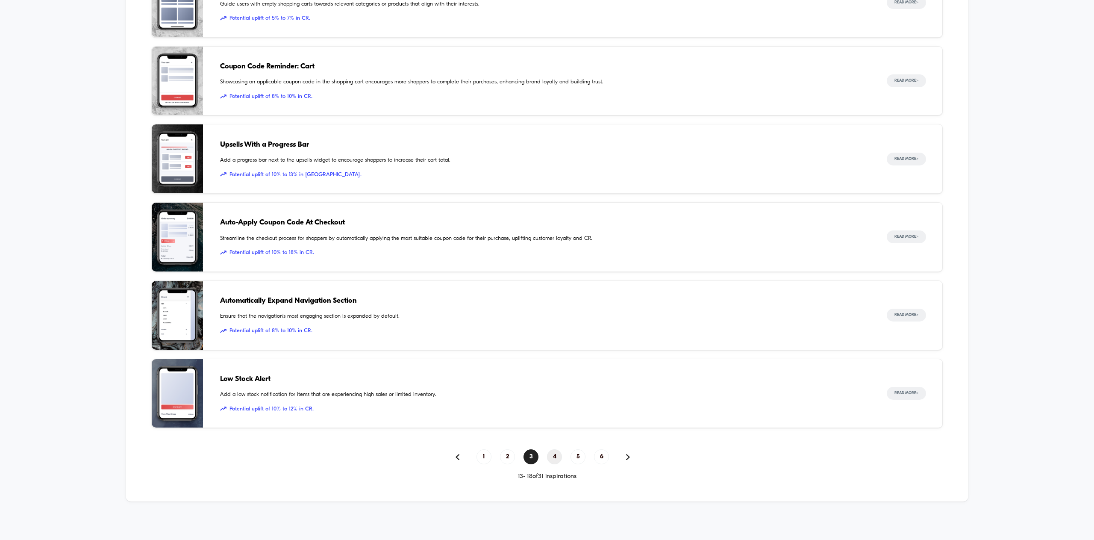
click at [553, 455] on span "4" at bounding box center [554, 456] width 15 height 15
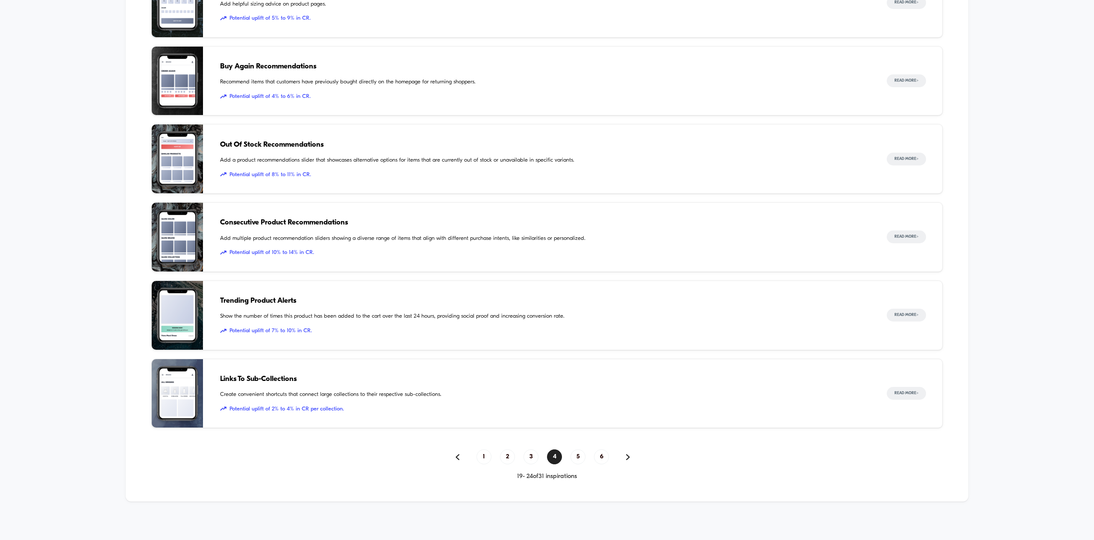
click at [304, 381] on span "Links To Sub-Collections" at bounding box center [544, 378] width 649 height 11
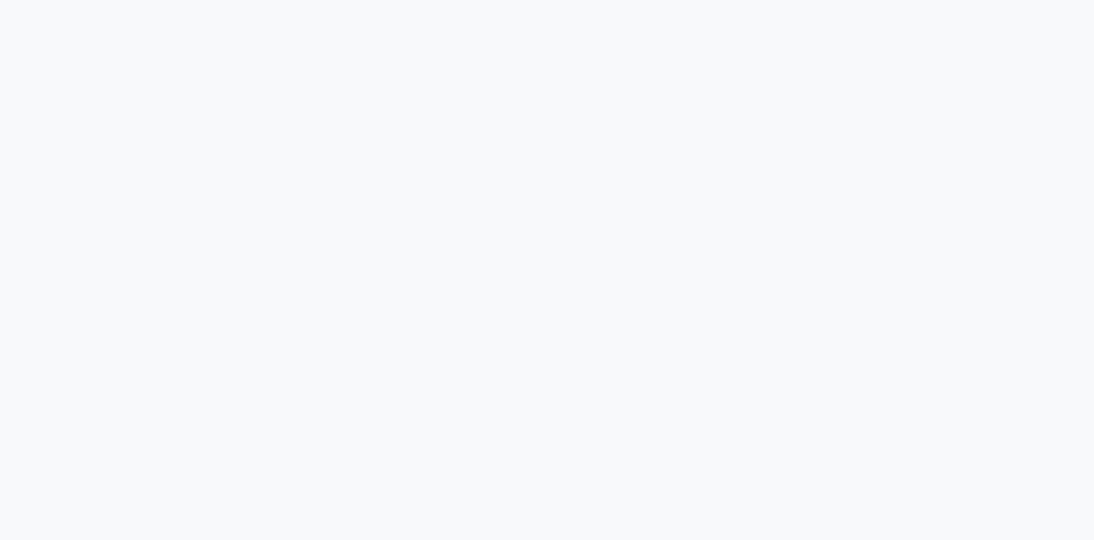
scroll to position [246, 0]
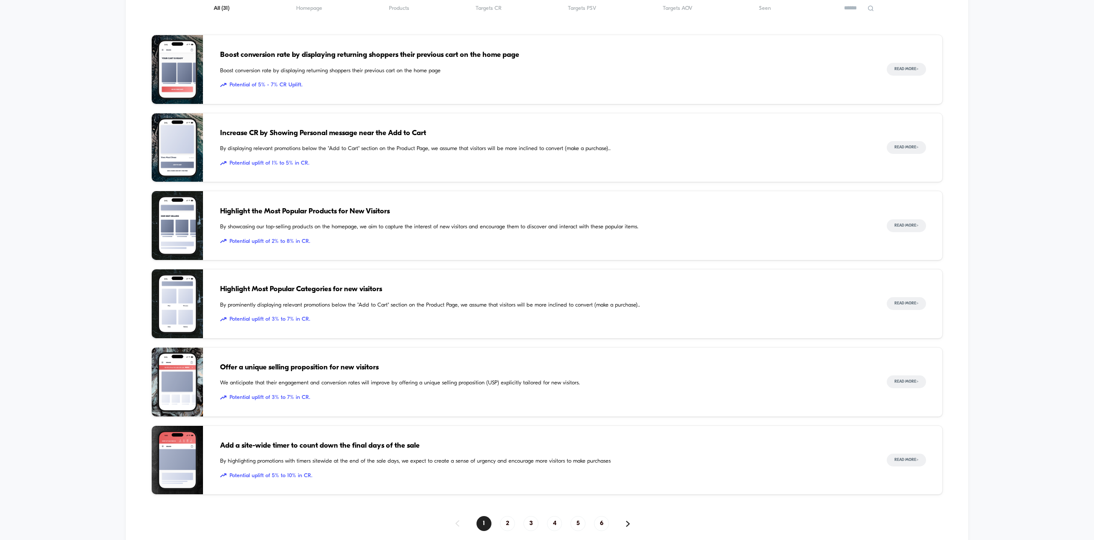
scroll to position [584, 0]
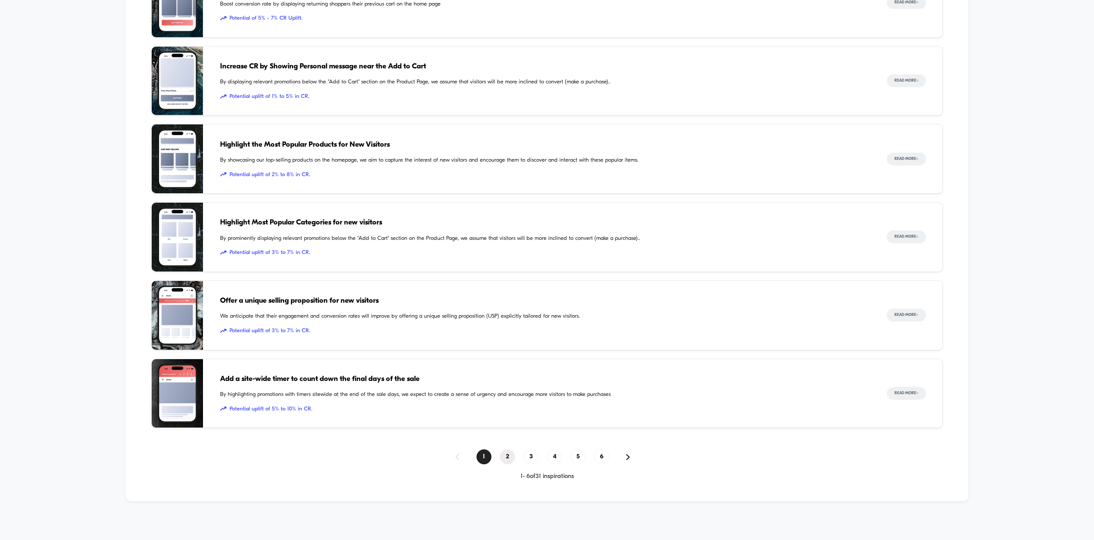
click at [507, 455] on span "2" at bounding box center [507, 456] width 15 height 15
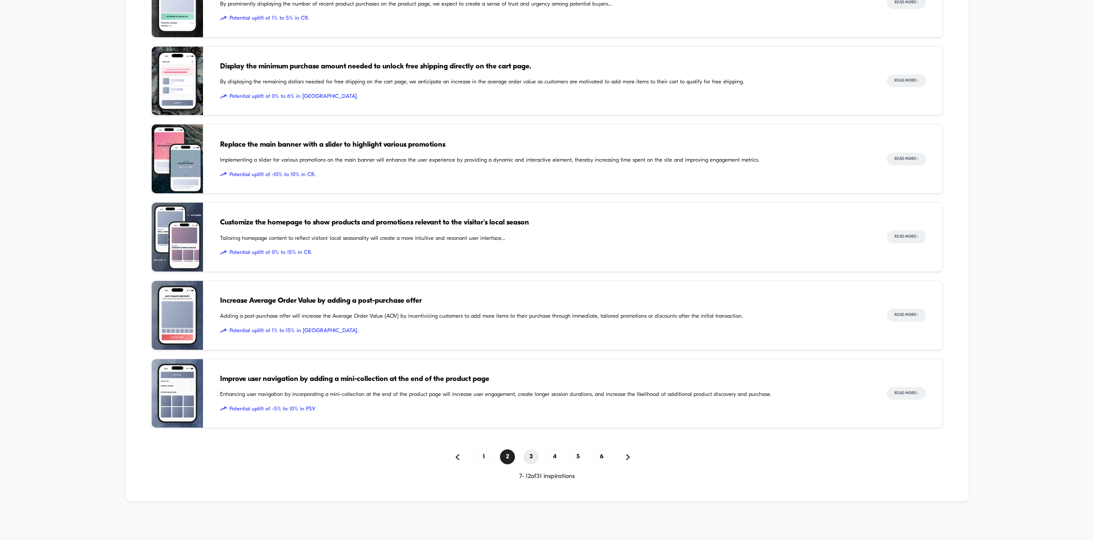
click at [530, 458] on span "3" at bounding box center [530, 456] width 15 height 15
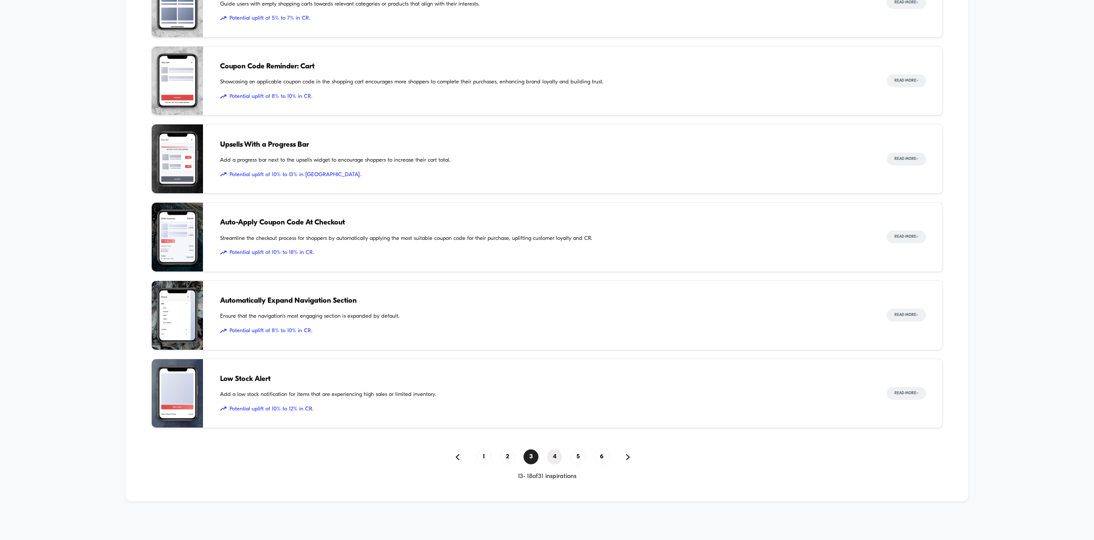
click at [556, 456] on span "4" at bounding box center [554, 456] width 15 height 15
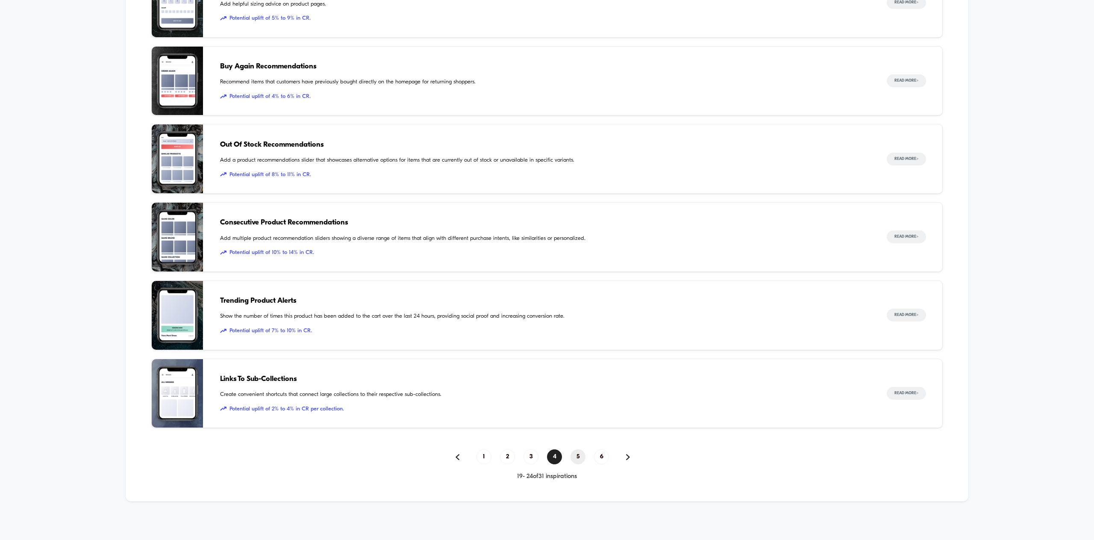
click at [580, 454] on span "5" at bounding box center [577, 456] width 15 height 15
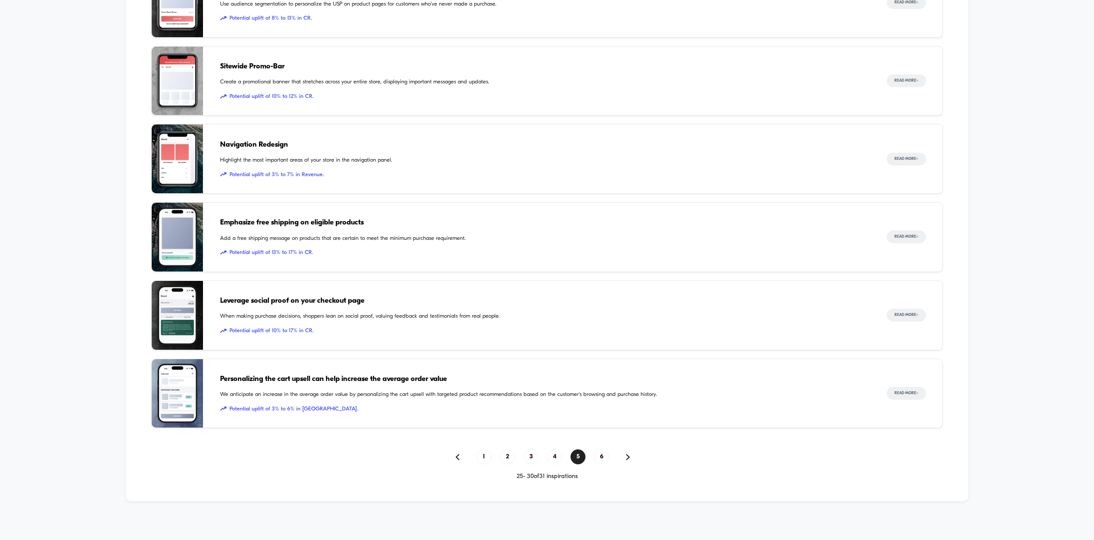
click at [407, 297] on span "Leverage social proof on your checkout page" at bounding box center [544, 300] width 649 height 11
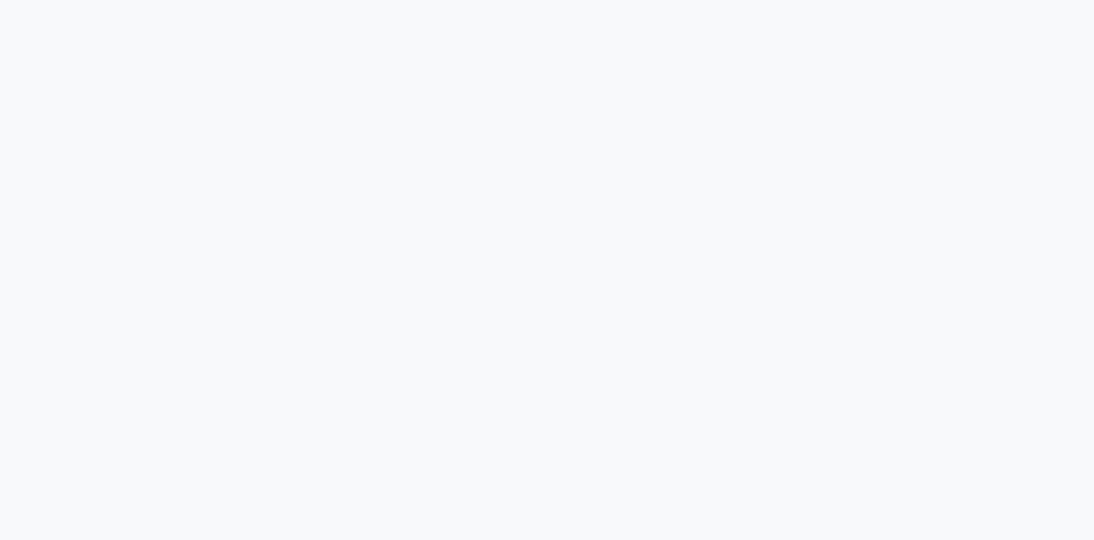
scroll to position [1482, 0]
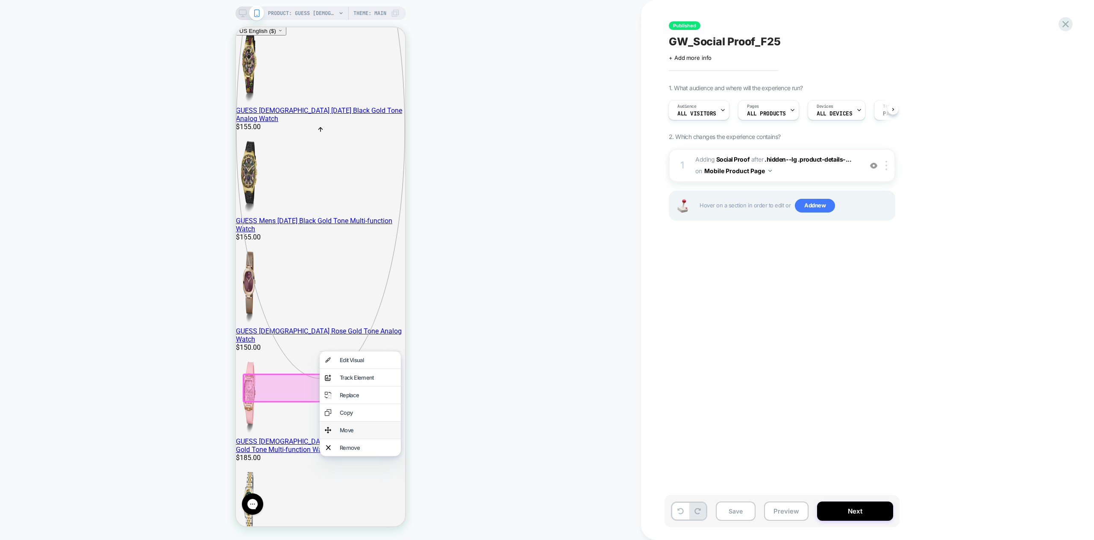
click at [342, 426] on div "Move" at bounding box center [360, 429] width 81 height 17
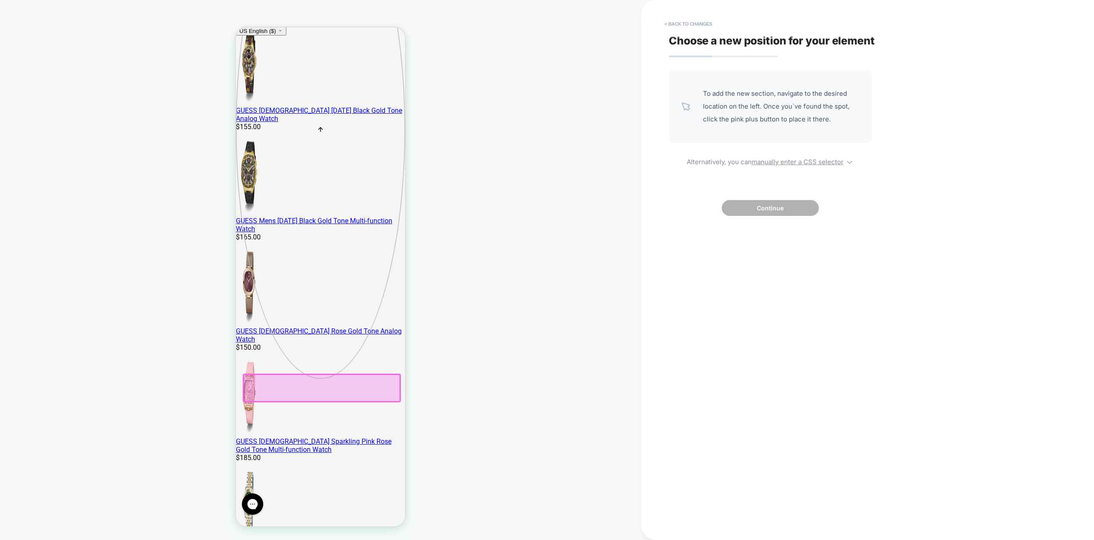
scroll to position [148, 0]
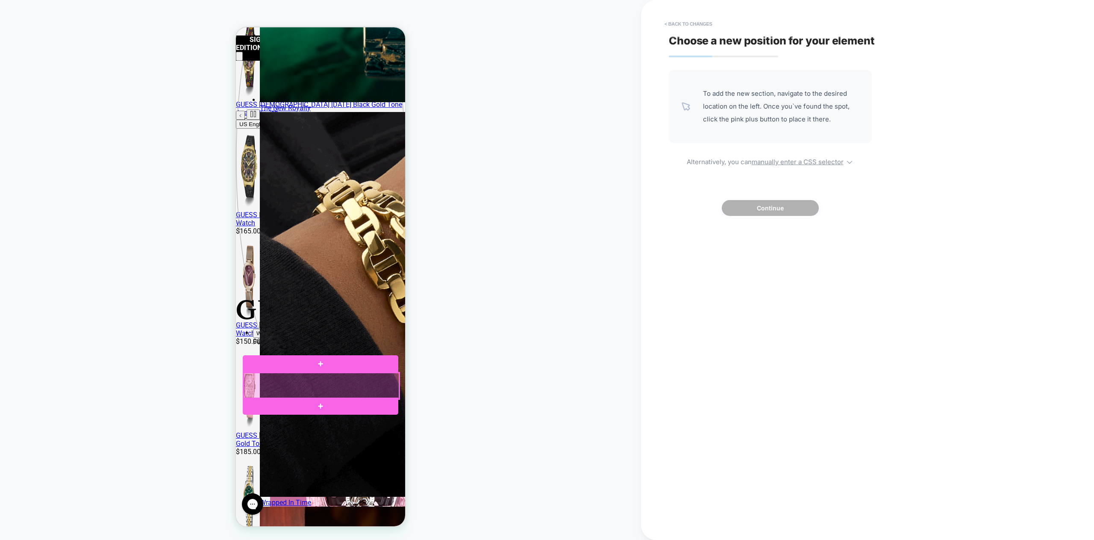
scroll to position [118, 0]
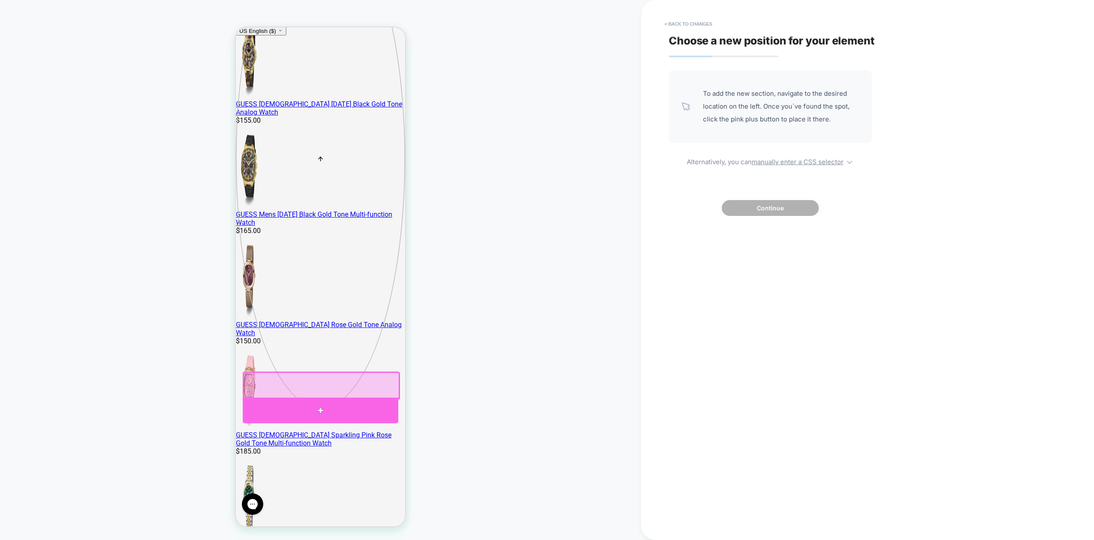
click at [333, 403] on div at bounding box center [320, 410] width 155 height 26
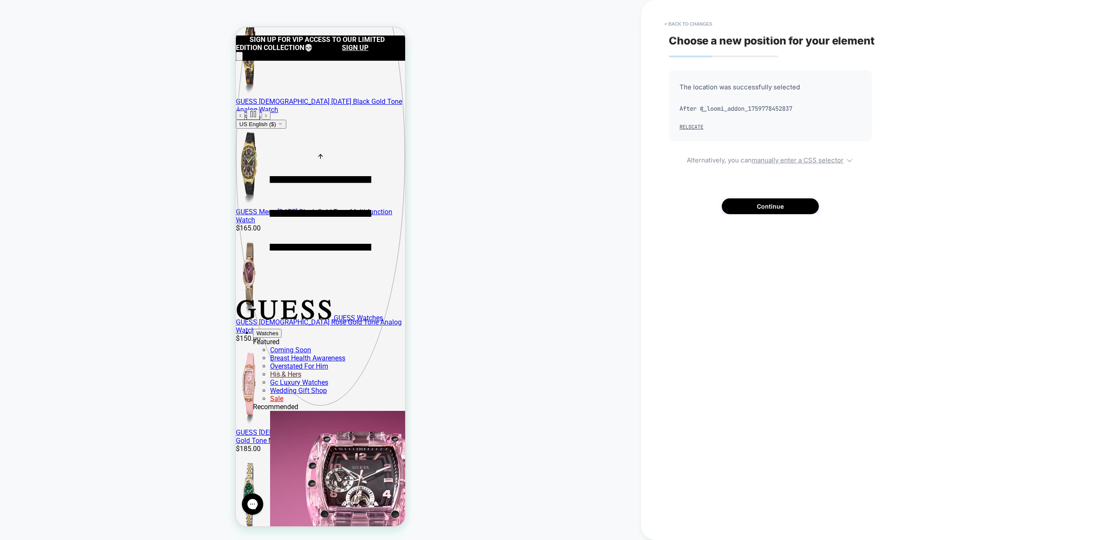
scroll to position [120, 0]
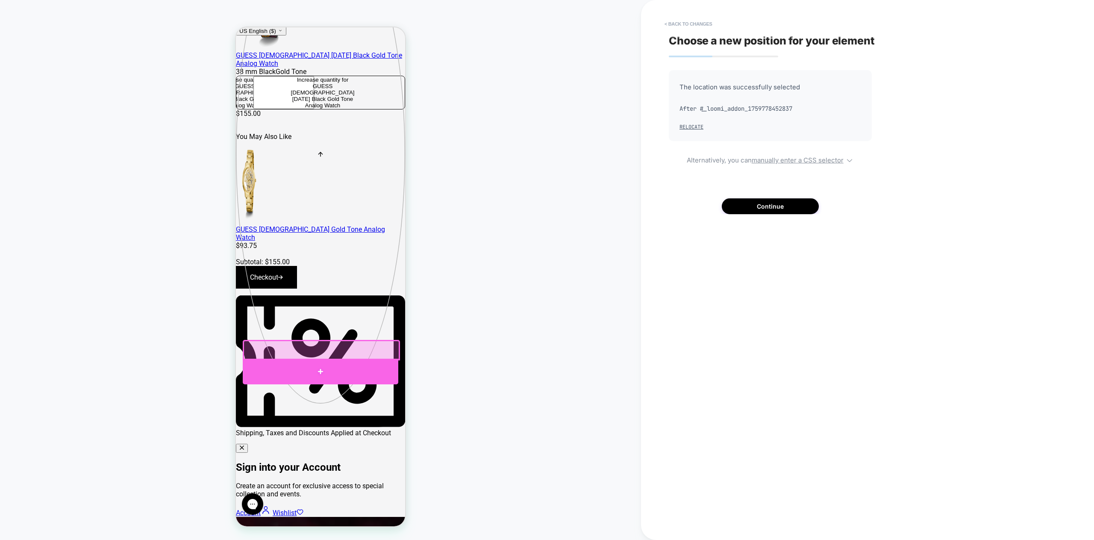
click at [338, 370] on div at bounding box center [320, 371] width 155 height 26
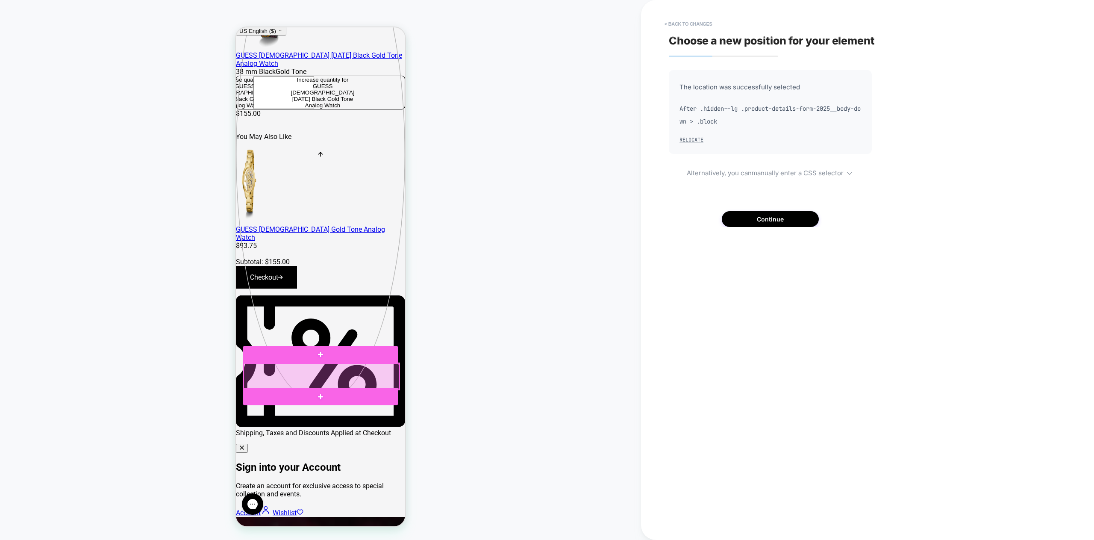
click at [344, 374] on div at bounding box center [320, 376] width 155 height 26
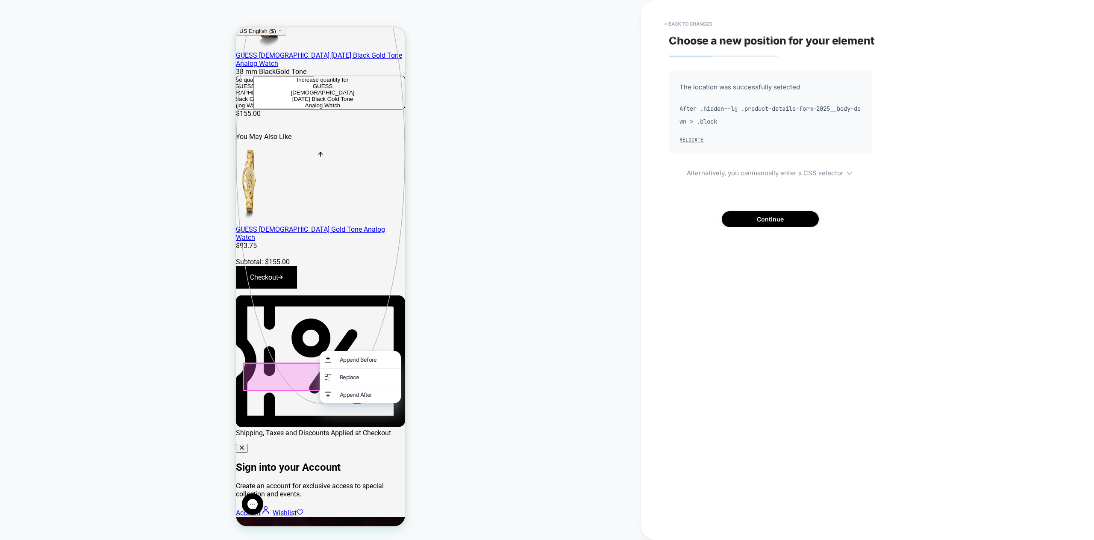
click at [504, 366] on div "PRODUCT: GUESS Ladies Day of the Dead Black Gold Tone Analog Watch [gw0754l1] P…" at bounding box center [320, 270] width 641 height 522
click at [789, 218] on button "Continue" at bounding box center [769, 219] width 97 height 16
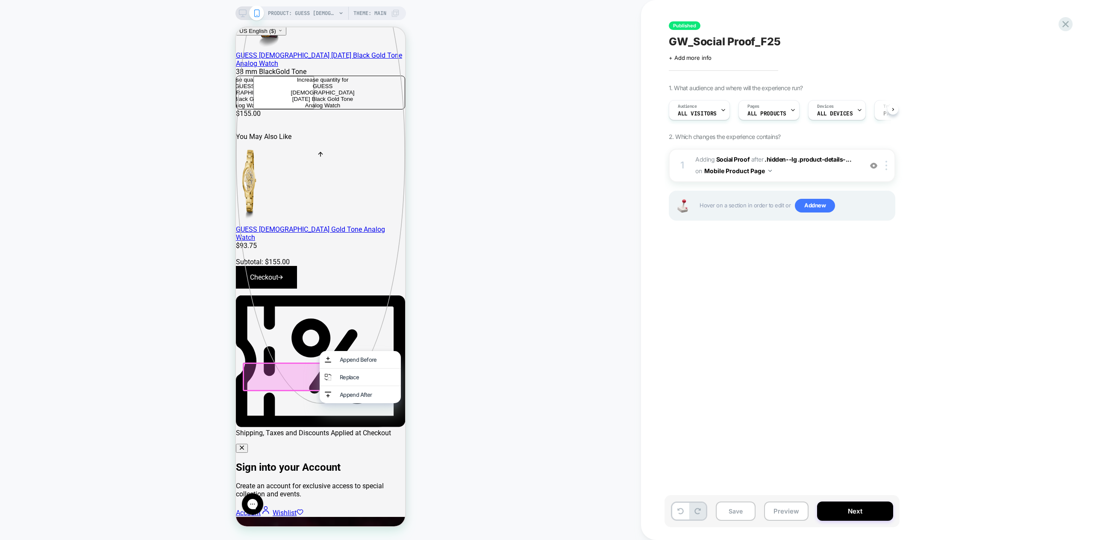
scroll to position [0, 0]
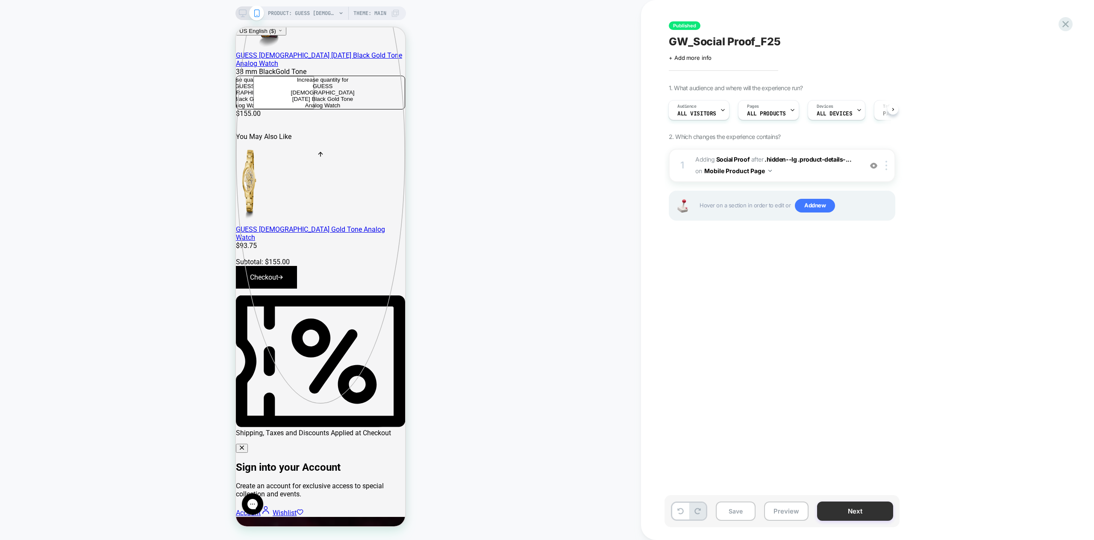
click at [851, 508] on button "Next" at bounding box center [855, 510] width 76 height 19
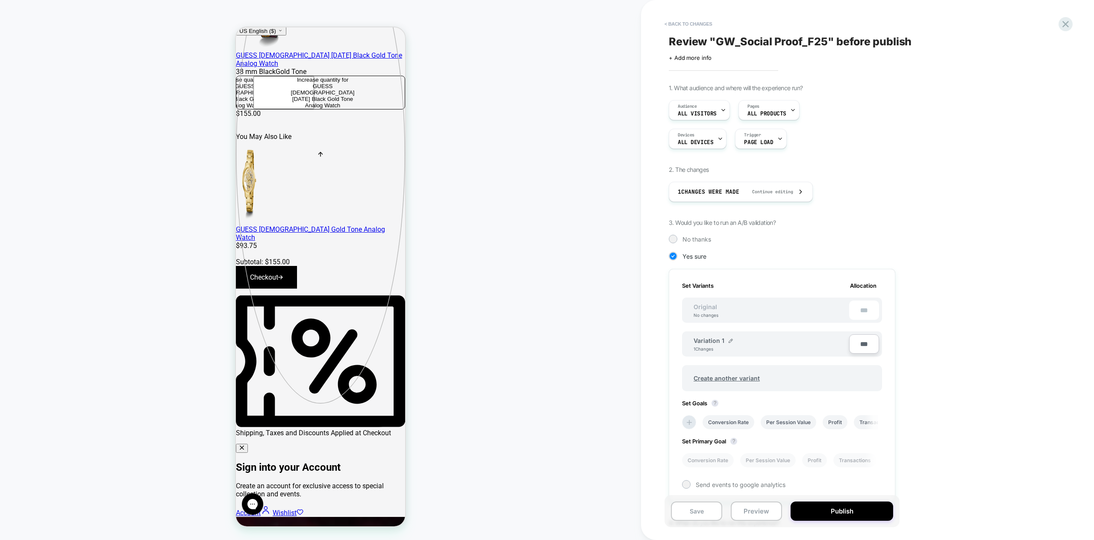
scroll to position [0, 1]
click at [812, 508] on button "Publish" at bounding box center [841, 510] width 103 height 19
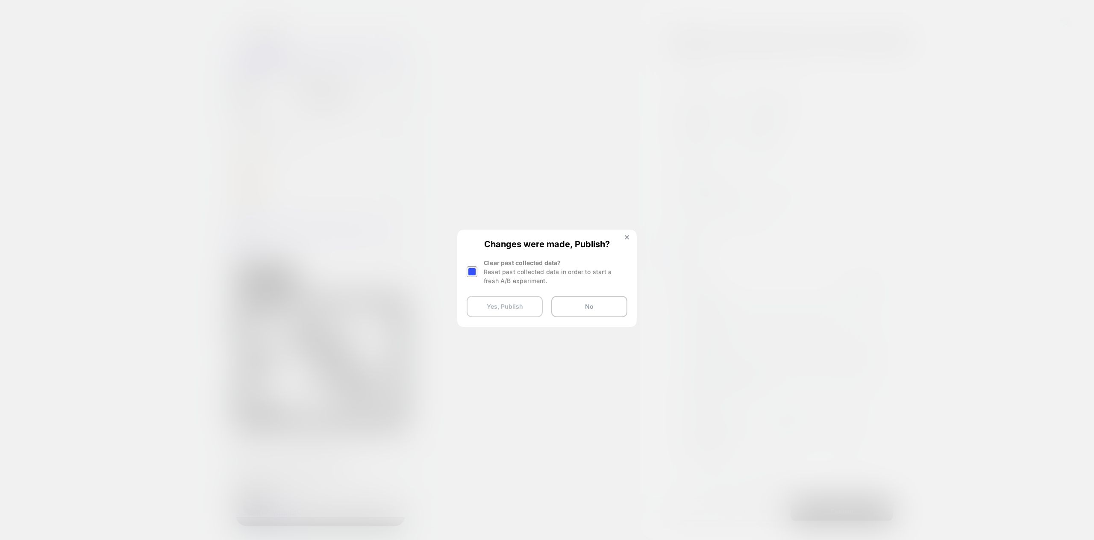
click at [504, 301] on button "Yes, Publish" at bounding box center [504, 306] width 76 height 21
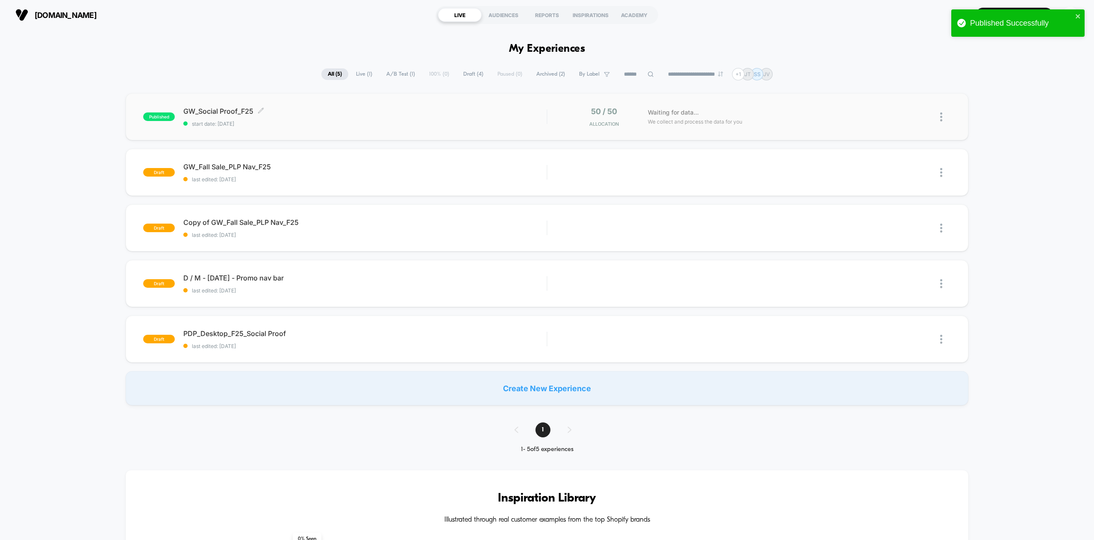
click at [244, 109] on span "GW_Social Proof_F25 Click to edit experience details" at bounding box center [364, 111] width 363 height 9
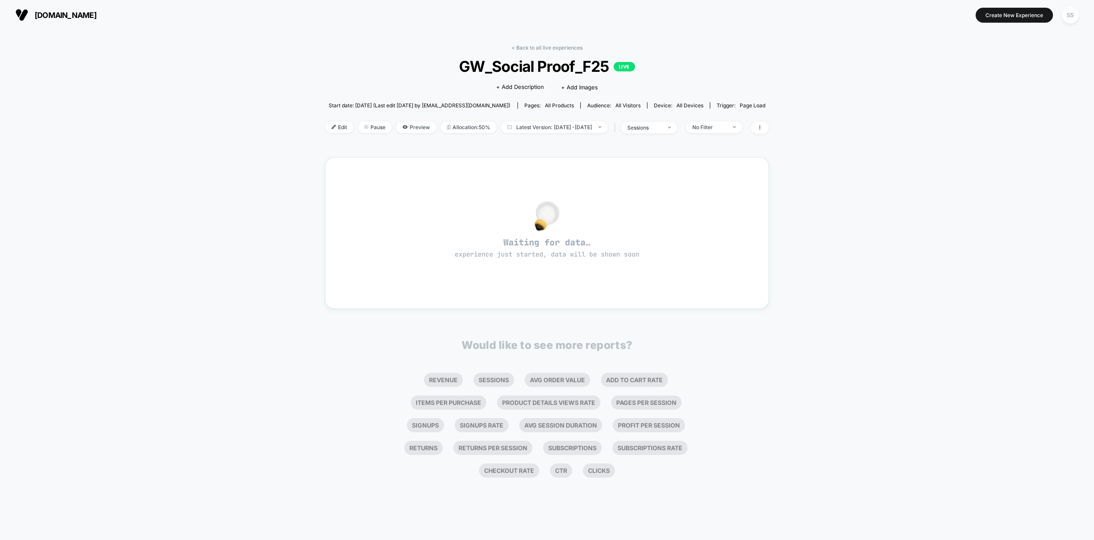
click at [89, 14] on span "[DOMAIN_NAME]" at bounding box center [66, 15] width 62 height 9
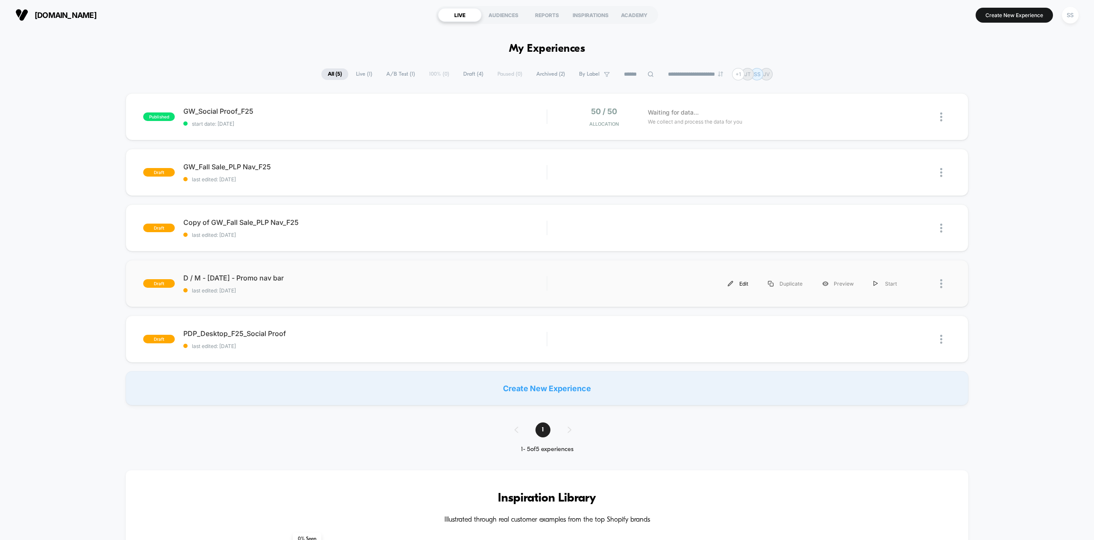
click at [747, 285] on div "Edit" at bounding box center [738, 283] width 40 height 19
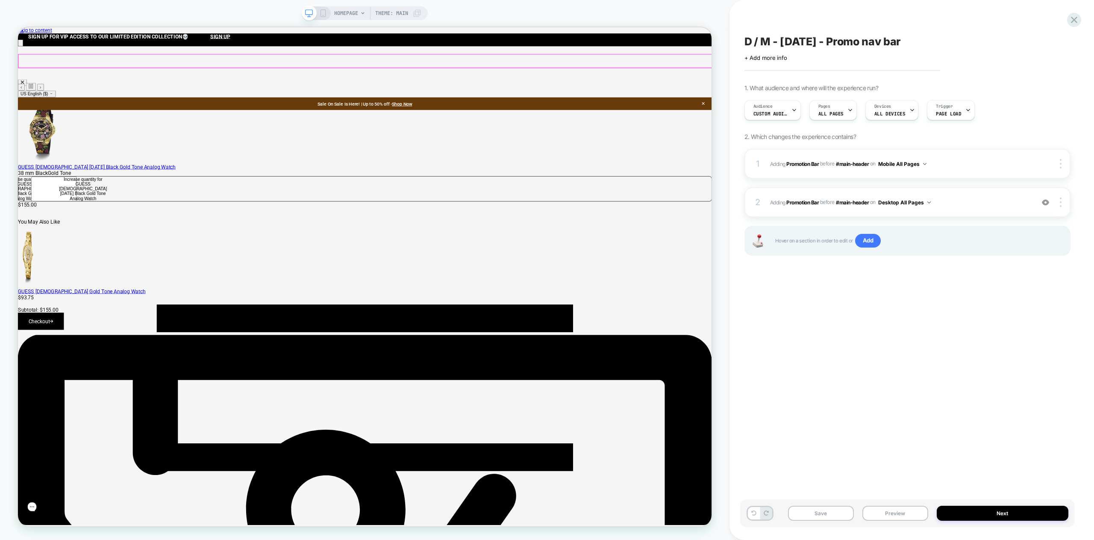
click at [619, 125] on p "Sale On Sale Is Here! | Up to 50% off - Shop Now" at bounding box center [480, 129] width 895 height 8
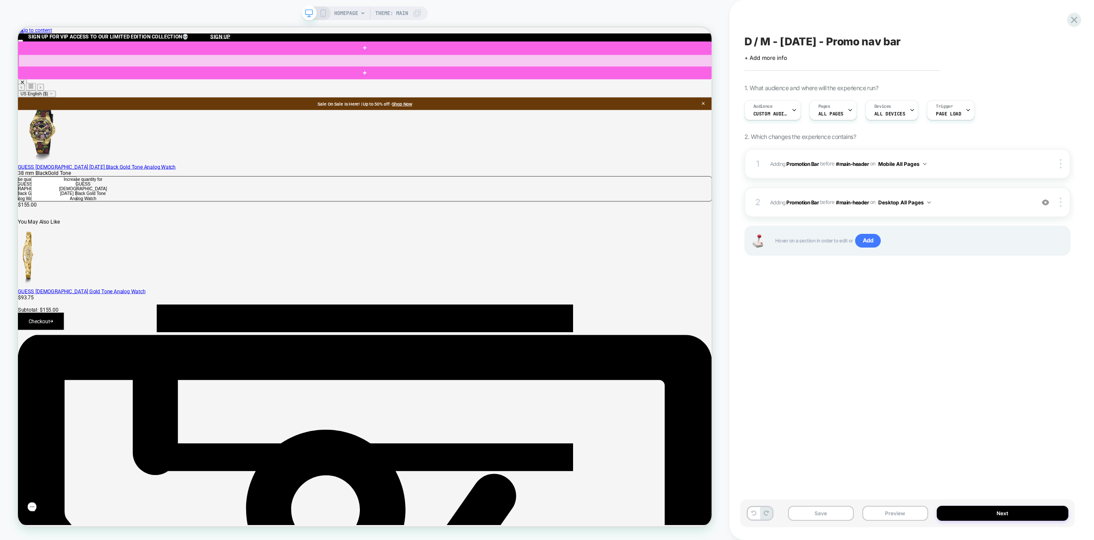
click at [543, 71] on div at bounding box center [481, 72] width 925 height 17
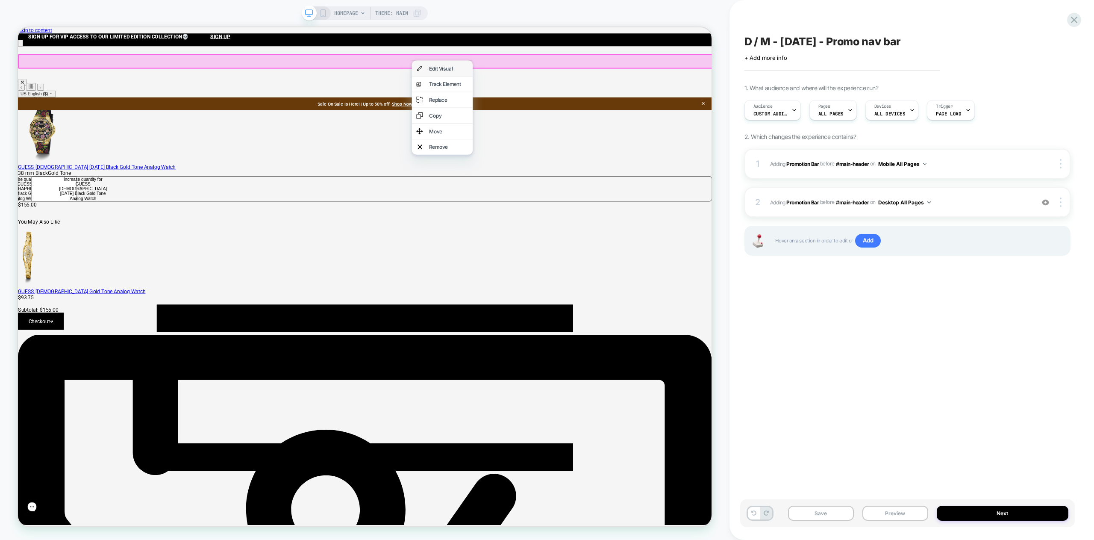
click at [565, 81] on div "Edit Visual" at bounding box center [583, 82] width 81 height 21
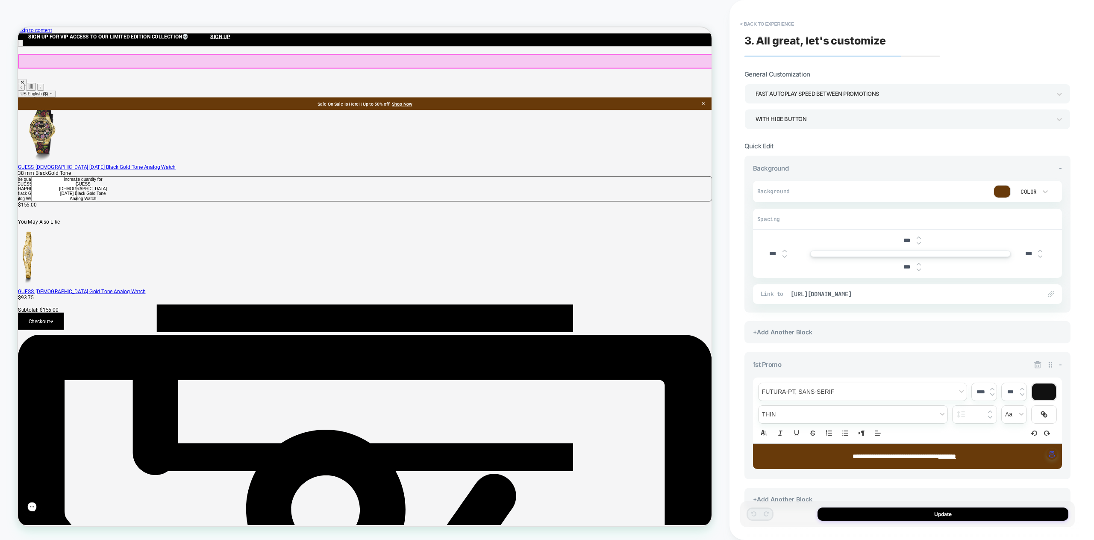
scroll to position [0, 0]
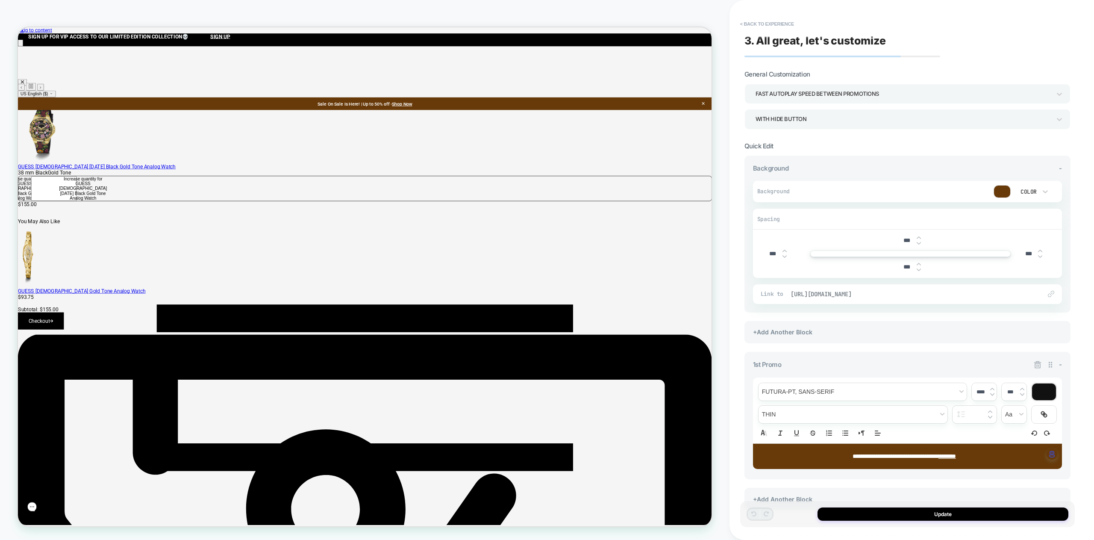
click at [1006, 292] on span "https://guesswatches.com/collections/shop-all-sale-watches" at bounding box center [911, 294] width 242 height 8
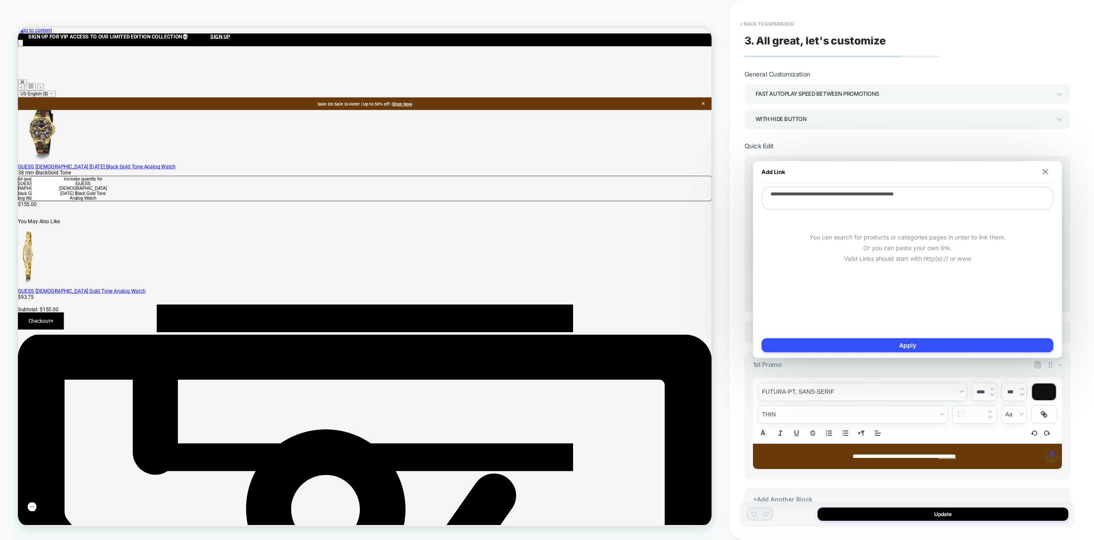
click at [988, 198] on textarea "**********" at bounding box center [907, 198] width 292 height 23
paste textarea
type textarea "*"
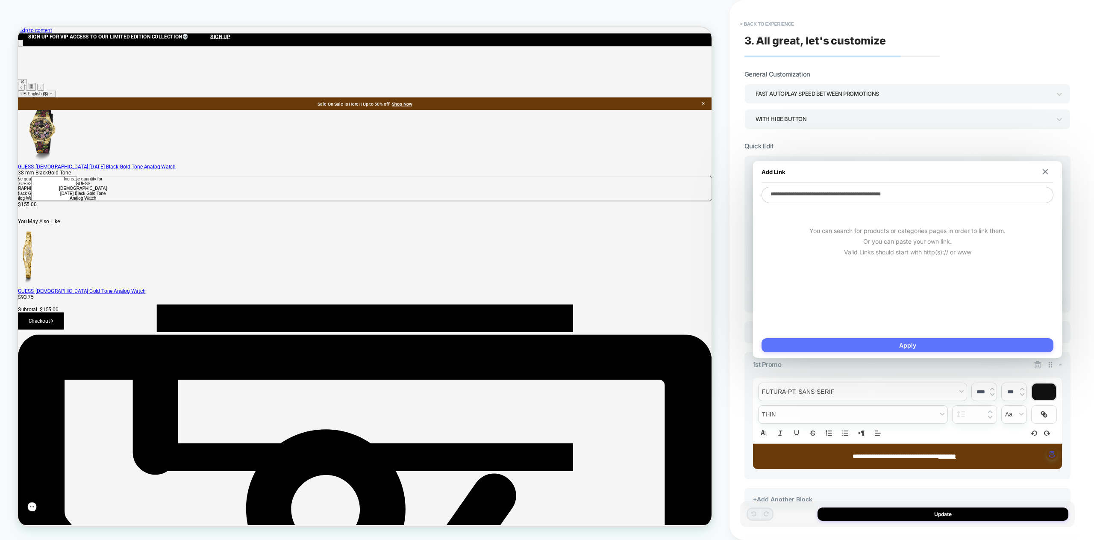
type textarea "**********"
click at [922, 343] on button "Apply" at bounding box center [907, 345] width 292 height 14
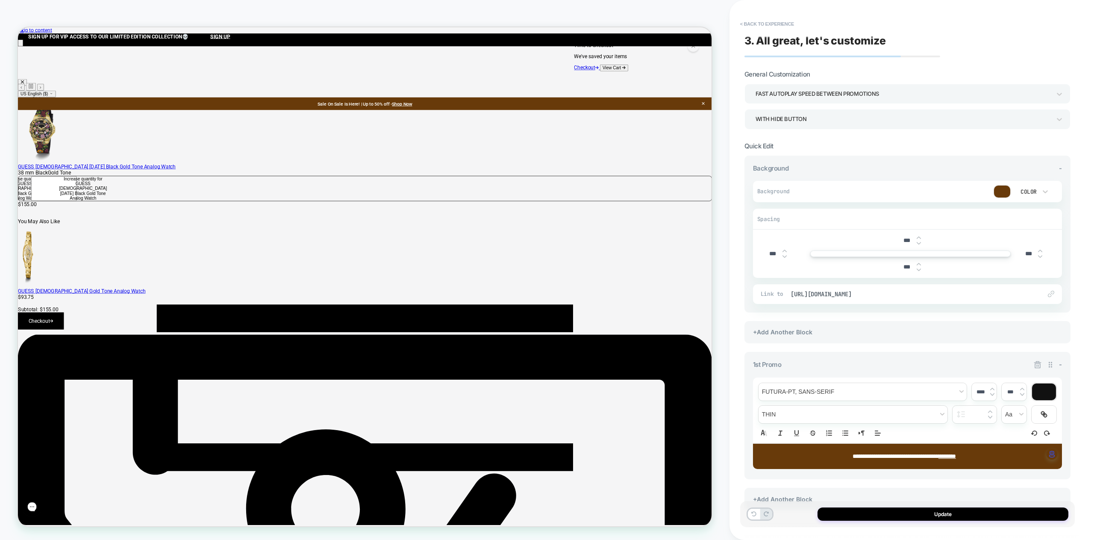
click at [1005, 190] on div at bounding box center [1002, 191] width 16 height 12
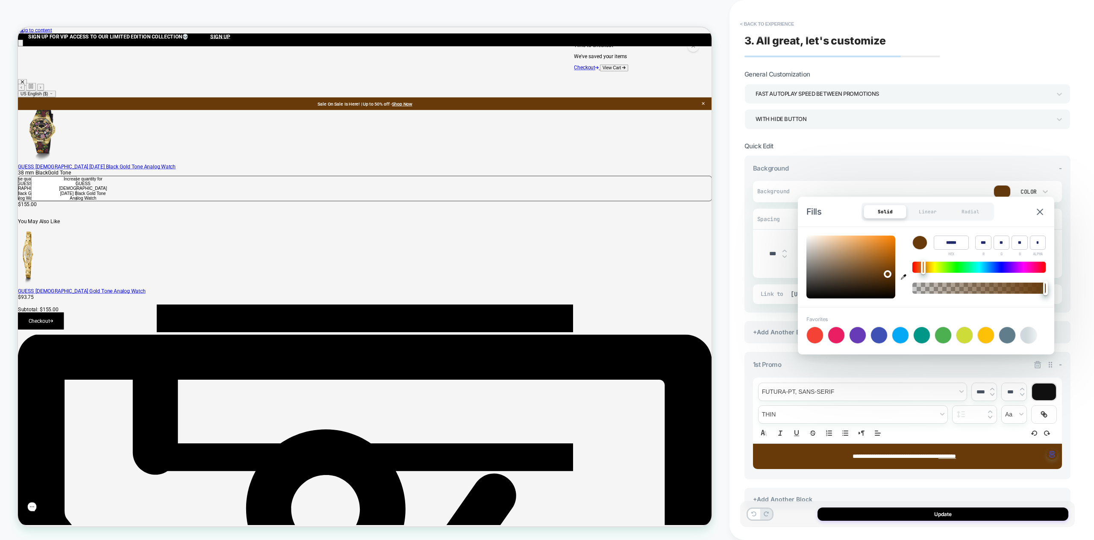
click at [950, 242] on input "******" at bounding box center [950, 242] width 35 height 14
paste input
type input "******"
type input "***"
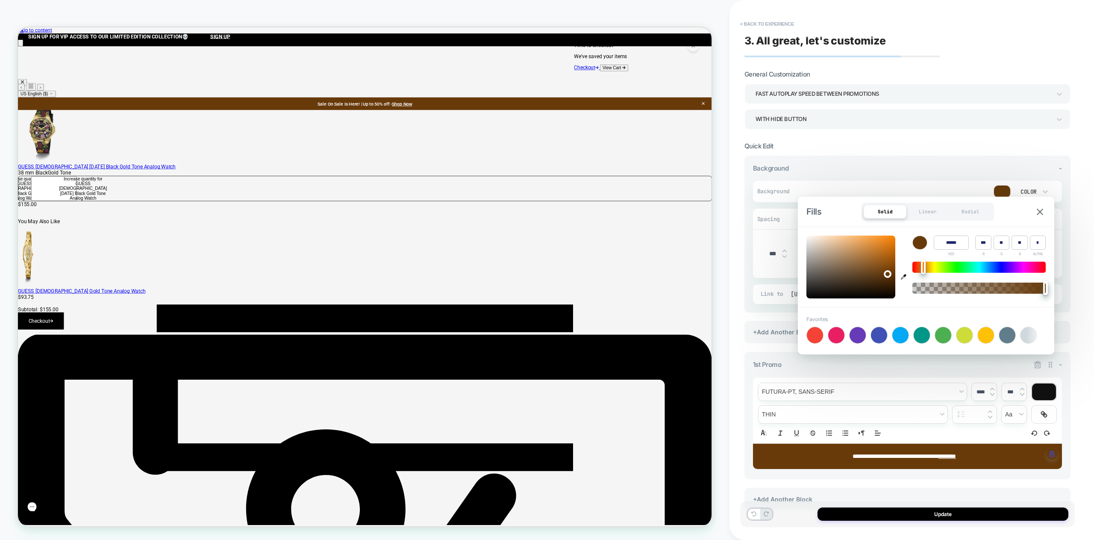
type input "**"
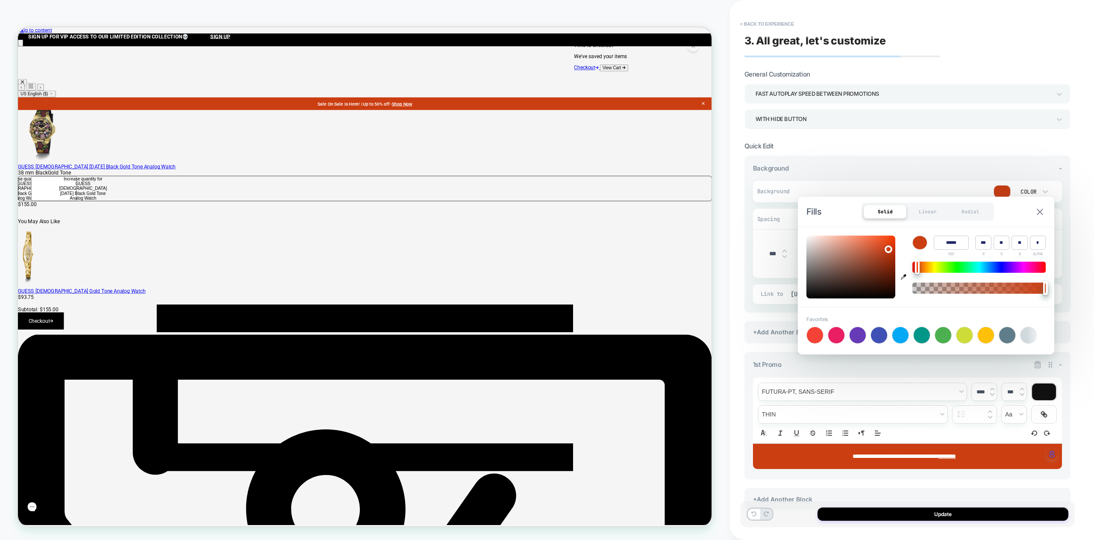
type input "******"
click at [1038, 211] on img at bounding box center [1039, 211] width 6 height 6
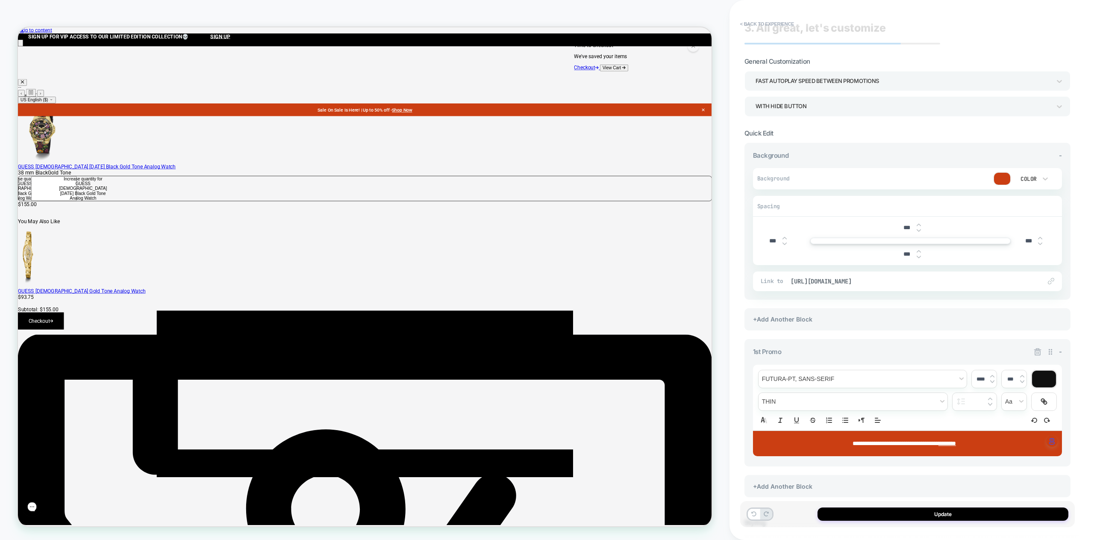
scroll to position [92, 0]
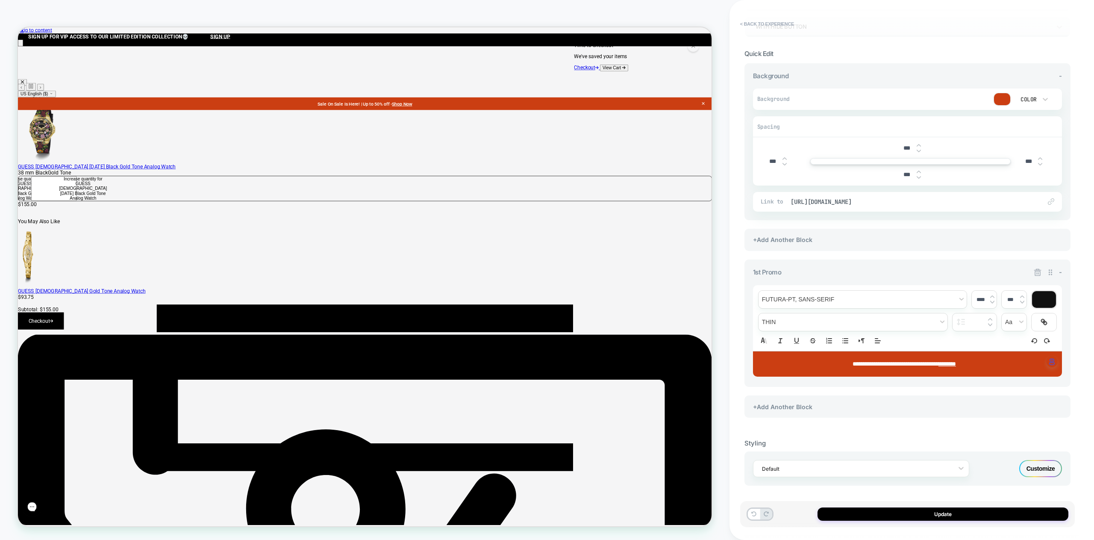
click at [1047, 466] on div "Customize" at bounding box center [1040, 468] width 43 height 17
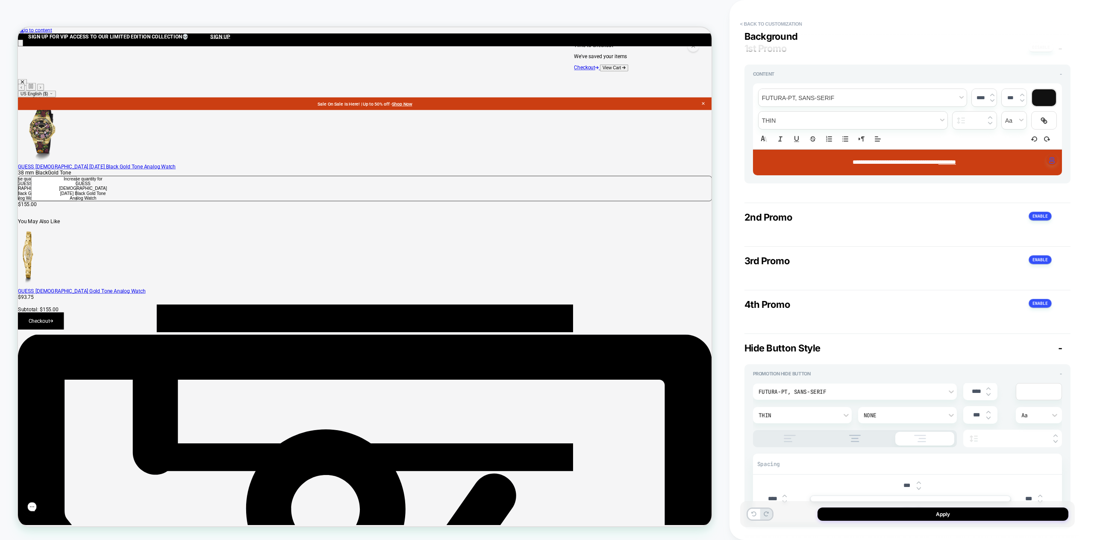
scroll to position [382, 0]
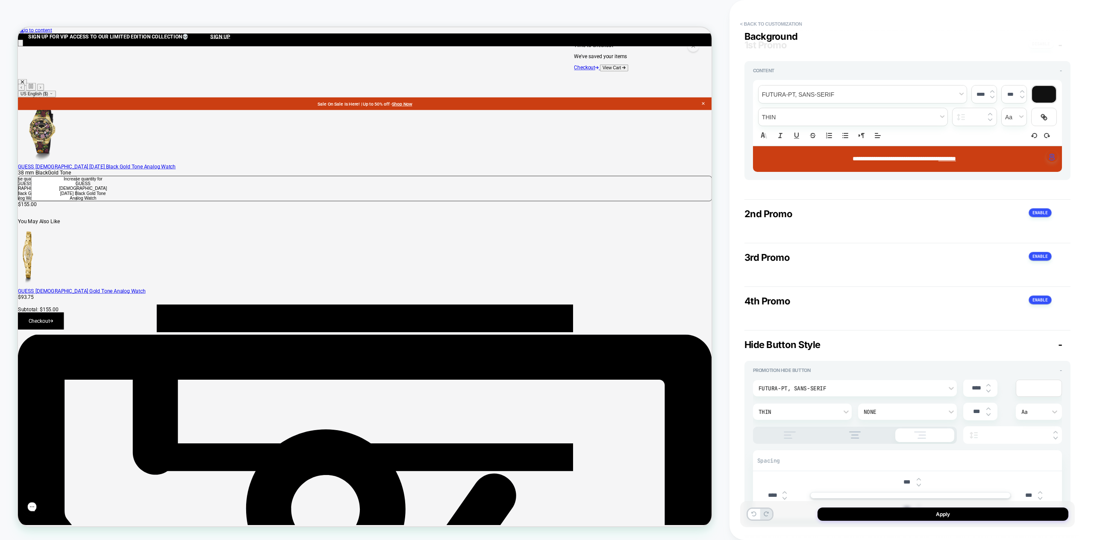
click at [887, 158] on span "**********" at bounding box center [895, 158] width 86 height 6
drag, startPoint x: 836, startPoint y: 155, endPoint x: 938, endPoint y: 156, distance: 102.1
click at [938, 156] on p "**********" at bounding box center [903, 159] width 285 height 9
drag, startPoint x: 950, startPoint y: 158, endPoint x: 976, endPoint y: 156, distance: 26.1
click at [953, 156] on u "********" at bounding box center [945, 158] width 18 height 6
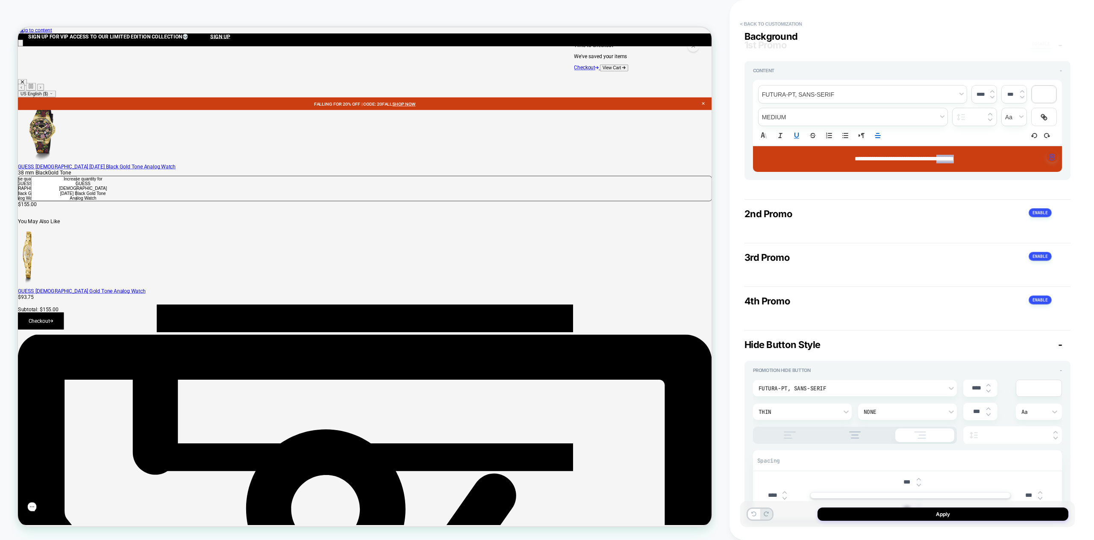
drag, startPoint x: 980, startPoint y: 156, endPoint x: 953, endPoint y: 151, distance: 27.0
click at [947, 157] on p "**********" at bounding box center [903, 159] width 285 height 9
click at [1043, 114] on icon at bounding box center [1042, 115] width 3 height 3
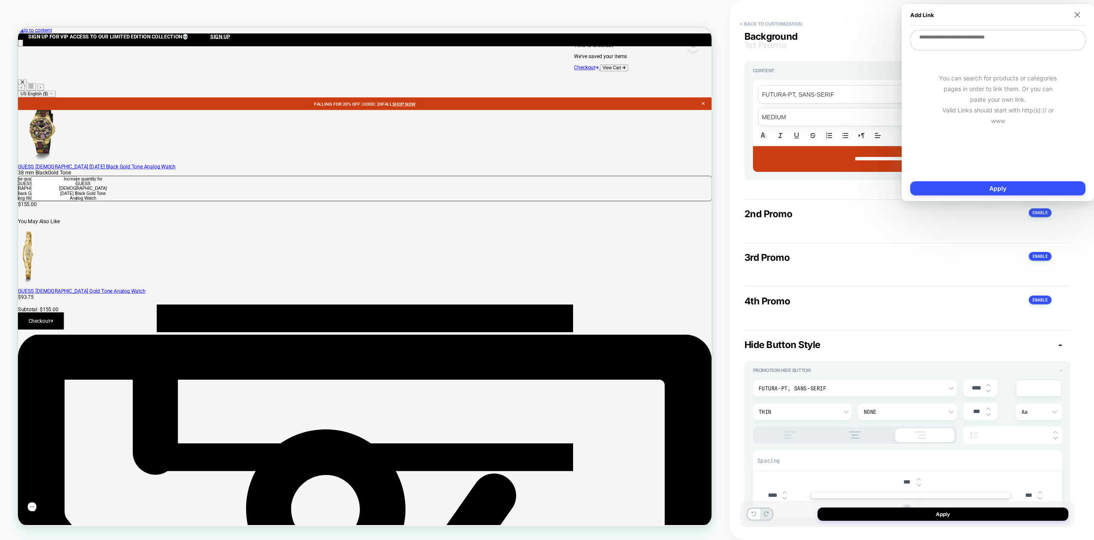
click at [938, 41] on textarea at bounding box center [997, 40] width 175 height 21
paste textarea "**********"
type textarea "*"
type textarea "**********"
click at [978, 191] on button "Apply" at bounding box center [997, 188] width 175 height 14
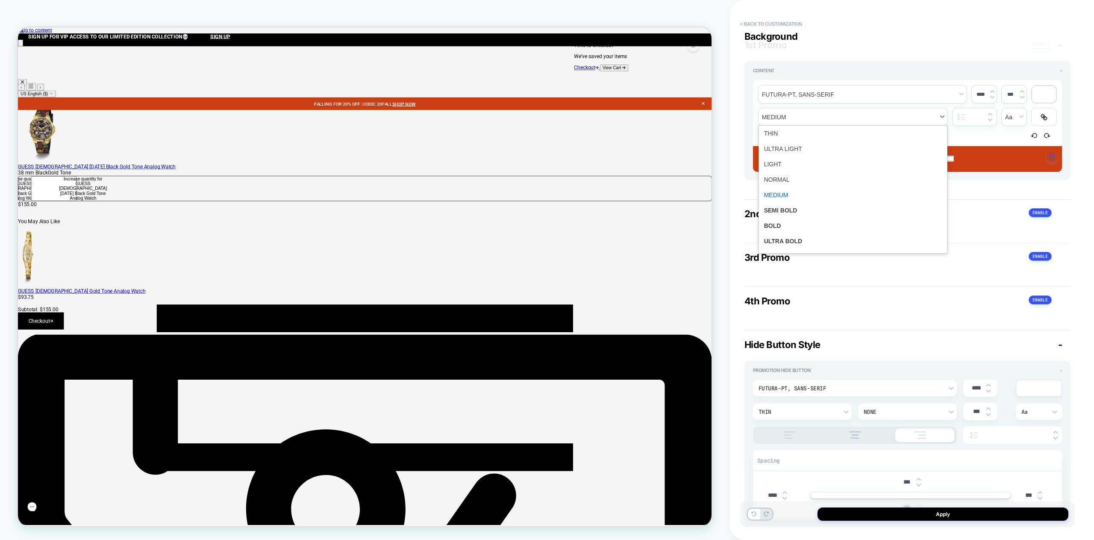
click at [943, 116] on span "fontWeight" at bounding box center [852, 117] width 189 height 18
click at [832, 215] on span "fontWeight" at bounding box center [853, 209] width 178 height 15
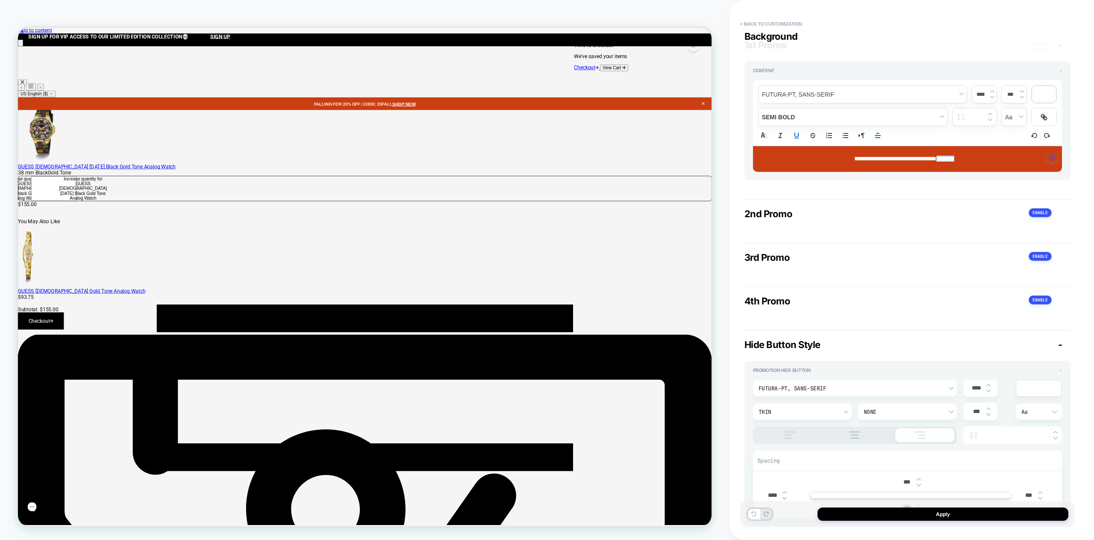
click at [763, 181] on div "**********" at bounding box center [907, 109] width 326 height 158
click at [954, 159] on u "********" at bounding box center [945, 158] width 18 height 6
click at [945, 159] on u "****" at bounding box center [940, 158] width 9 height 6
click at [954, 156] on u "********" at bounding box center [945, 158] width 18 height 6
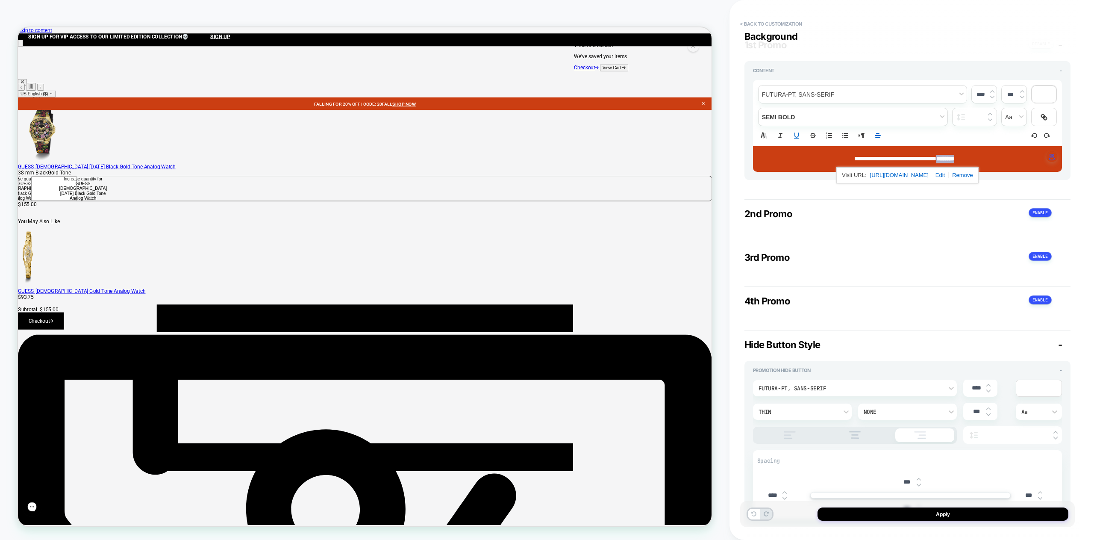
drag, startPoint x: 946, startPoint y: 156, endPoint x: 982, endPoint y: 155, distance: 35.9
click at [982, 155] on p "**********" at bounding box center [903, 159] width 285 height 9
click at [762, 135] on icon at bounding box center [763, 134] width 4 height 5
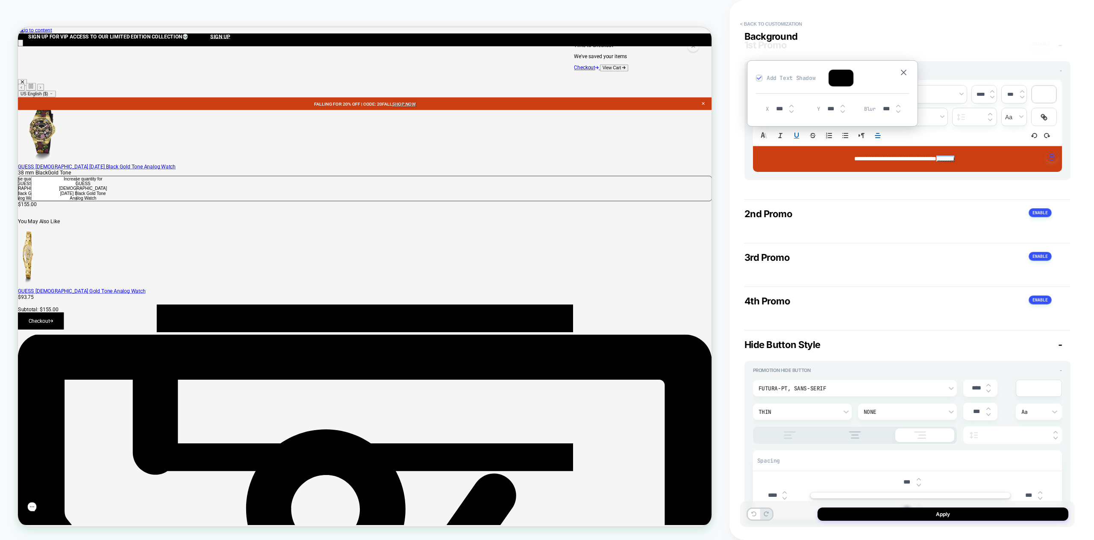
click at [757, 75] on div at bounding box center [759, 78] width 6 height 6
click at [1072, 181] on div "**********" at bounding box center [907, 270] width 334 height 522
click at [909, 177] on div "**********" at bounding box center [907, 120] width 326 height 119
click at [903, 70] on img at bounding box center [903, 73] width 6 height 6
click at [954, 158] on u "********" at bounding box center [945, 158] width 18 height 6
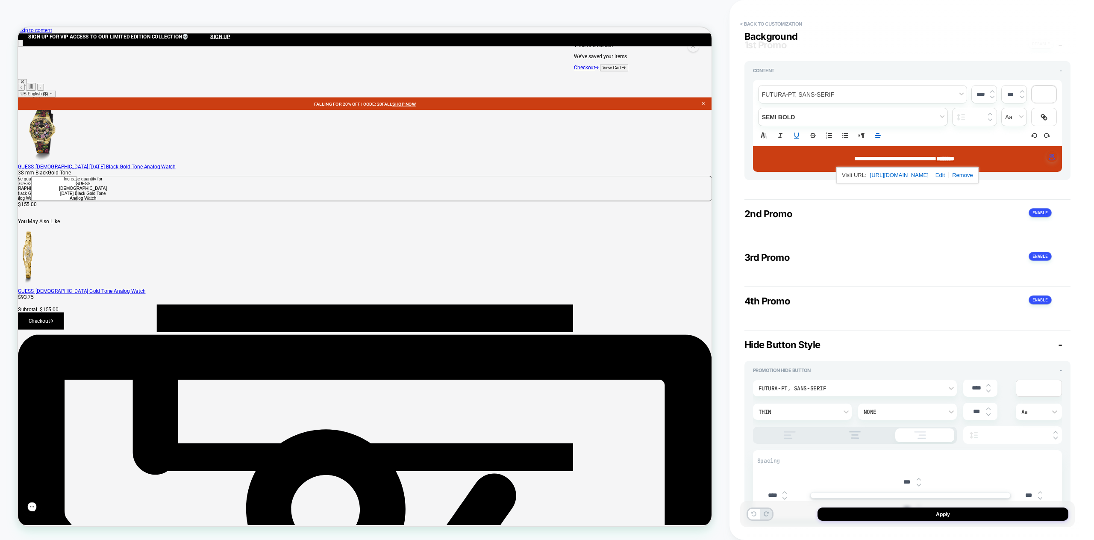
click at [746, 187] on div "**********" at bounding box center [907, 109] width 326 height 158
click at [854, 158] on span "**********" at bounding box center [895, 158] width 82 height 6
click at [992, 91] on img at bounding box center [992, 91] width 4 height 3
type input "****"
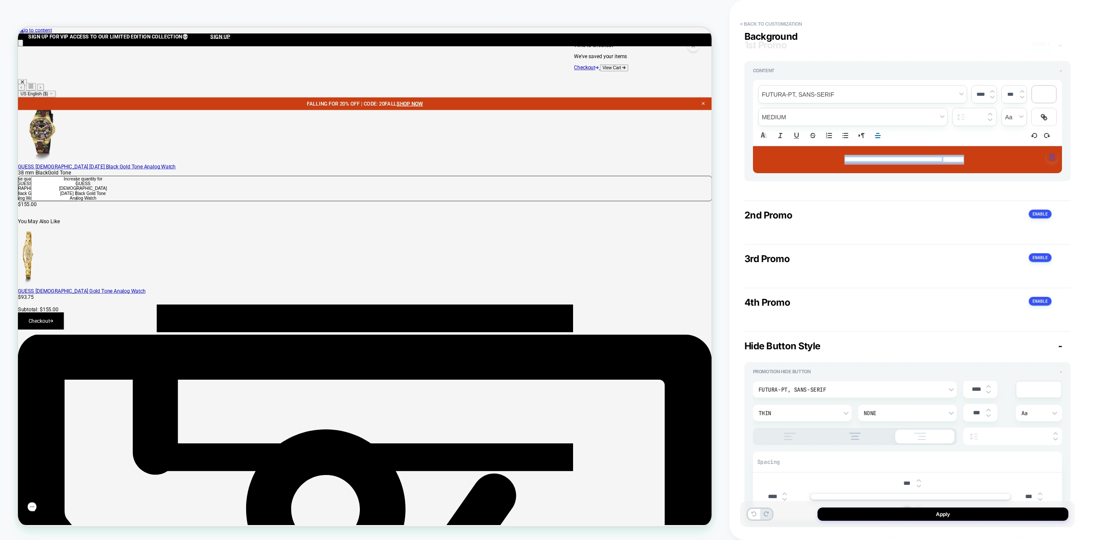
click at [942, 159] on span "**********" at bounding box center [893, 159] width 98 height 6
click at [966, 188] on div "**********" at bounding box center [907, 109] width 326 height 159
click at [968, 176] on div "**********" at bounding box center [907, 121] width 326 height 120
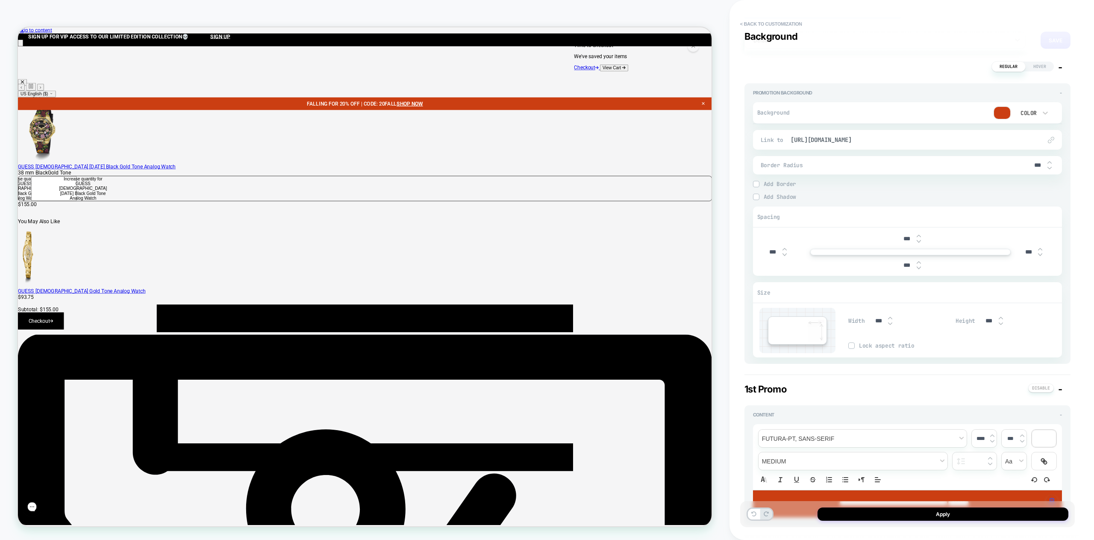
scroll to position [0, 0]
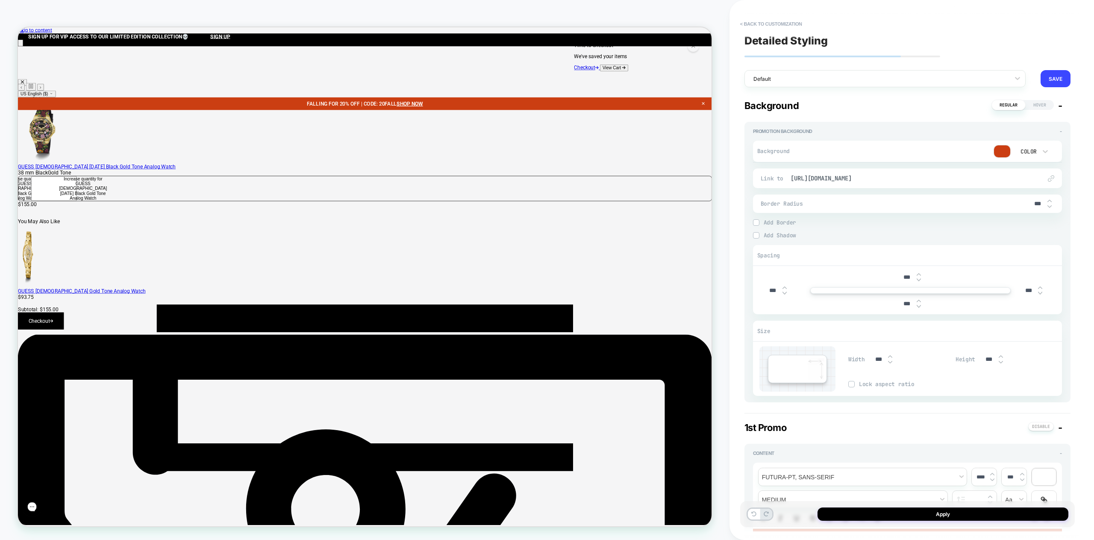
click at [1001, 356] on img at bounding box center [1000, 356] width 4 height 3
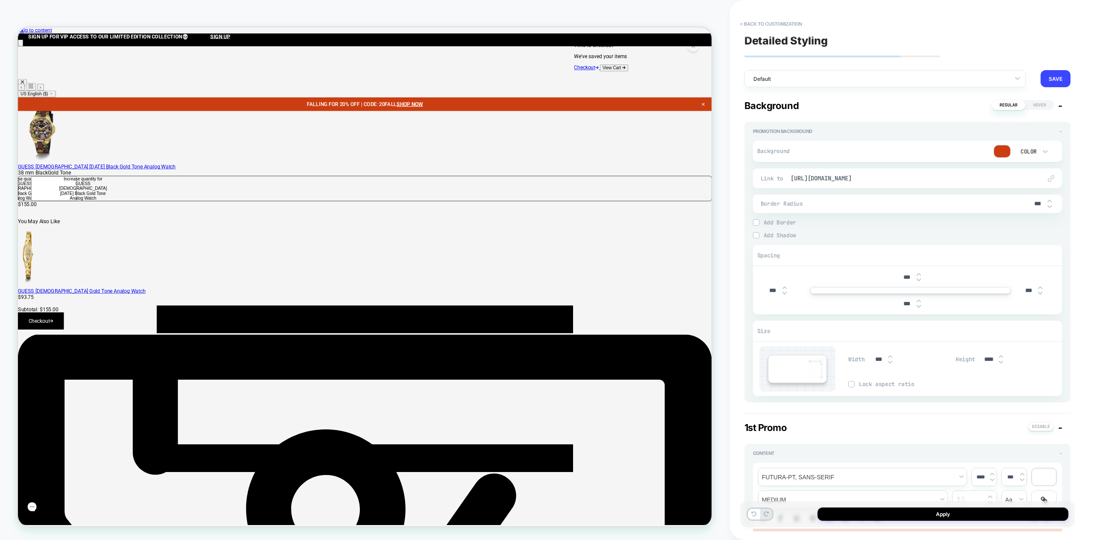
click at [1001, 356] on img at bounding box center [1000, 356] width 4 height 3
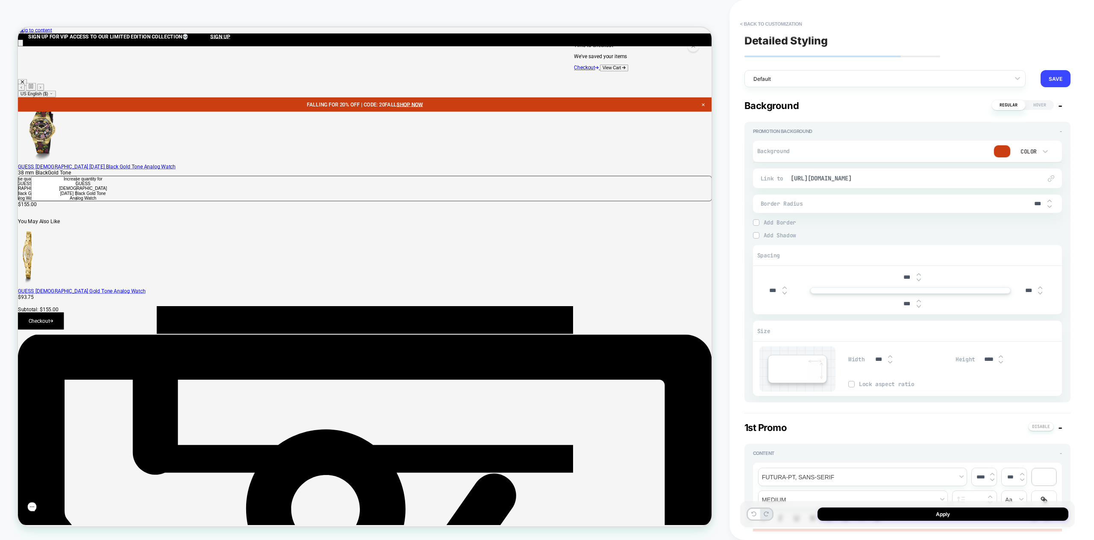
click at [1001, 356] on img at bounding box center [1000, 356] width 4 height 3
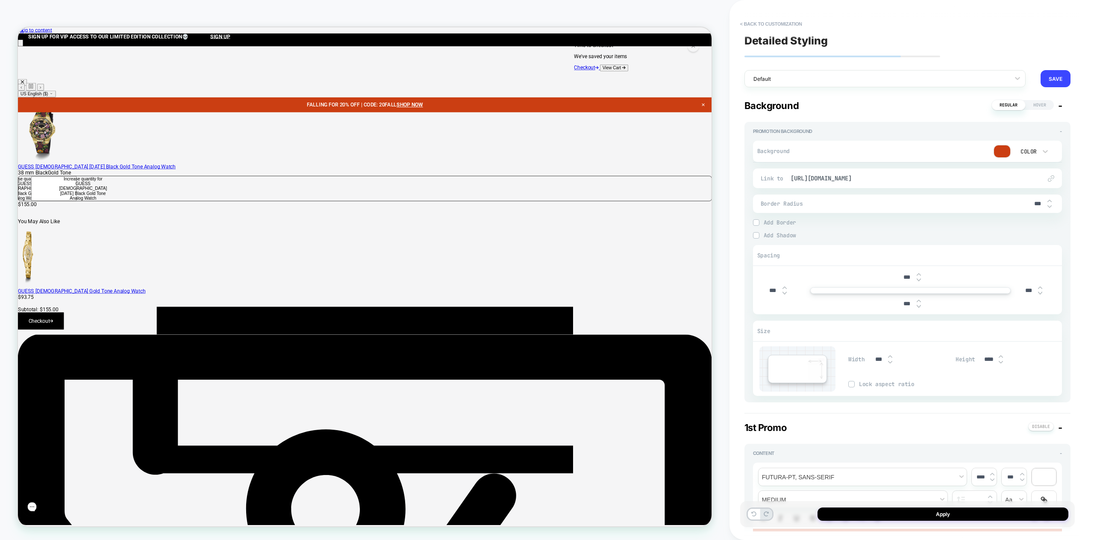
click at [1000, 363] on img at bounding box center [1000, 361] width 4 height 3
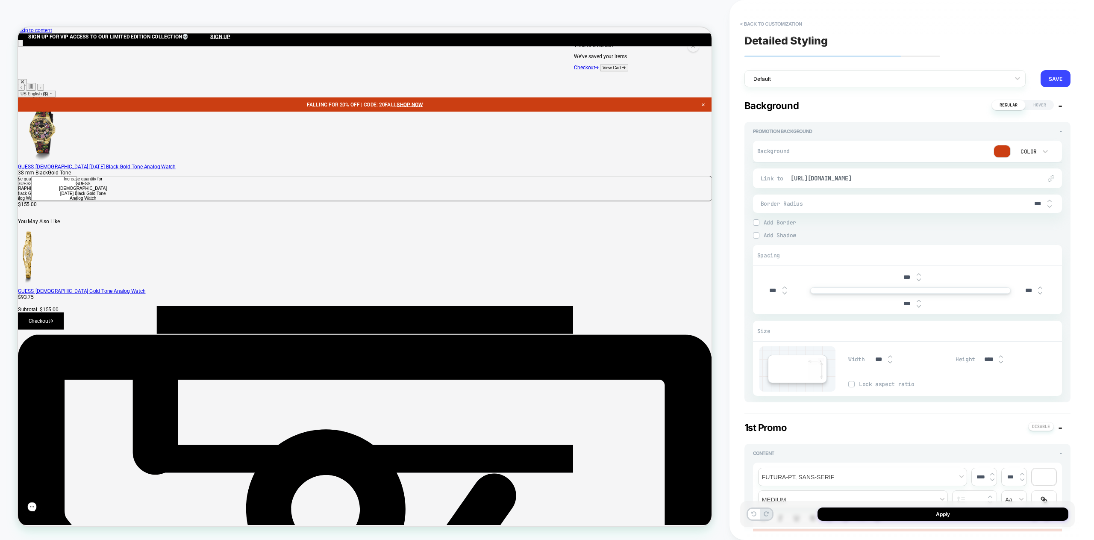
click at [1000, 363] on img at bounding box center [1000, 361] width 4 height 3
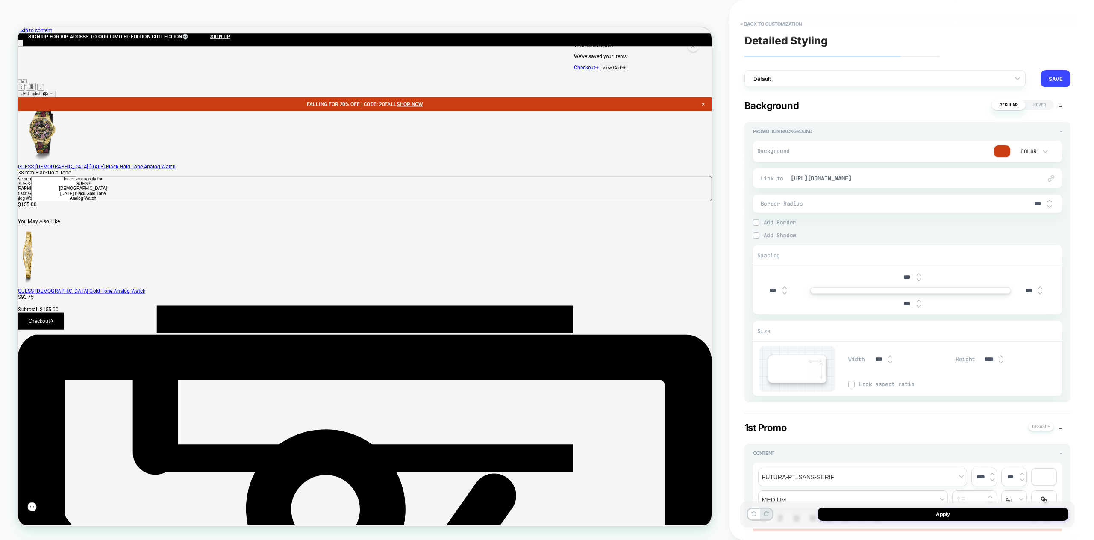
click at [1000, 363] on img at bounding box center [1000, 361] width 4 height 3
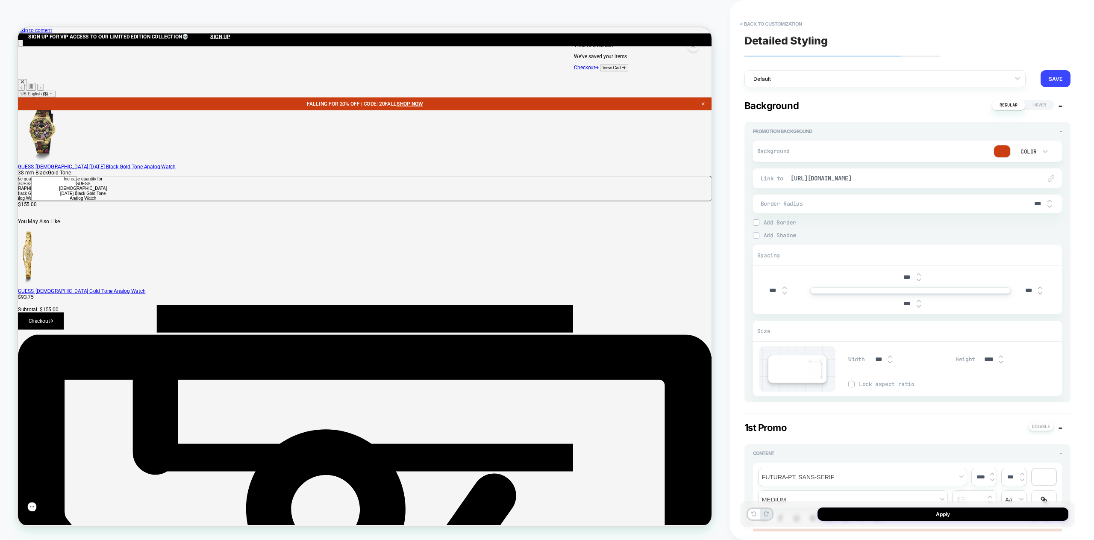
click at [1000, 363] on img at bounding box center [1000, 361] width 4 height 3
type input "****"
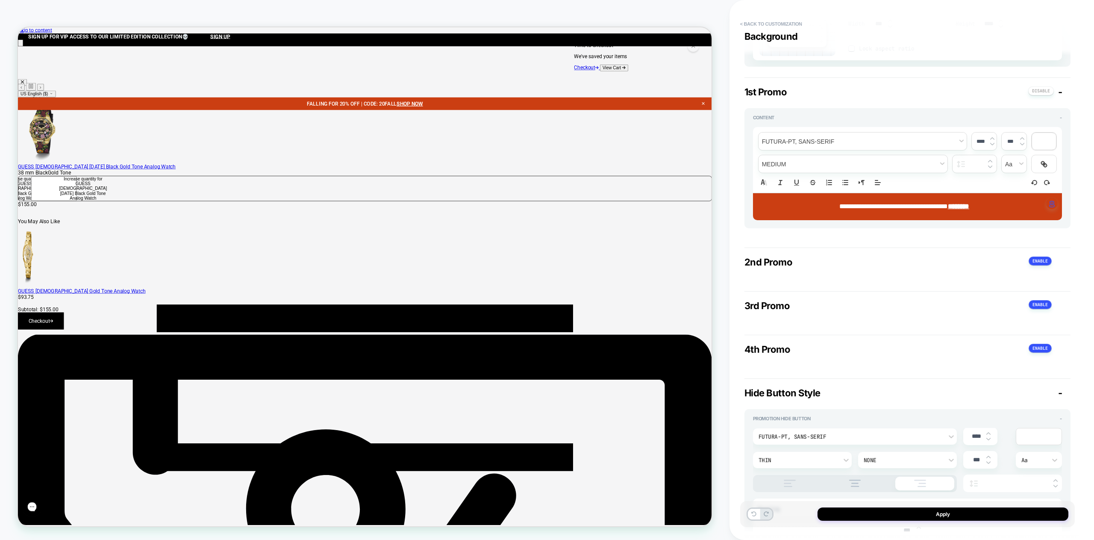
scroll to position [435, 0]
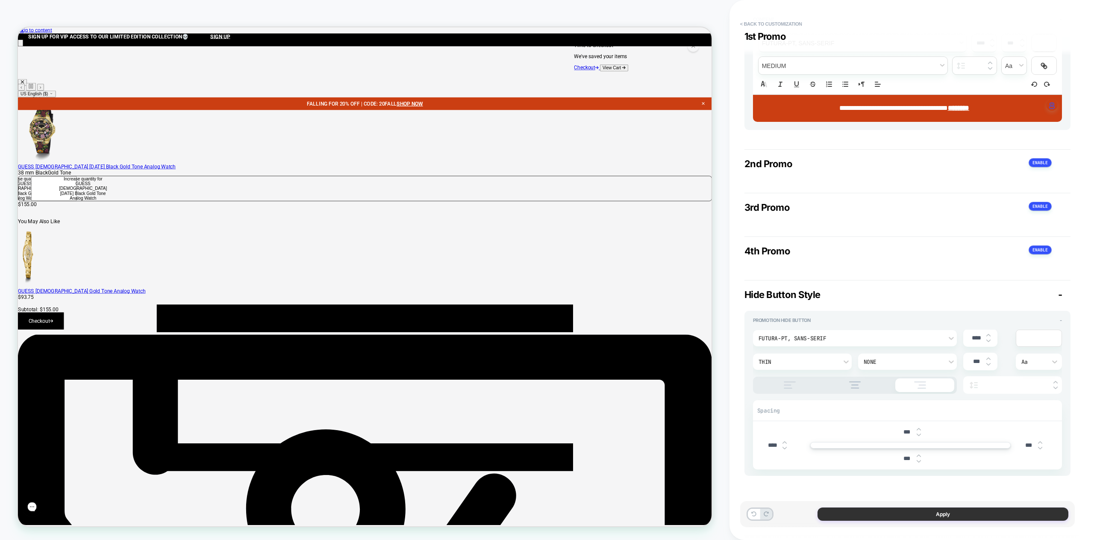
click at [928, 513] on button "Apply" at bounding box center [942, 513] width 251 height 13
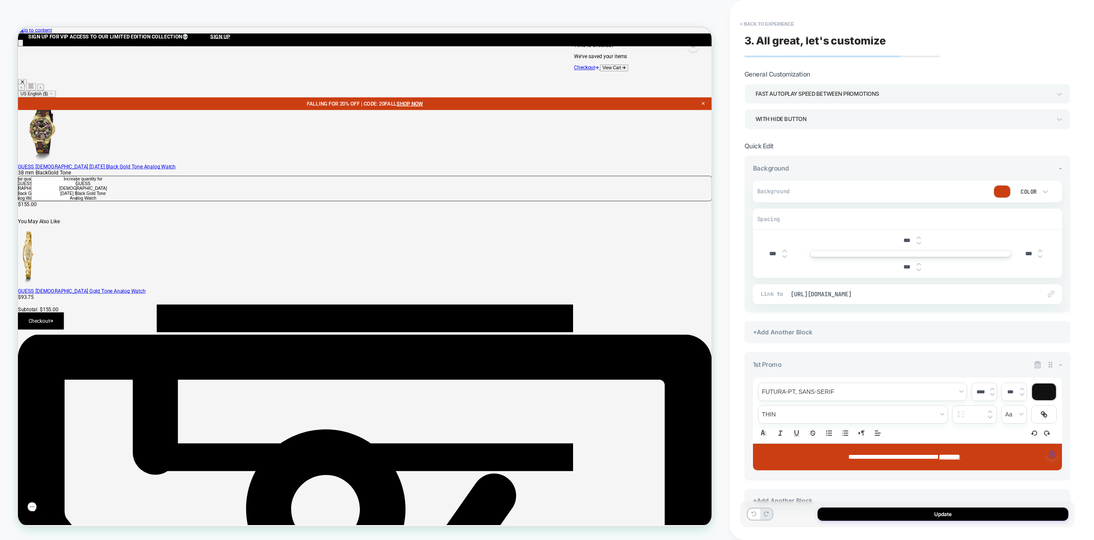
click at [928, 513] on button "Update" at bounding box center [942, 513] width 251 height 13
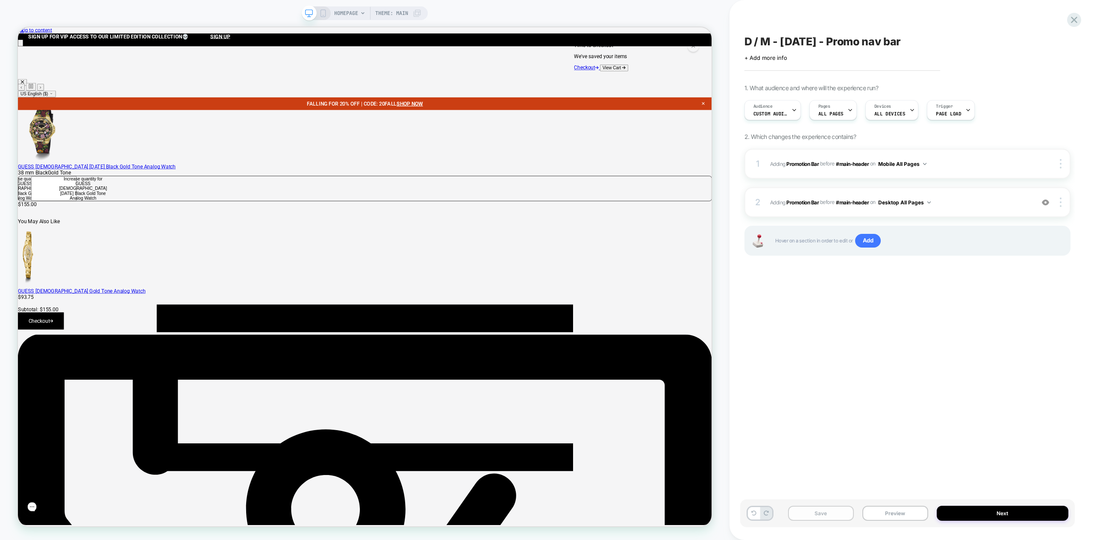
click at [818, 513] on button "Save" at bounding box center [821, 512] width 66 height 15
click at [1071, 21] on icon at bounding box center [1073, 20] width 6 height 6
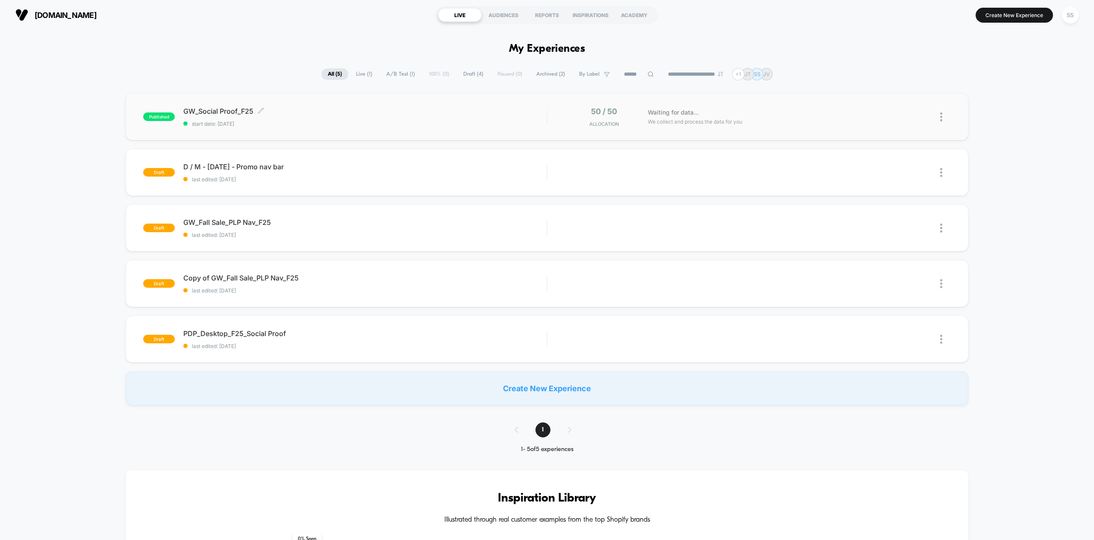
click at [230, 111] on span "GW_Social Proof_F25 Click to edit experience details" at bounding box center [364, 111] width 363 height 9
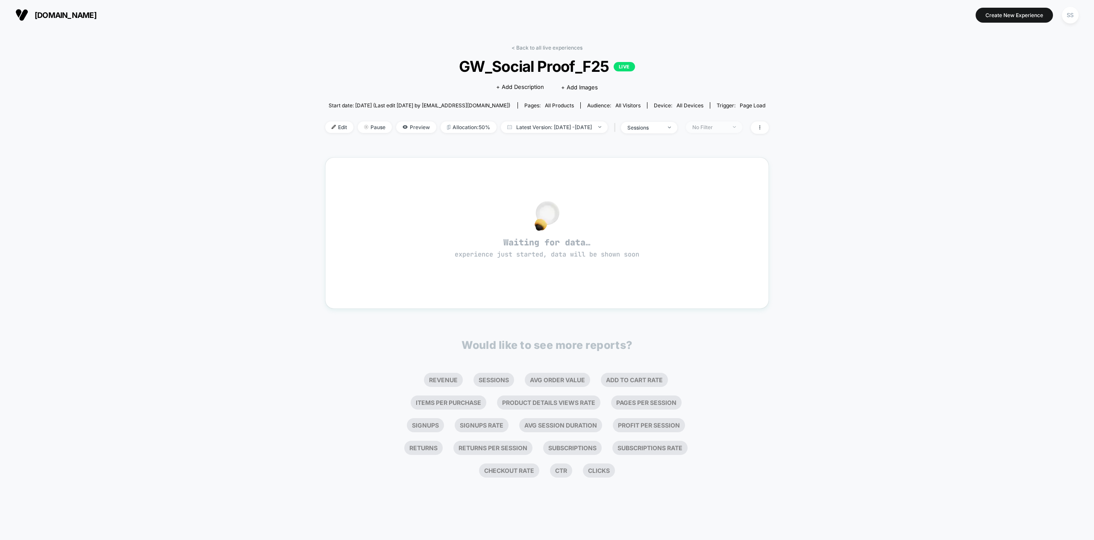
click at [726, 126] on div "No Filter" at bounding box center [709, 127] width 34 height 6
click at [328, 127] on span "Edit" at bounding box center [339, 127] width 28 height 12
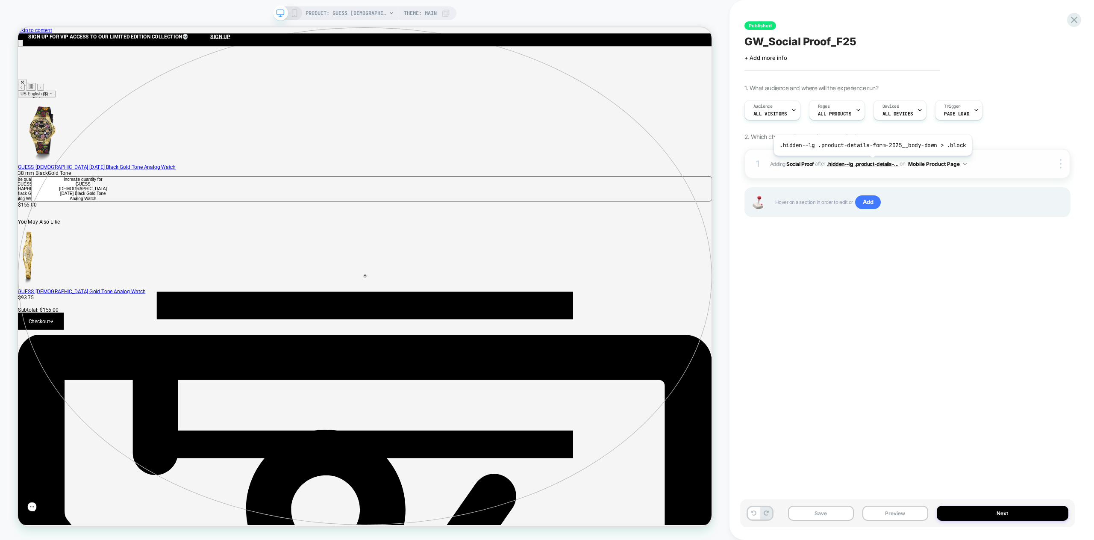
click at [870, 162] on span ".hidden--lg .product-details-..." at bounding box center [863, 163] width 72 height 6
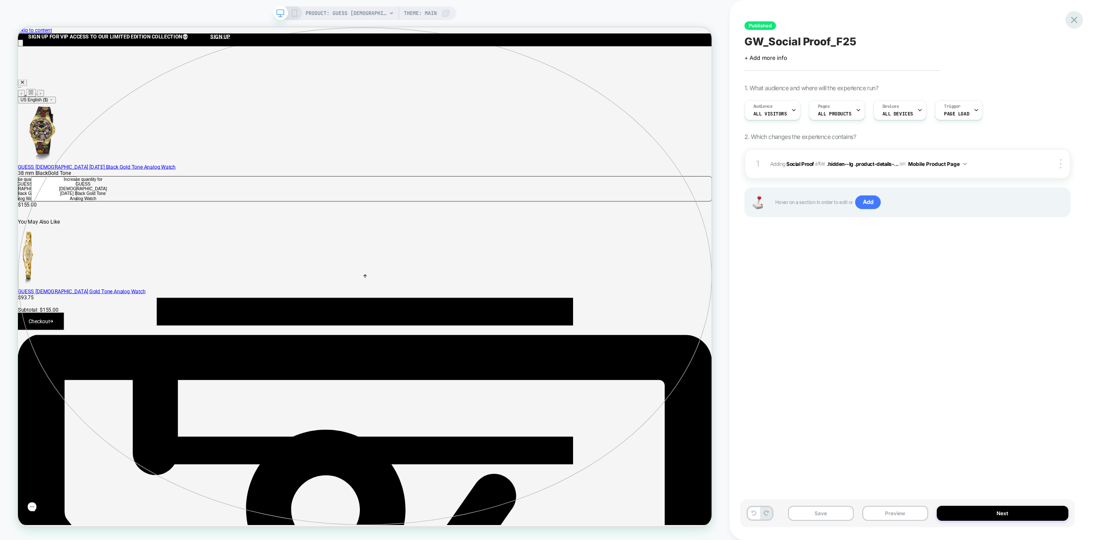
click at [1076, 19] on icon at bounding box center [1074, 20] width 12 height 12
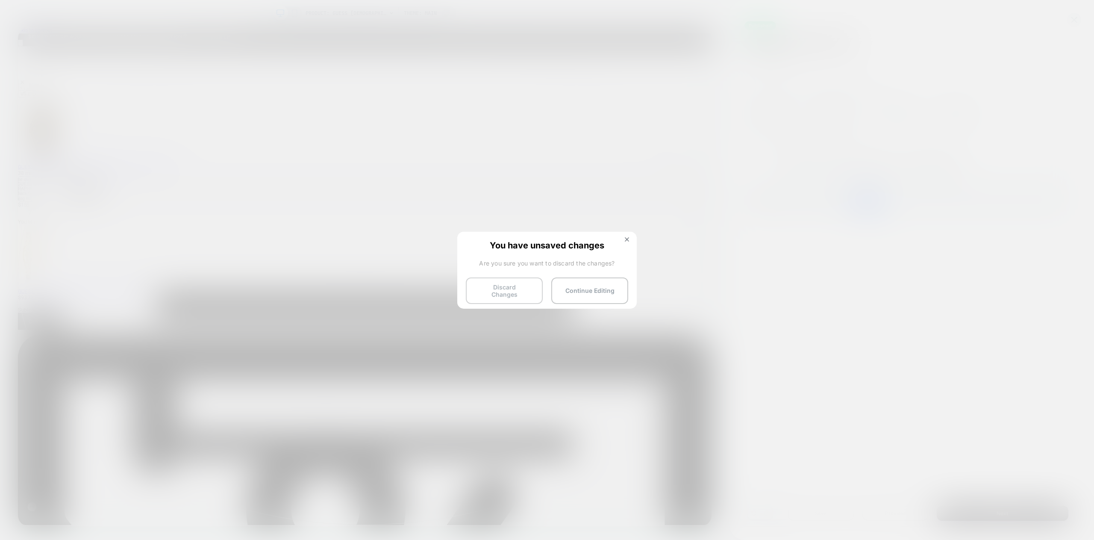
click at [499, 290] on button "Discard Changes" at bounding box center [504, 290] width 77 height 26
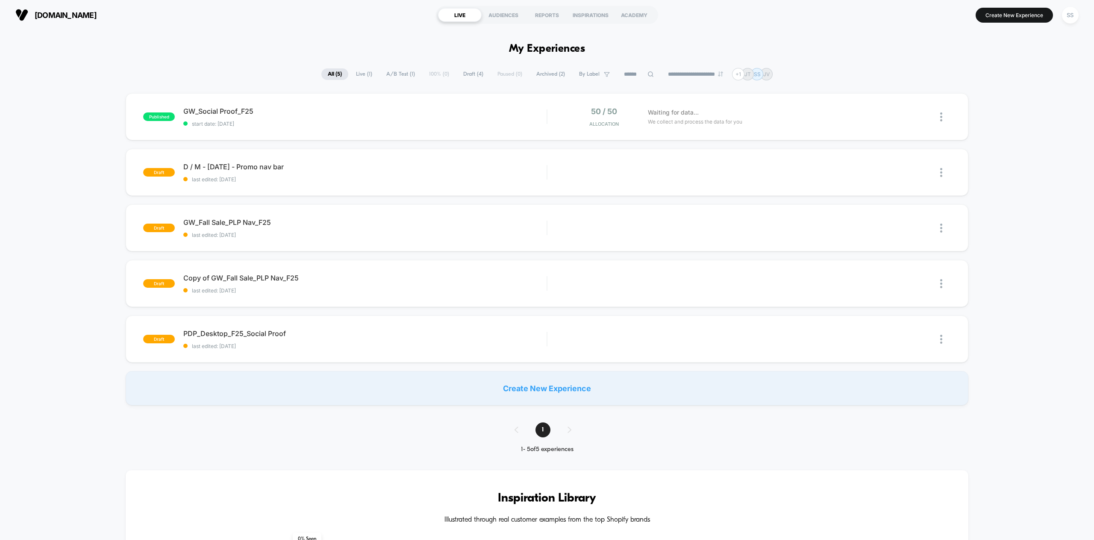
click at [516, 387] on div "Create New Experience" at bounding box center [547, 388] width 842 height 34
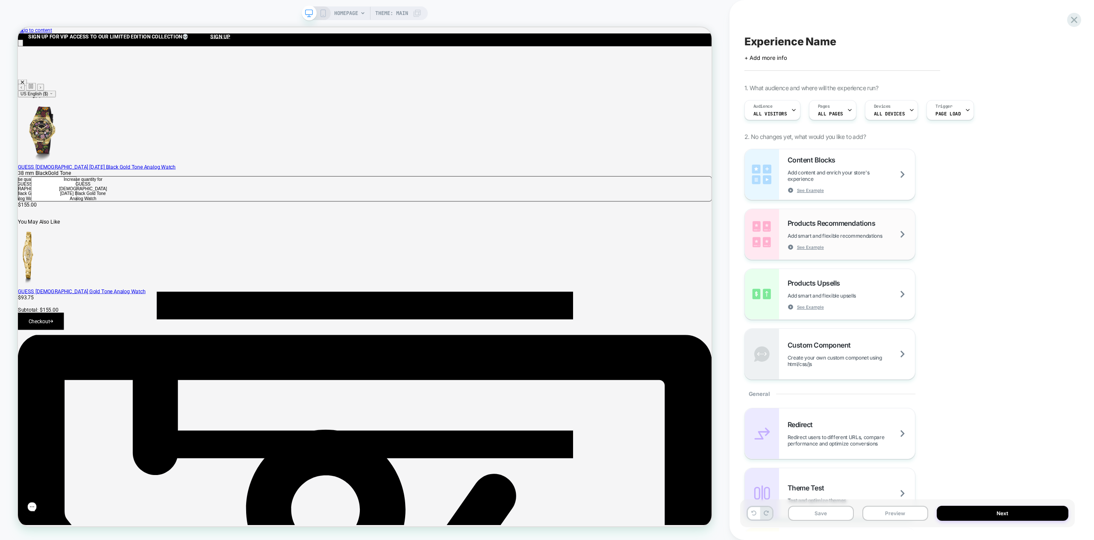
click at [771, 240] on img at bounding box center [762, 234] width 34 height 50
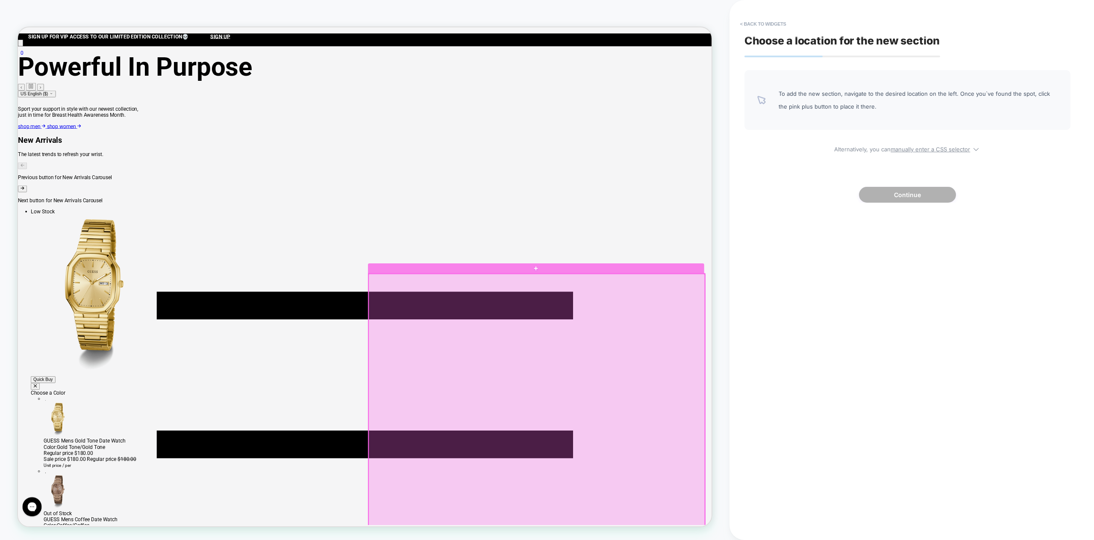
scroll to position [1858, 0]
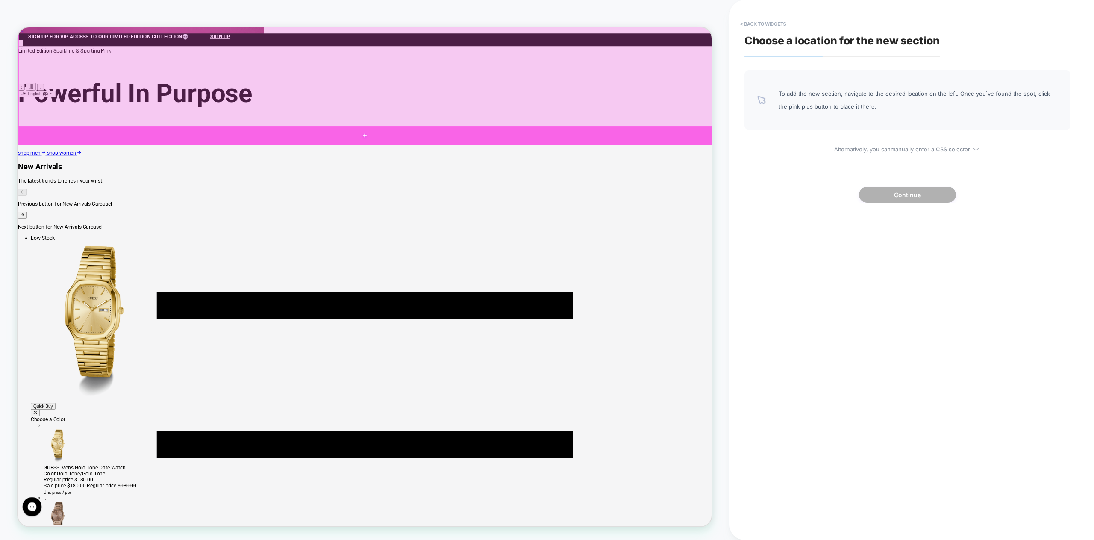
click at [439, 169] on div at bounding box center [480, 172] width 925 height 26
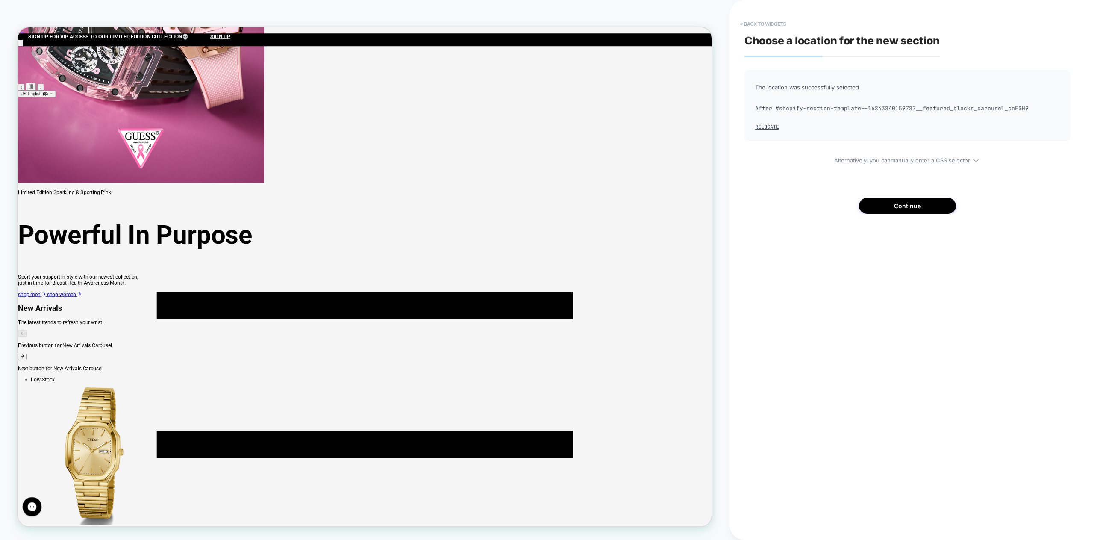
scroll to position [1670, 0]
click at [906, 205] on button "Continue" at bounding box center [907, 206] width 97 height 16
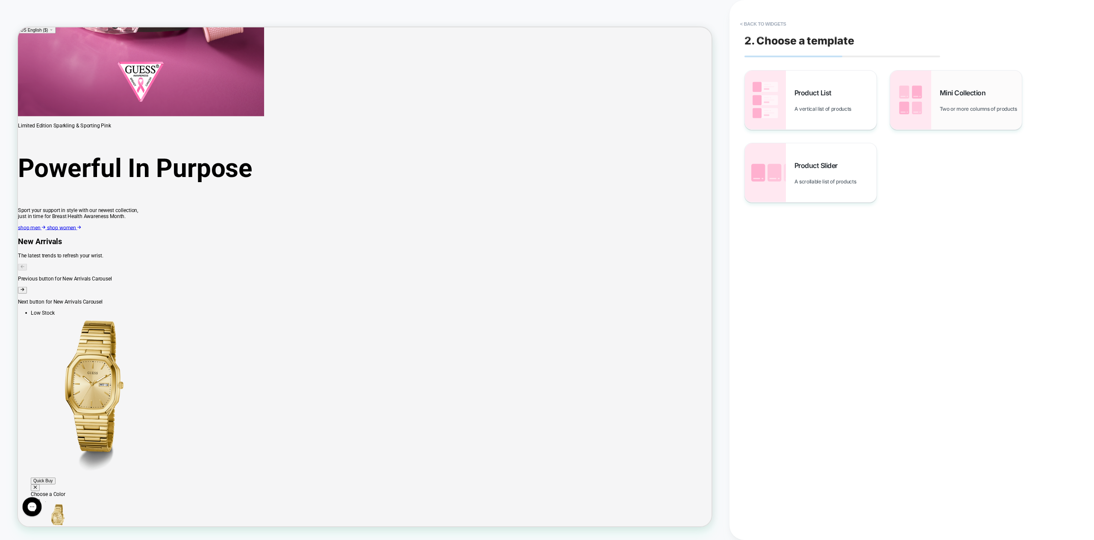
scroll to position [1761, 0]
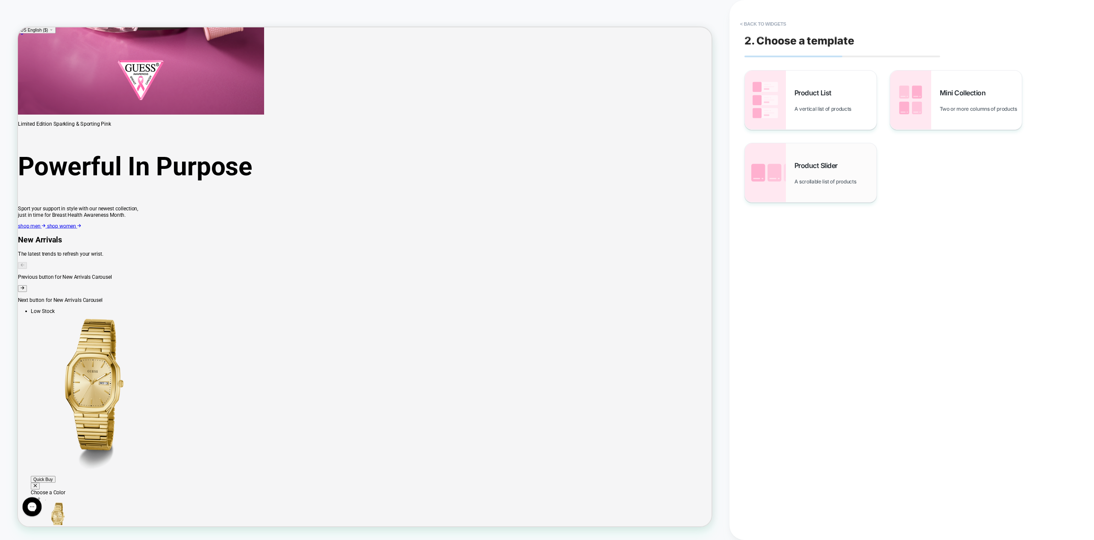
click at [774, 169] on img at bounding box center [765, 172] width 41 height 59
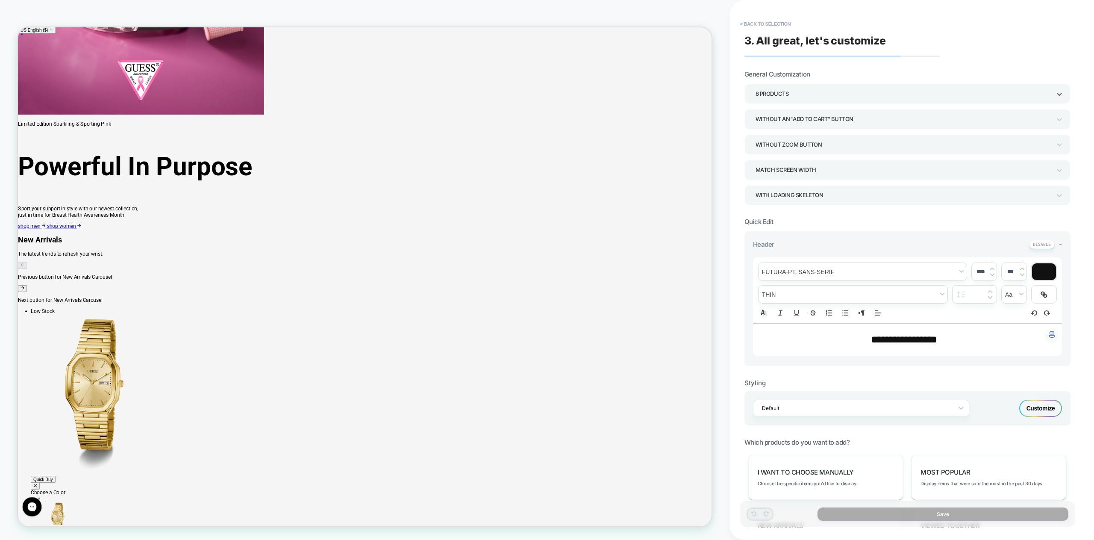
click at [783, 91] on div "8 Products" at bounding box center [902, 94] width 295 height 12
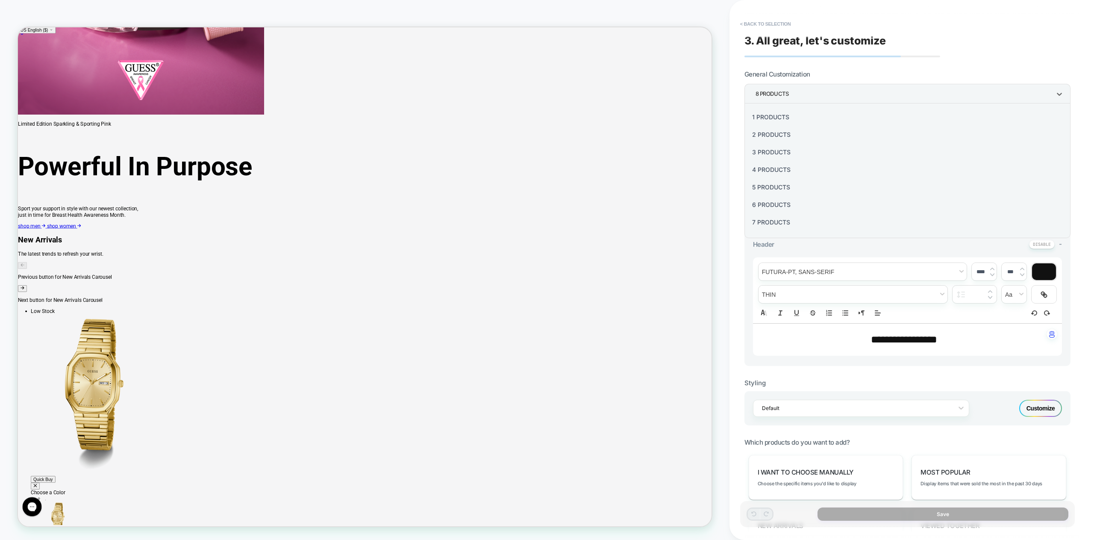
click at [778, 203] on div "6 Products" at bounding box center [907, 205] width 319 height 18
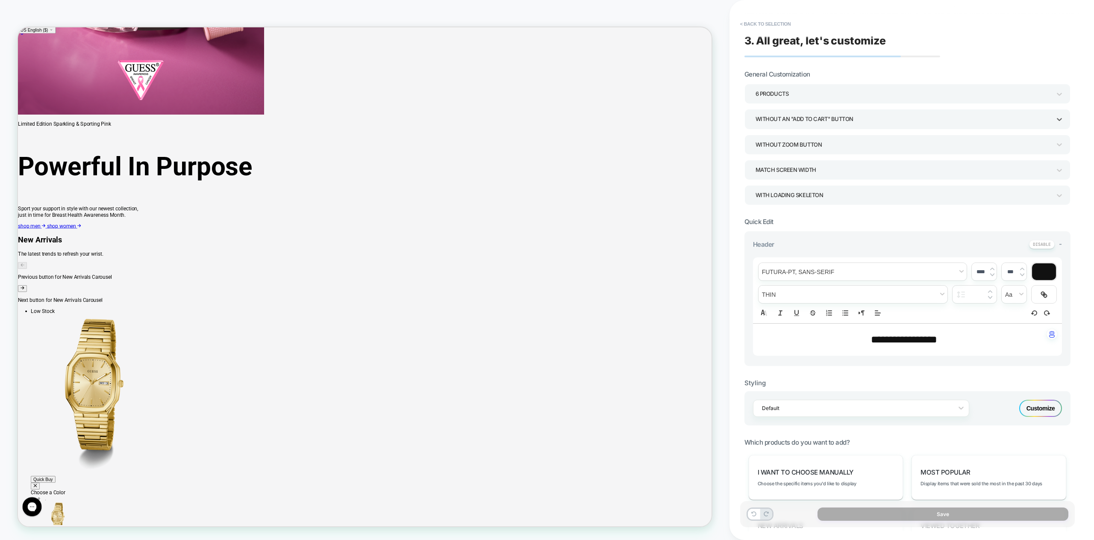
click at [786, 119] on div "Without an "add to cart" button" at bounding box center [902, 119] width 295 height 12
click at [792, 176] on div "With add to cart above title" at bounding box center [907, 178] width 319 height 18
click at [905, 338] on span "**********" at bounding box center [904, 339] width 66 height 10
type input "****"
click at [905, 338] on span "**********" at bounding box center [904, 339] width 66 height 10
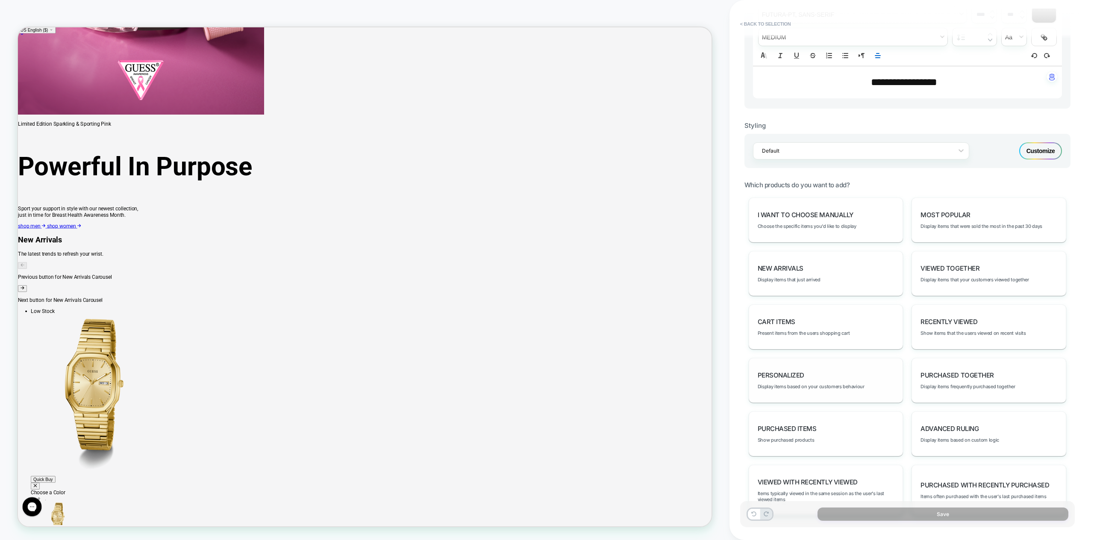
scroll to position [278, 0]
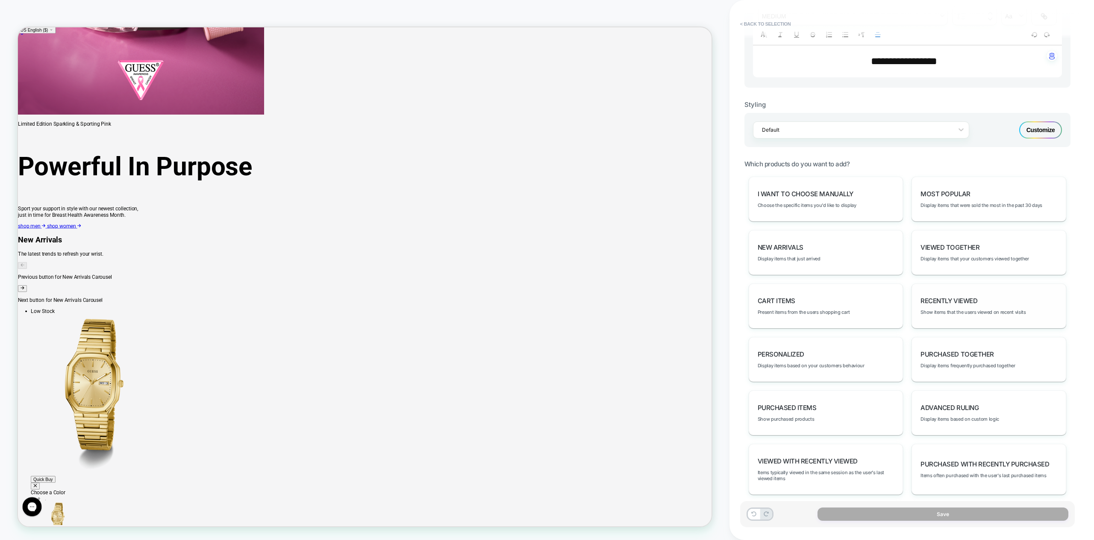
click at [950, 314] on div "Recently Viewed Show items that the users viewed on recent visits" at bounding box center [988, 305] width 155 height 45
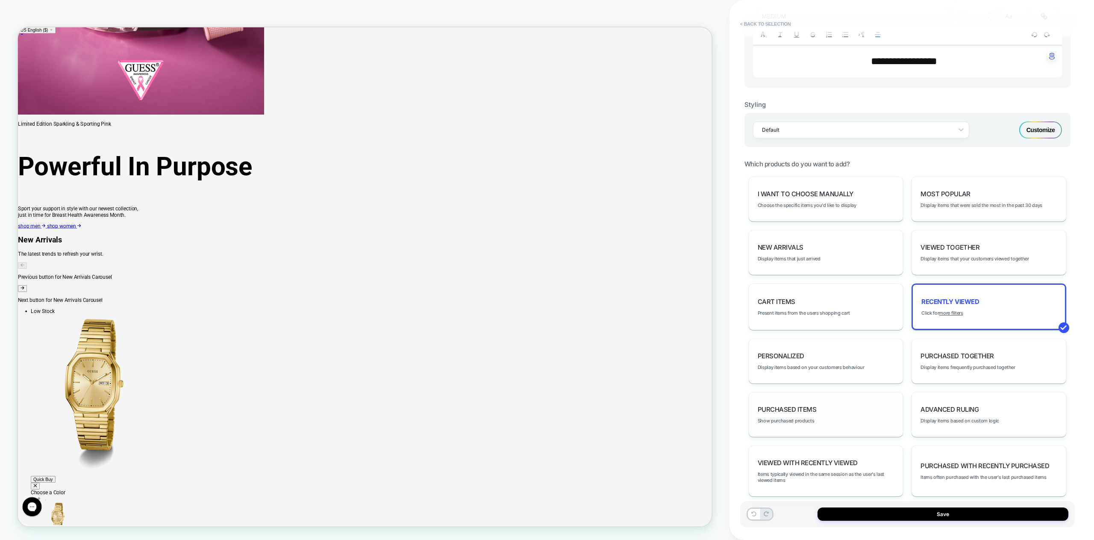
scroll to position [280, 0]
click at [1035, 127] on div "Customize" at bounding box center [1040, 127] width 43 height 17
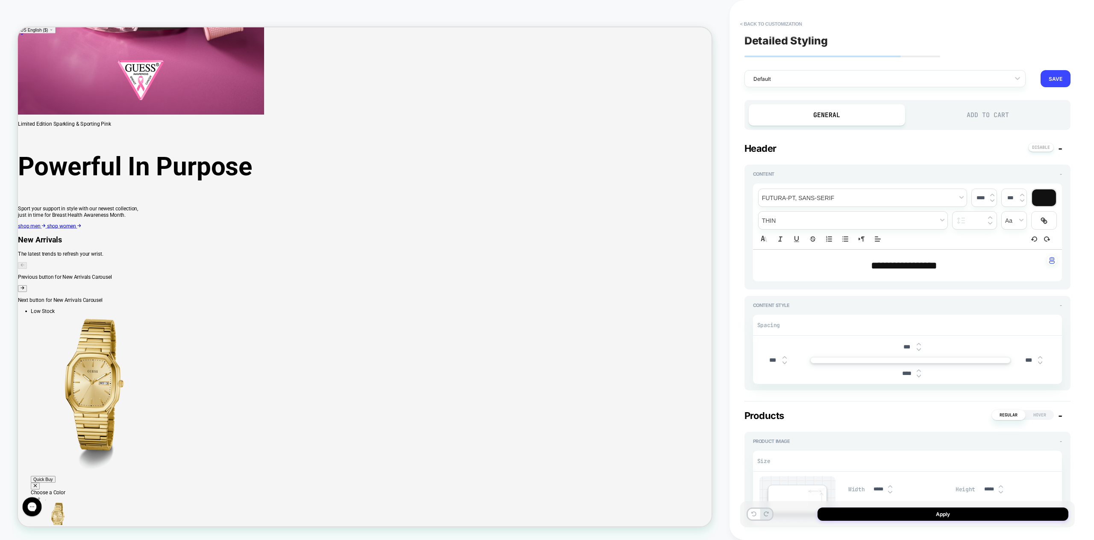
click at [1012, 114] on div "Add to Cart" at bounding box center [987, 114] width 157 height 21
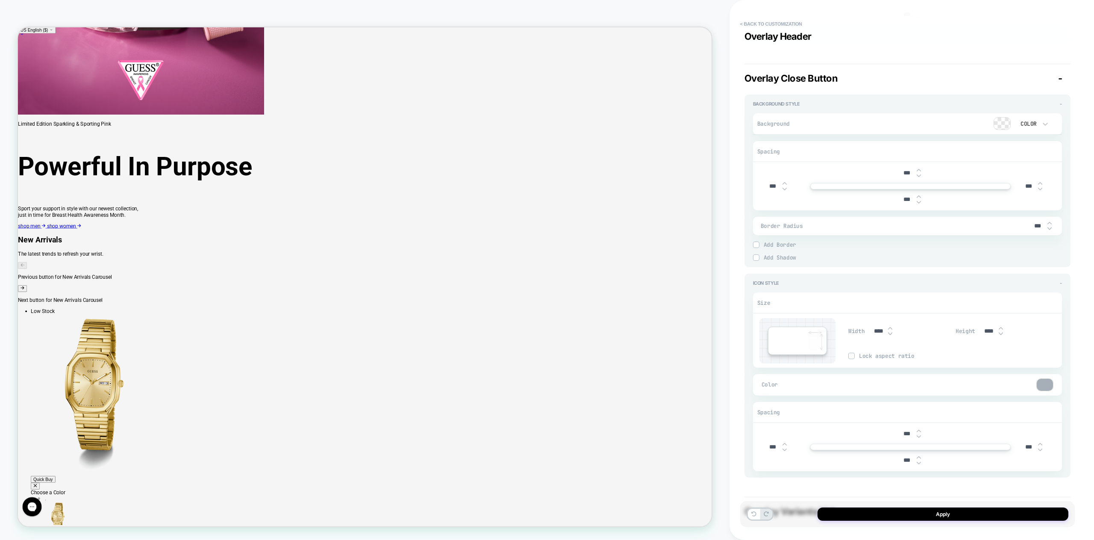
scroll to position [1339, 0]
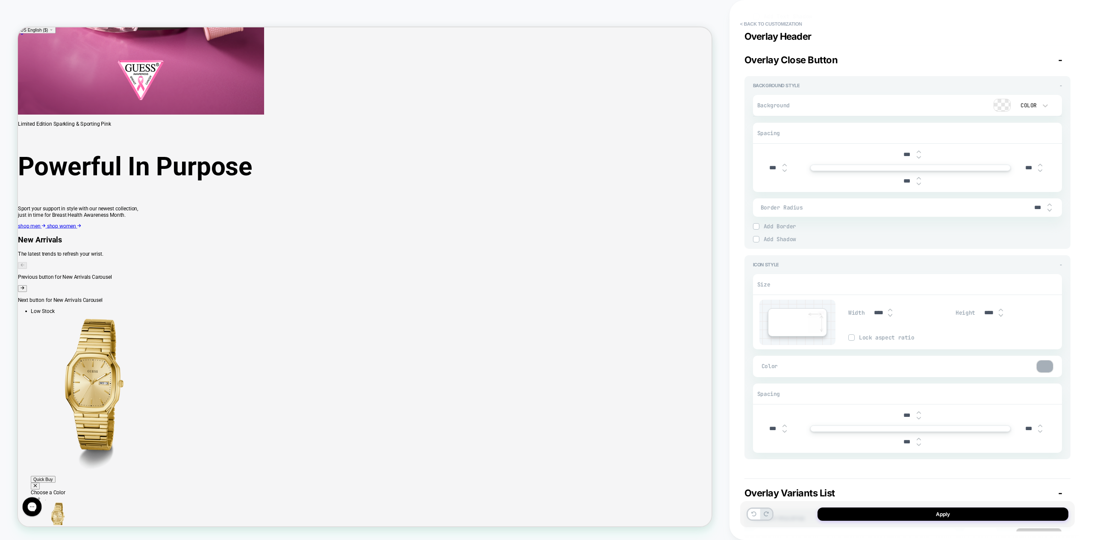
click at [1049, 208] on img at bounding box center [1049, 209] width 4 height 3
type textarea "*"
type input "***"
click at [1049, 208] on img at bounding box center [1049, 209] width 4 height 3
type textarea "*"
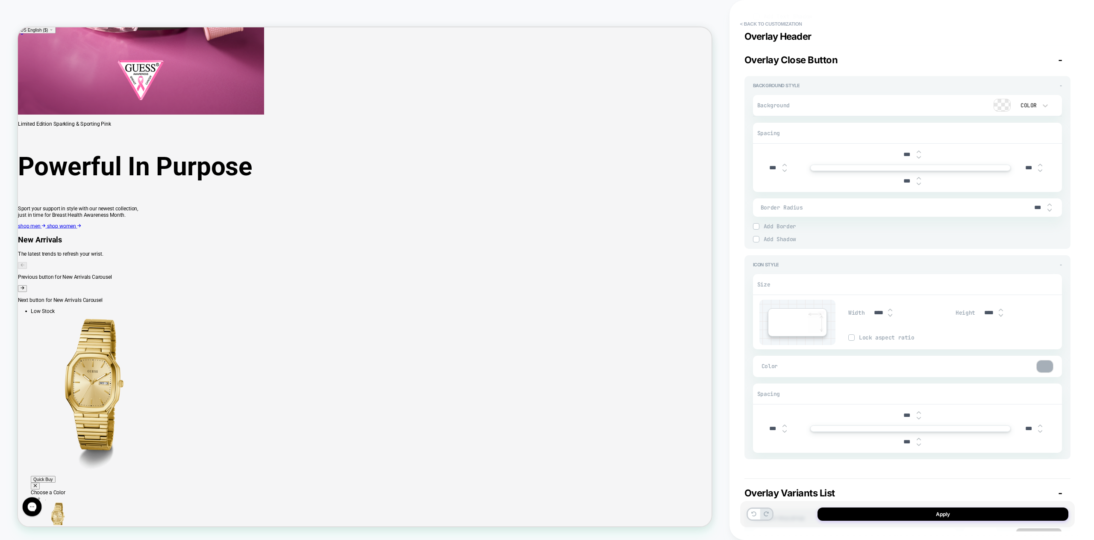
type input "***"
click at [1049, 208] on img at bounding box center [1049, 209] width 4 height 3
type textarea "*"
type input "***"
click at [1049, 208] on img at bounding box center [1049, 209] width 4 height 3
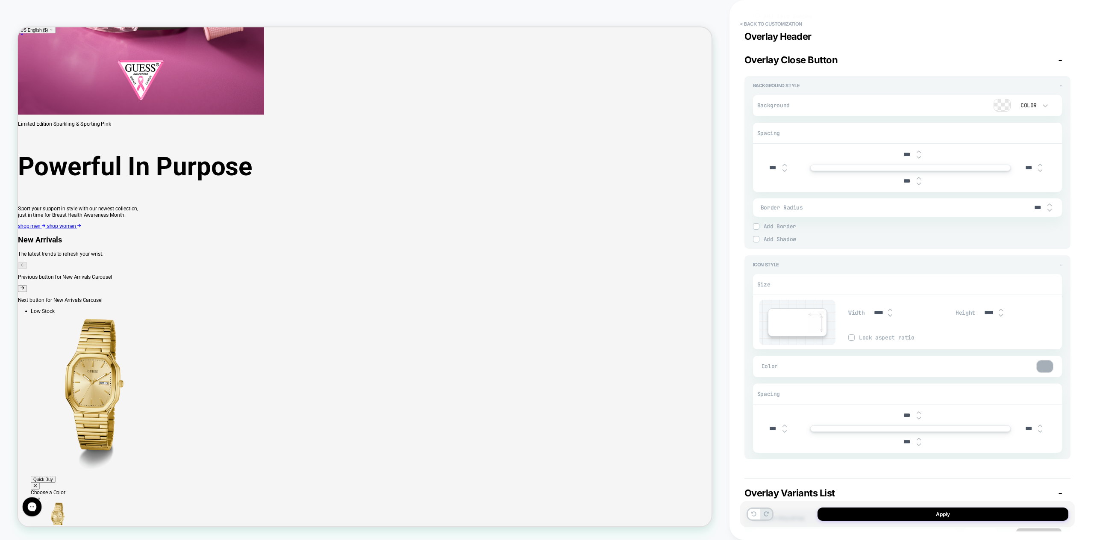
type textarea "*"
type input "***"
click at [1049, 208] on img at bounding box center [1049, 209] width 4 height 3
type textarea "*"
type input "***"
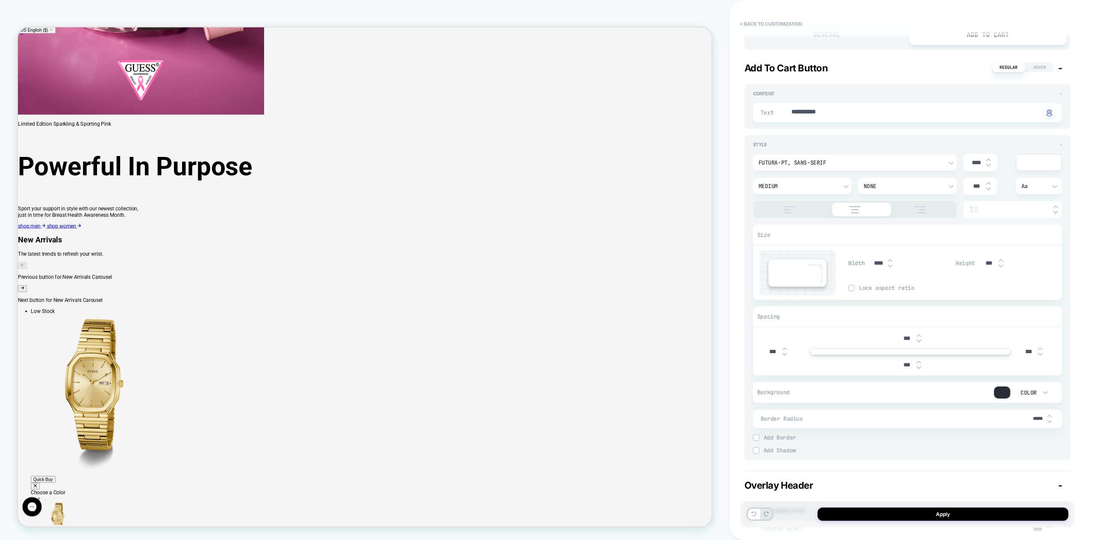
scroll to position [0, 0]
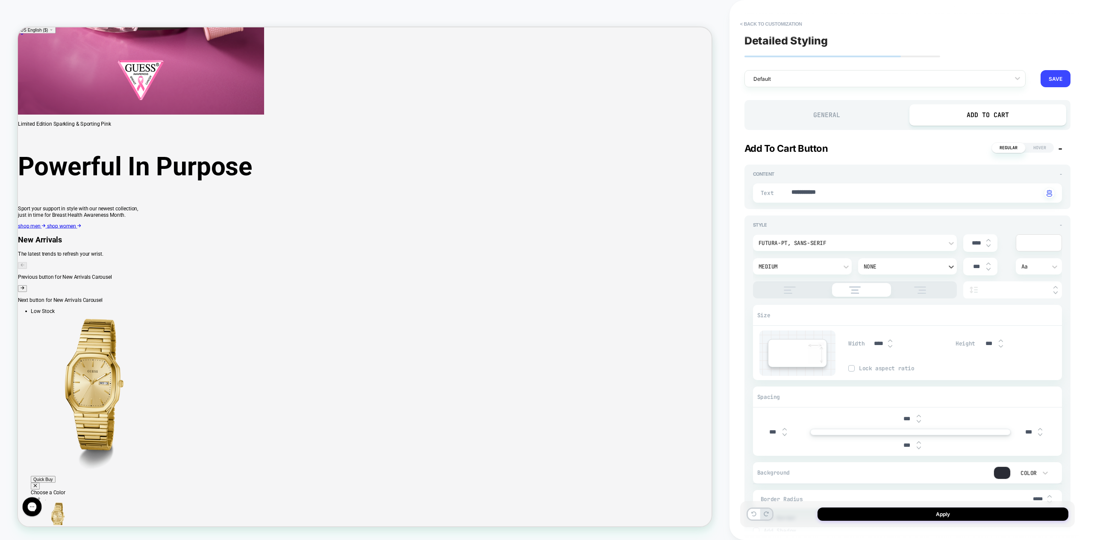
click at [914, 268] on div "None" at bounding box center [902, 266] width 79 height 7
click at [914, 268] on div at bounding box center [547, 270] width 1094 height 540
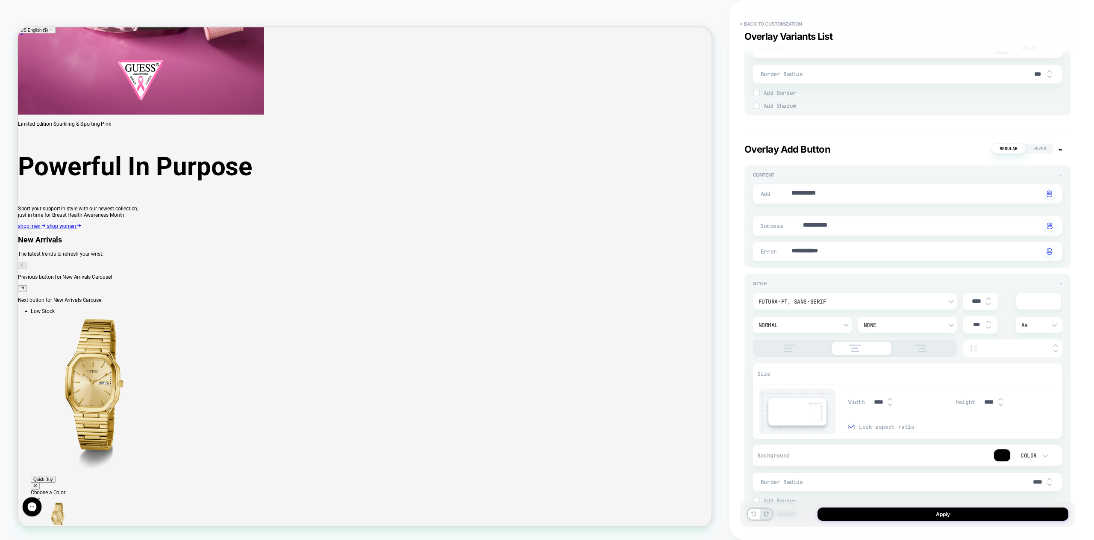
scroll to position [2680, 0]
type textarea "*"
click at [836, 185] on textarea "**********" at bounding box center [915, 190] width 251 height 10
type textarea "*"
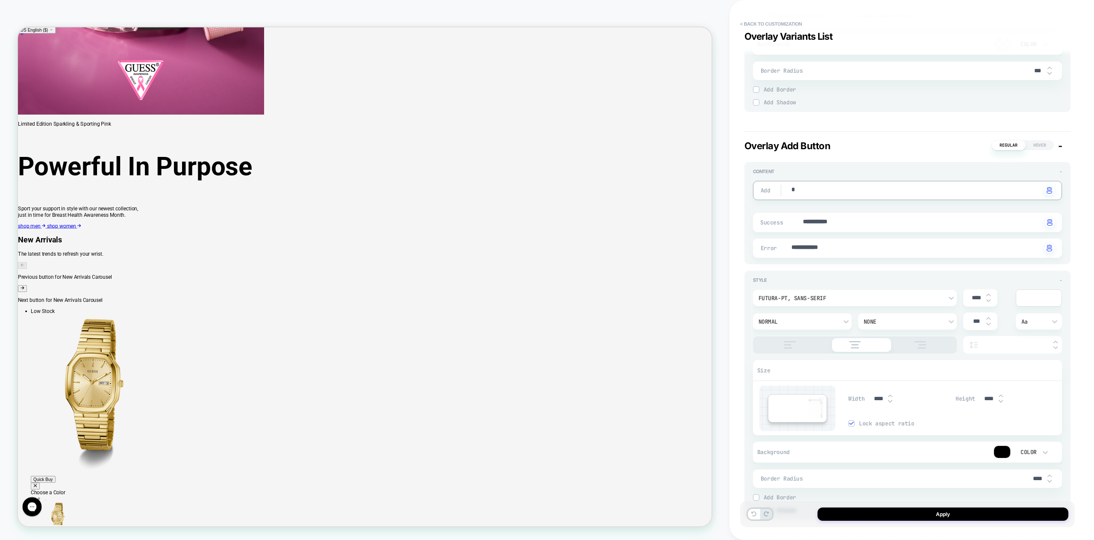
type textarea "*"
type textarea "**"
type textarea "*"
type textarea "***"
type textarea "*"
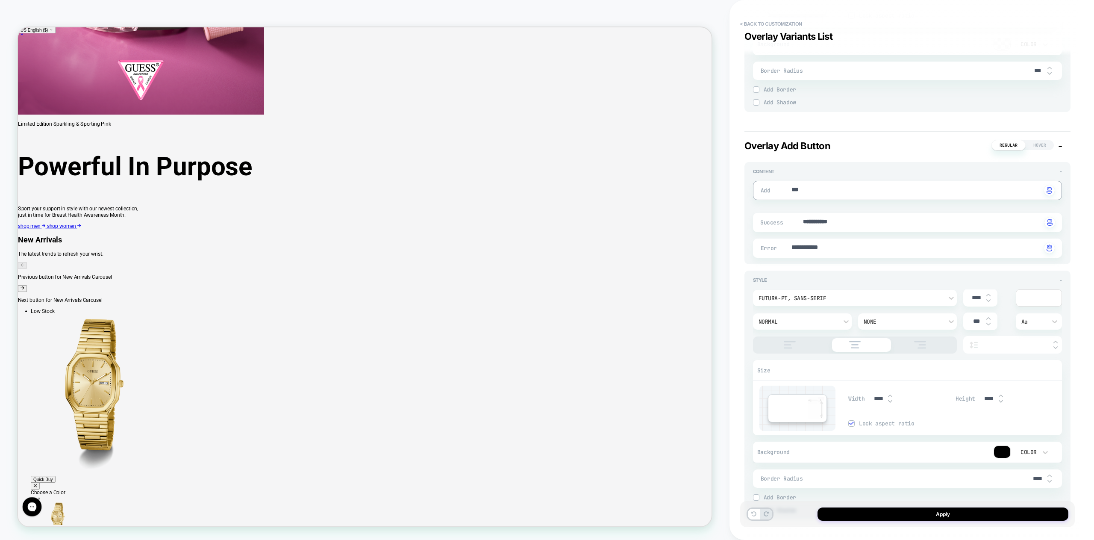
type textarea "***"
type textarea "*"
type textarea "*****"
type textarea "*"
type textarea "******"
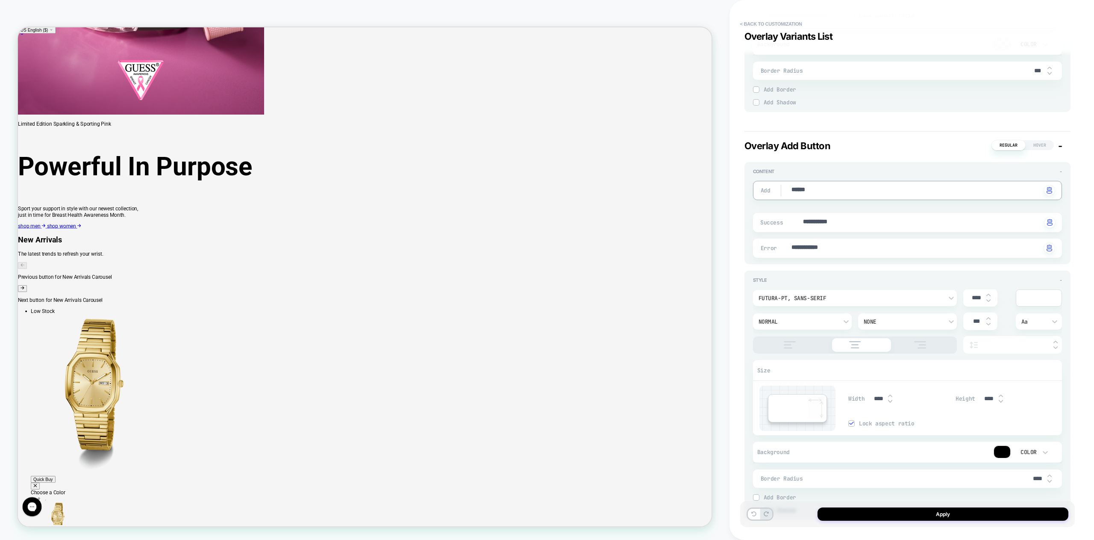
type textarea "*"
type textarea "******"
type textarea "*"
type textarea "********"
type textarea "*"
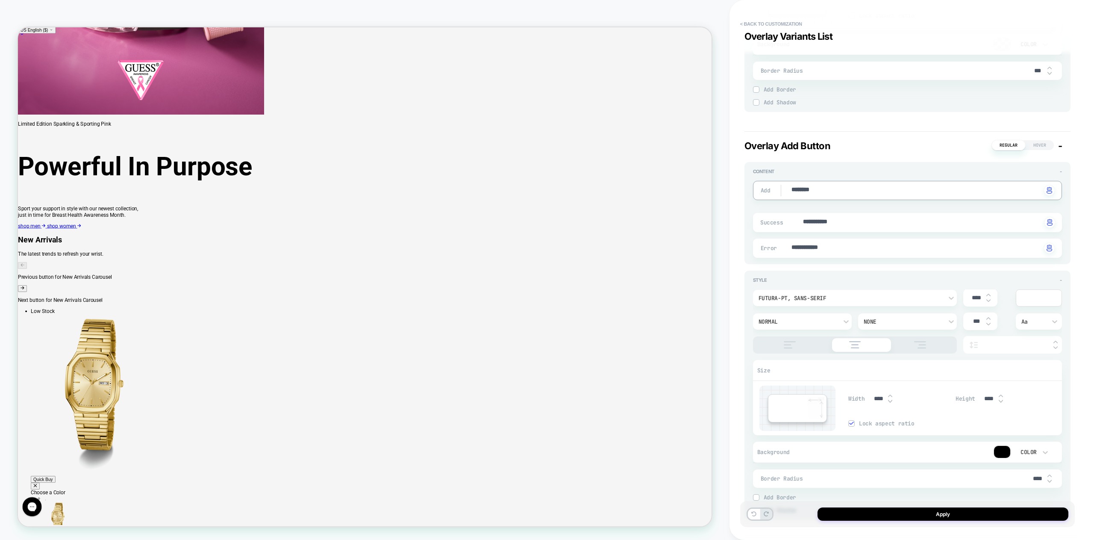
type textarea "*********"
type textarea "*"
type textarea "**********"
type textarea "*"
type textarea "**********"
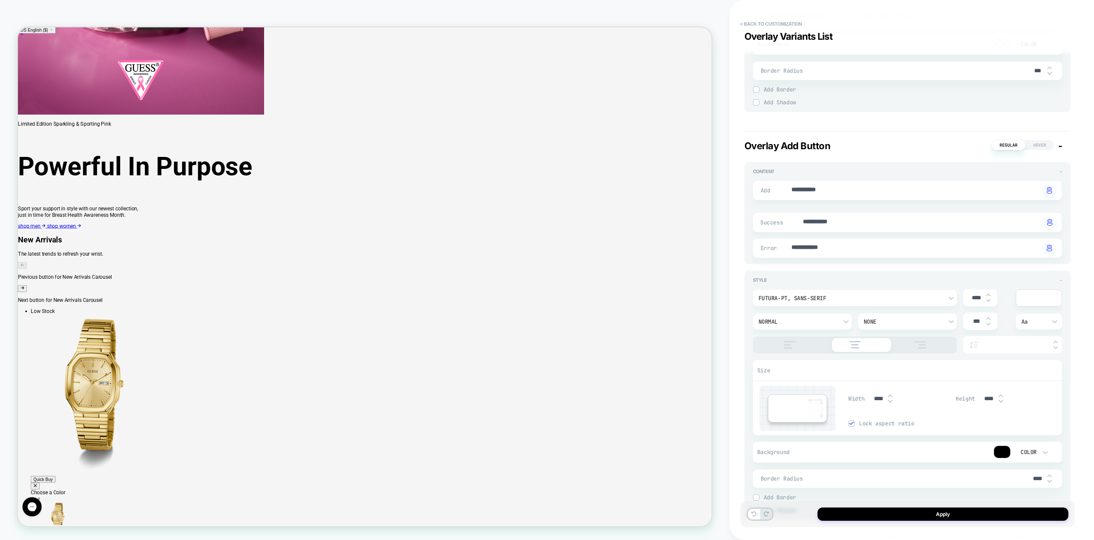
click at [874, 265] on div "**********" at bounding box center [907, 337] width 326 height 364
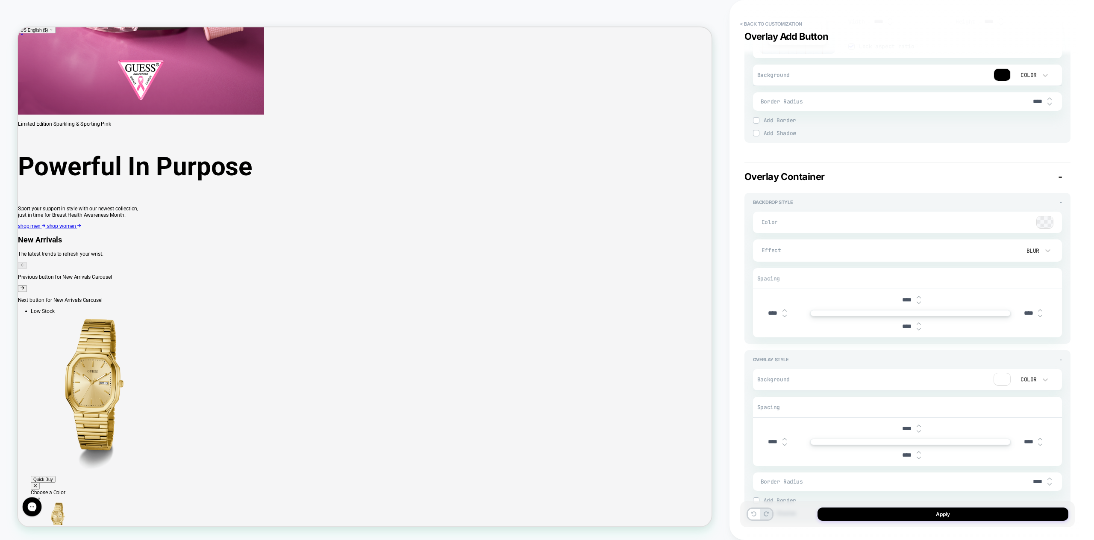
scroll to position [3099, 0]
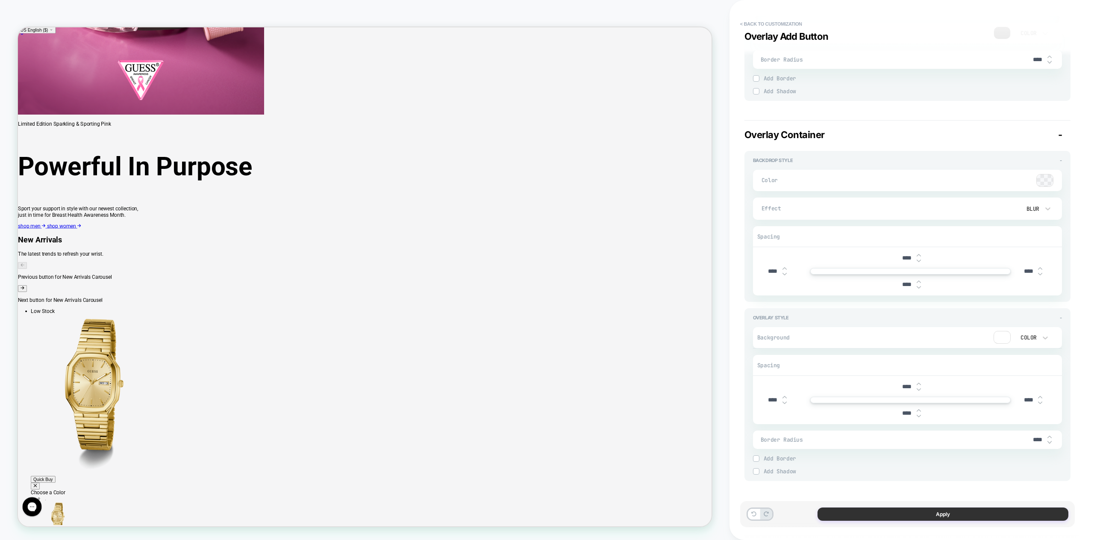
click at [940, 512] on button "Apply" at bounding box center [942, 513] width 251 height 13
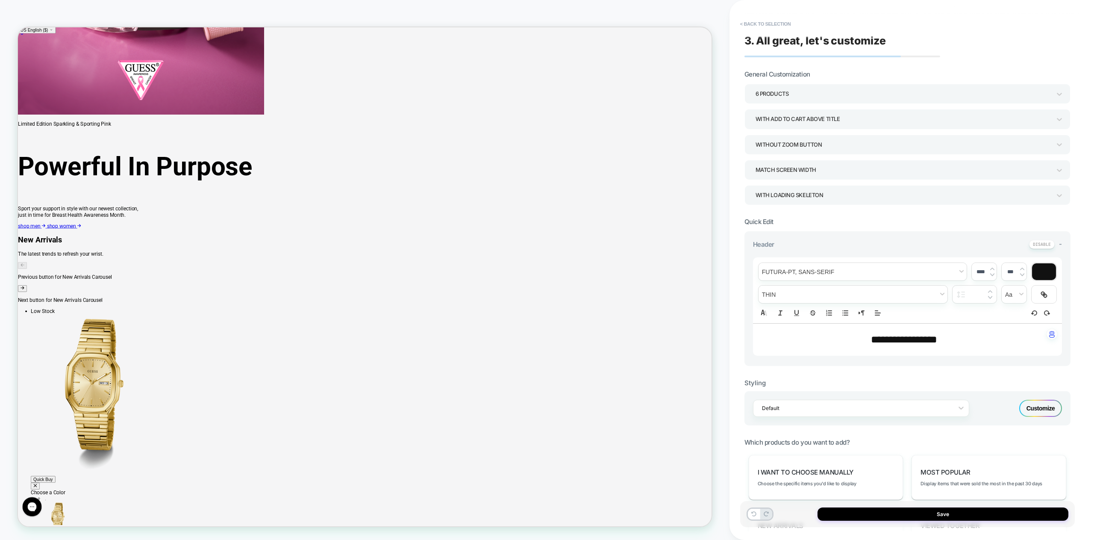
click at [1033, 407] on div "Customize" at bounding box center [1040, 407] width 43 height 17
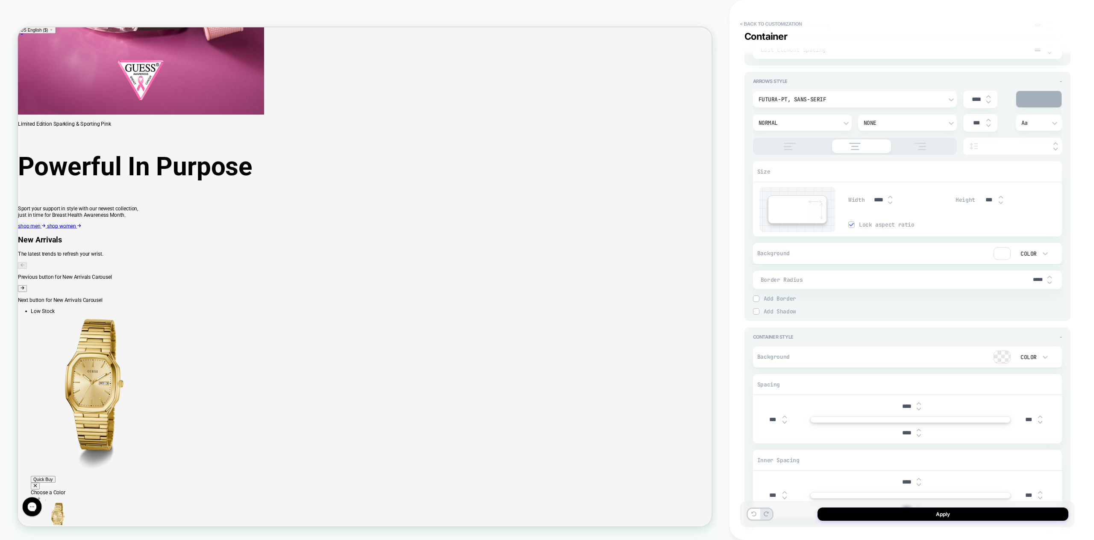
scroll to position [1727, 0]
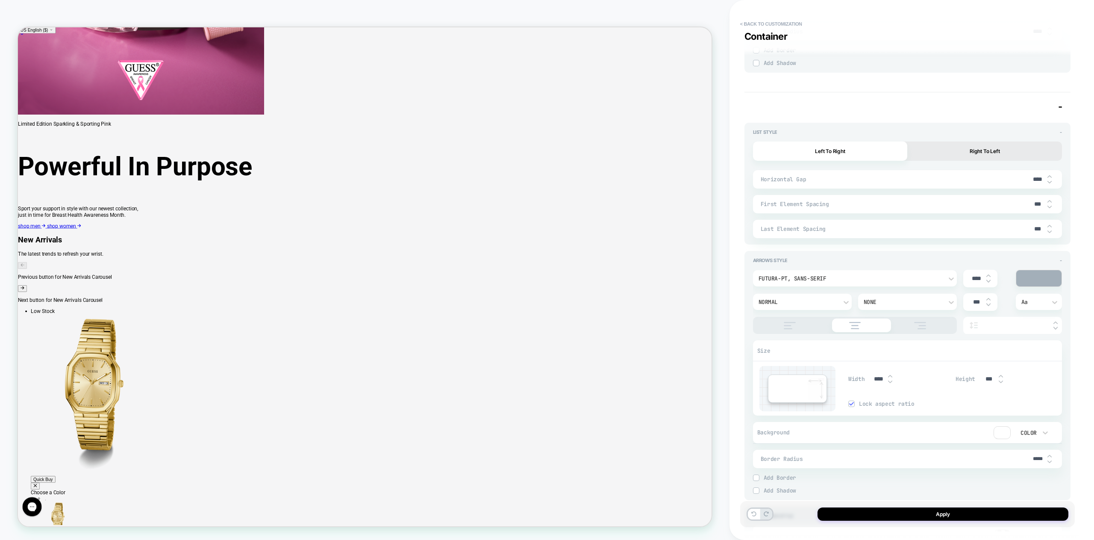
type textarea "*"
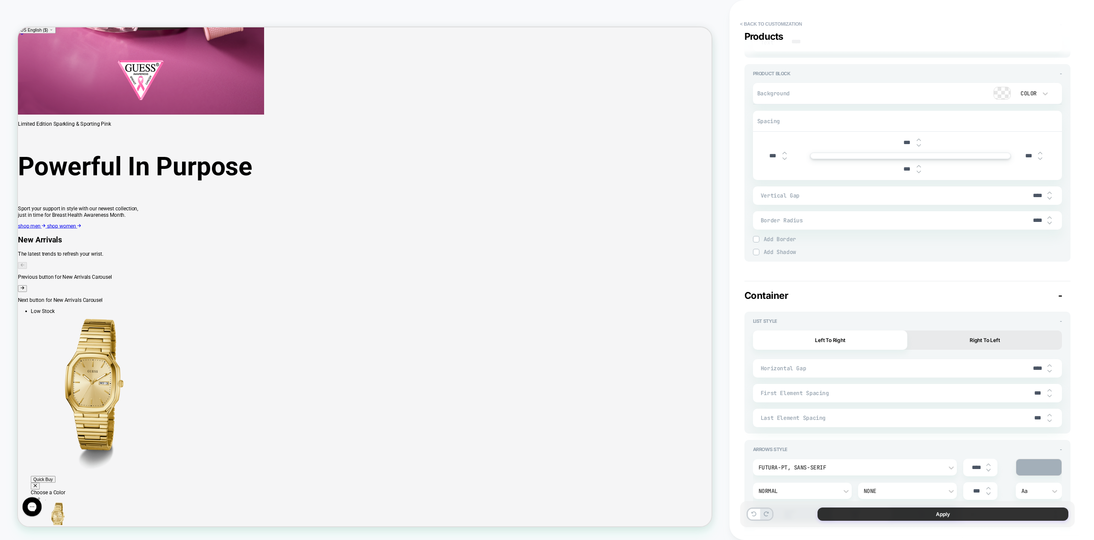
scroll to position [1263, 0]
click at [940, 510] on button "Apply" at bounding box center [942, 513] width 251 height 13
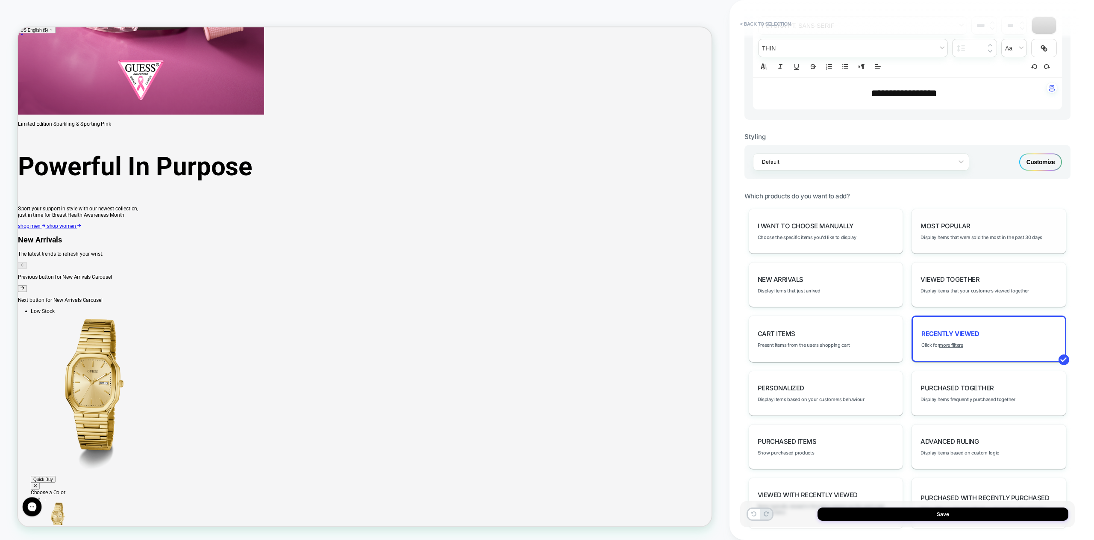
scroll to position [280, 0]
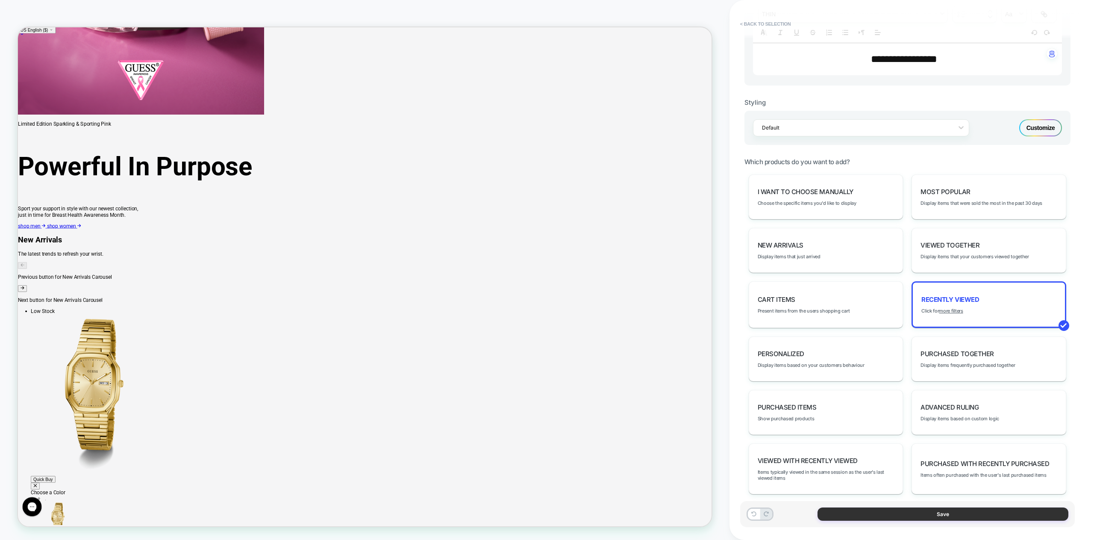
click at [951, 513] on button "Save" at bounding box center [942, 513] width 251 height 13
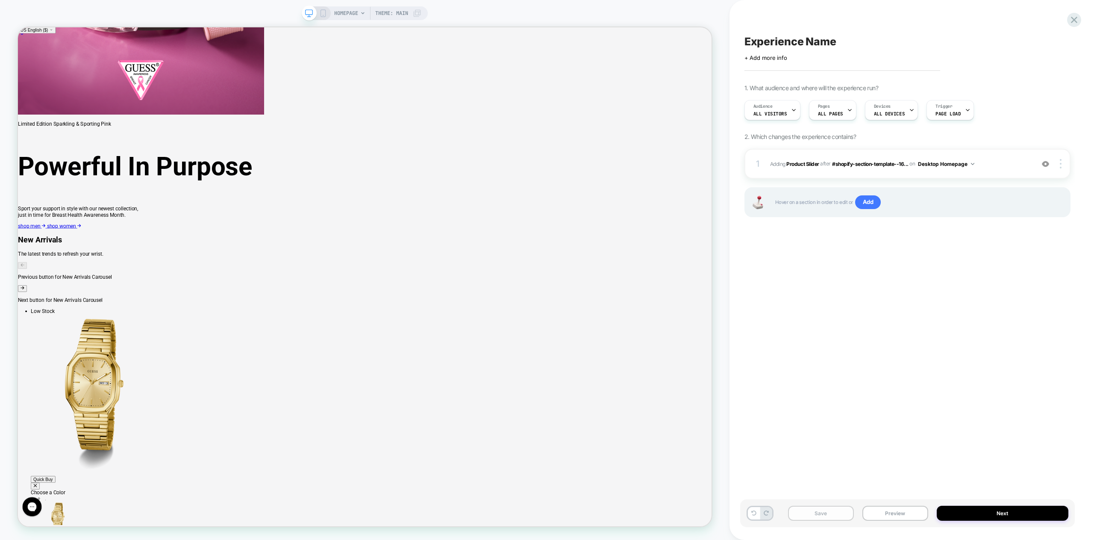
click at [831, 513] on button "Save" at bounding box center [821, 512] width 66 height 15
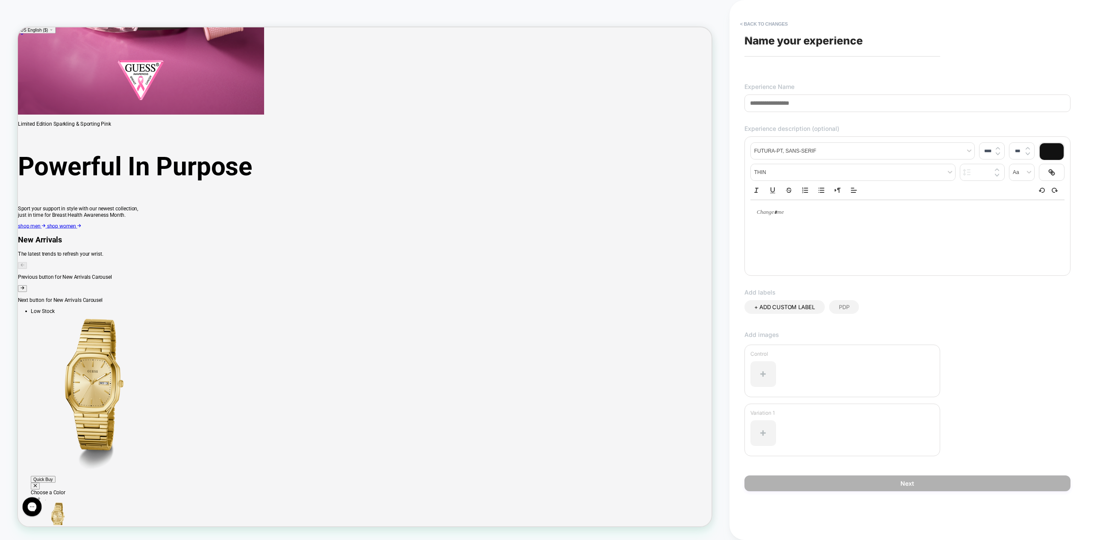
click at [706, 8] on div "HOMEPAGE Theme: MAIN" at bounding box center [364, 270] width 729 height 540
click at [751, 23] on button "< Back to changes" at bounding box center [764, 24] width 56 height 14
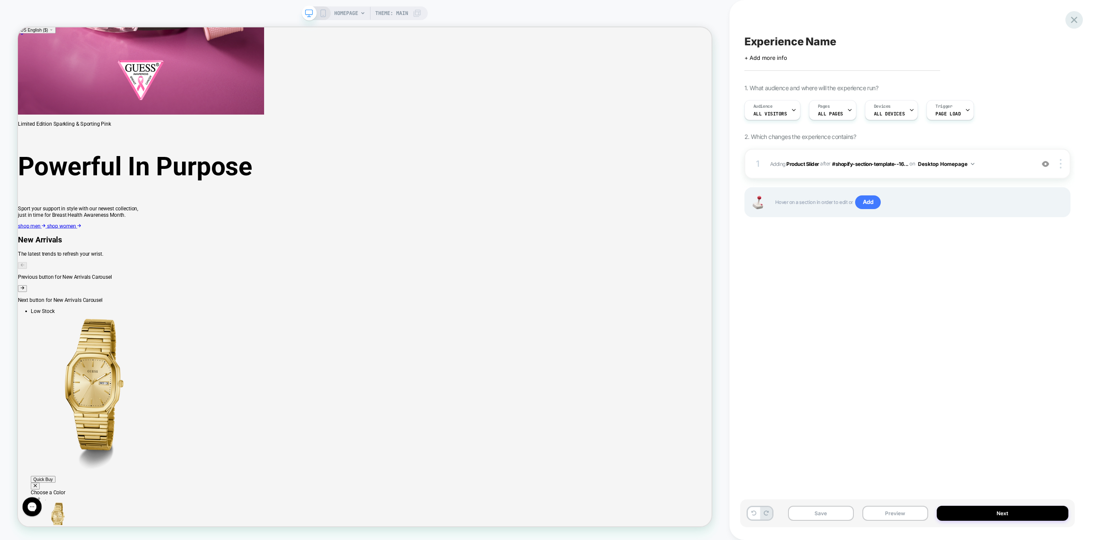
click at [1072, 18] on icon at bounding box center [1074, 20] width 12 height 12
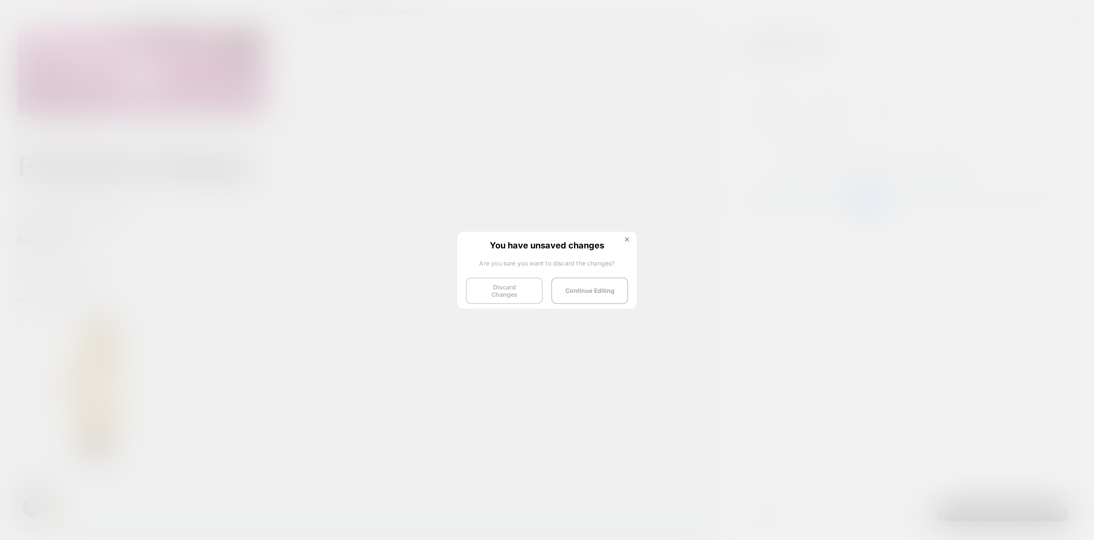
click at [510, 287] on button "Discard Changes" at bounding box center [504, 290] width 77 height 26
